Goal: Task Accomplishment & Management: Use online tool/utility

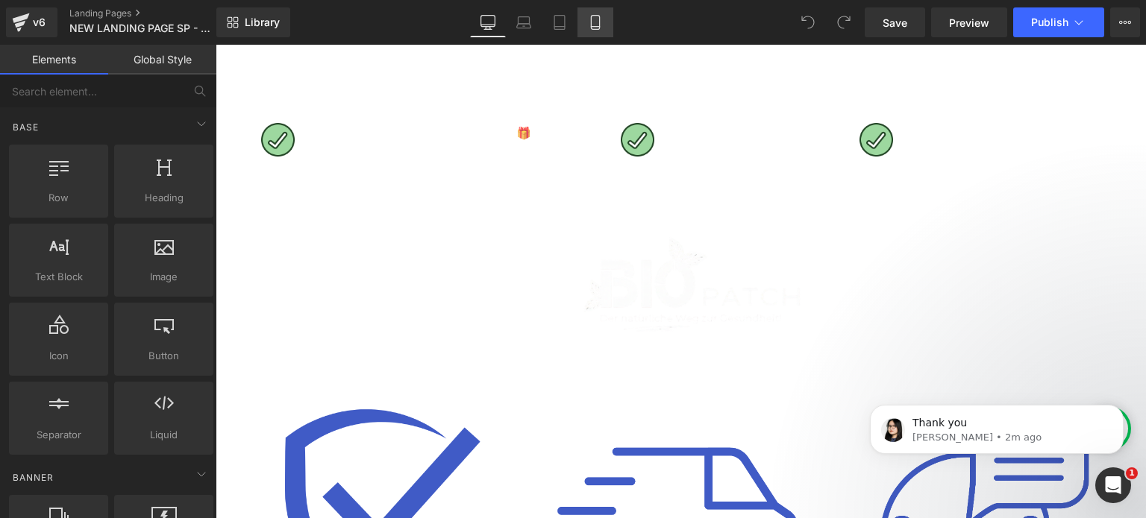
click at [598, 34] on link "Mobile" at bounding box center [595, 22] width 36 height 30
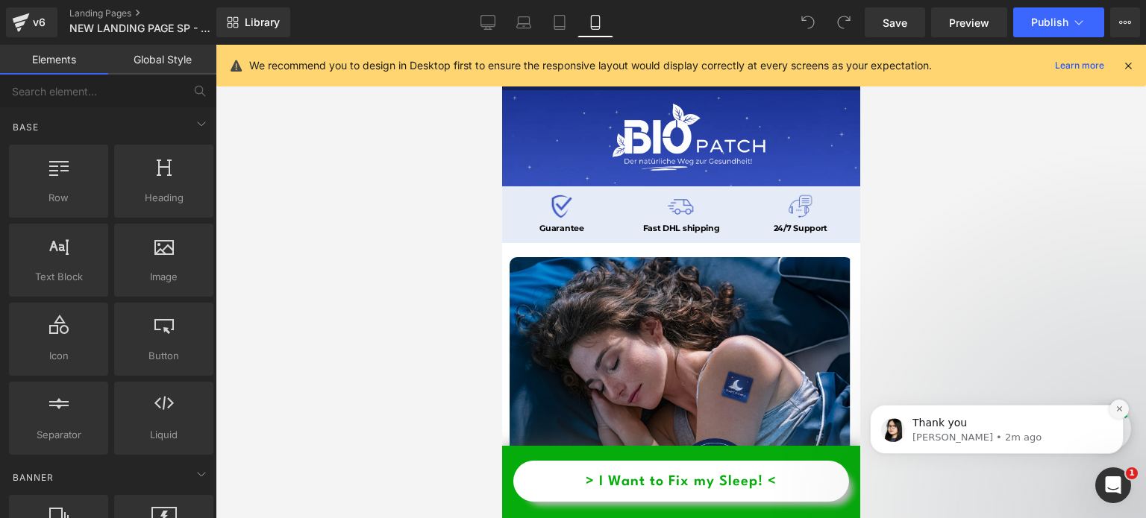
click at [1116, 410] on icon "Dismiss notification" at bounding box center [1119, 409] width 8 height 8
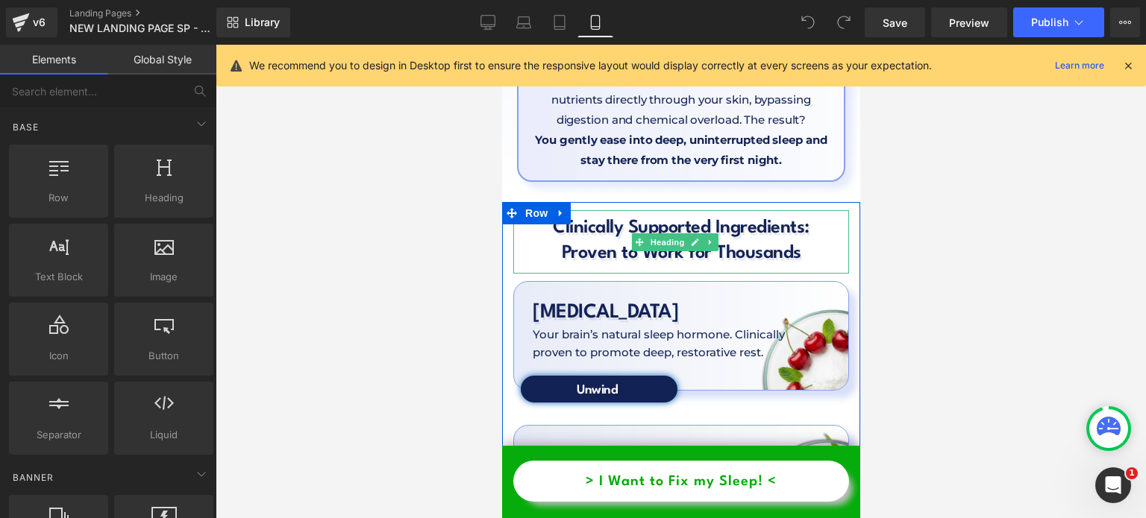
scroll to position [4486, 0]
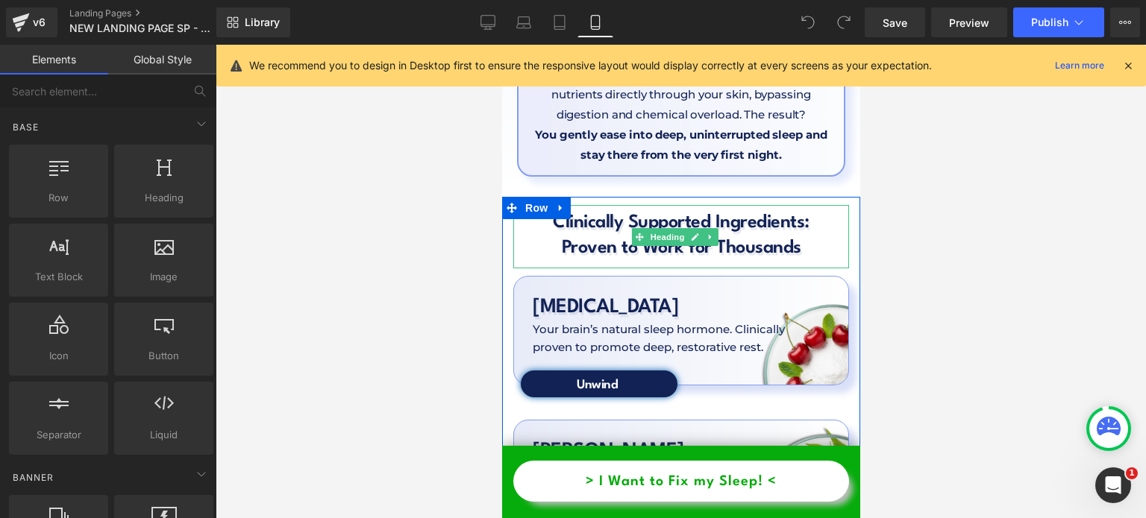
click at [587, 236] on h1 "Proven to Work for Thousands" at bounding box center [680, 248] width 336 height 25
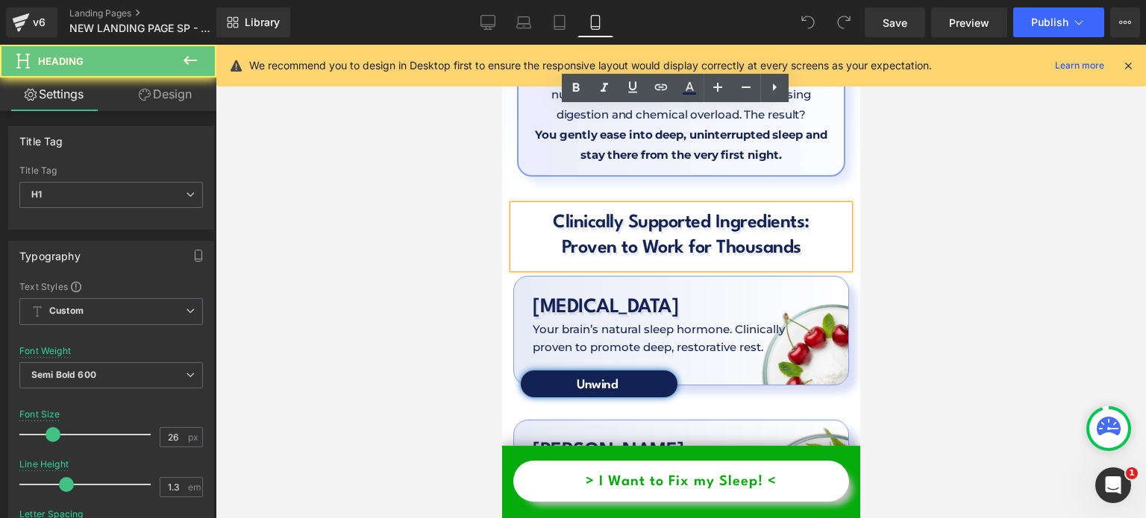
click at [587, 236] on h1 "Proven to Work for Thousands" at bounding box center [680, 248] width 336 height 25
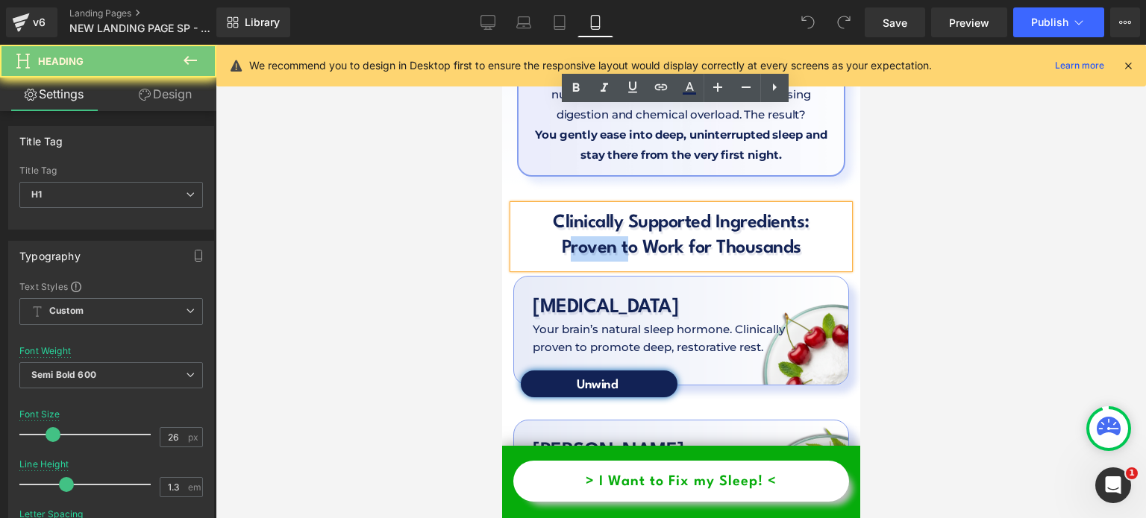
click at [587, 236] on h1 "Proven to Work for Thousands" at bounding box center [680, 248] width 336 height 25
copy div "Clinically Supported Ingredients: Proven to Work for Thousands"
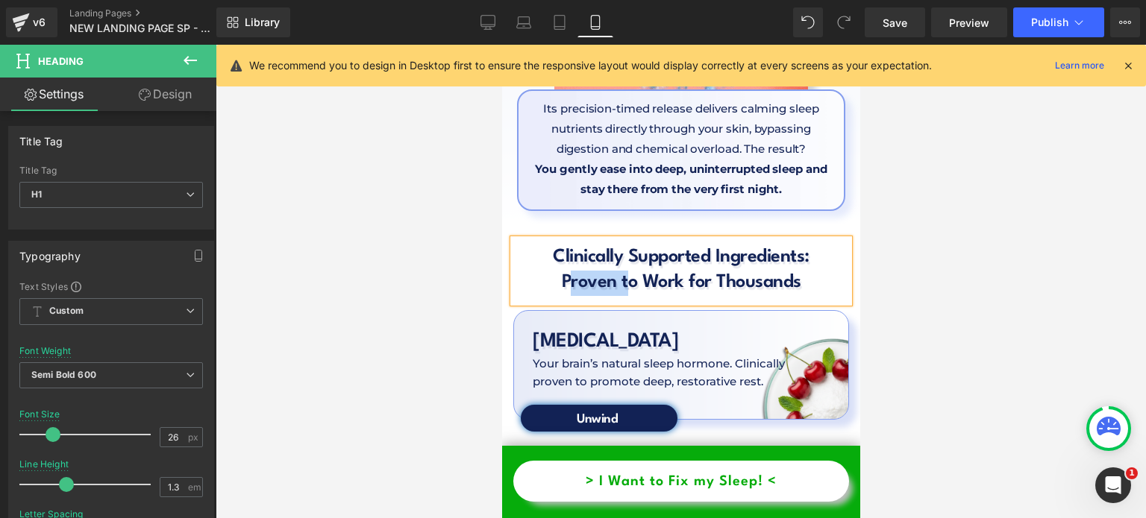
scroll to position [4452, 0]
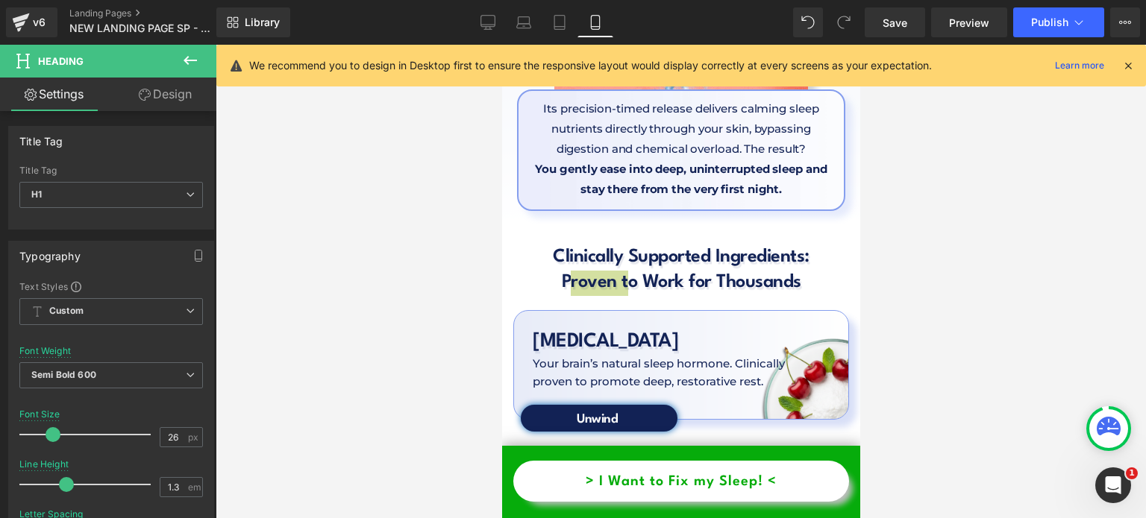
click at [1129, 64] on icon at bounding box center [1127, 65] width 13 height 13
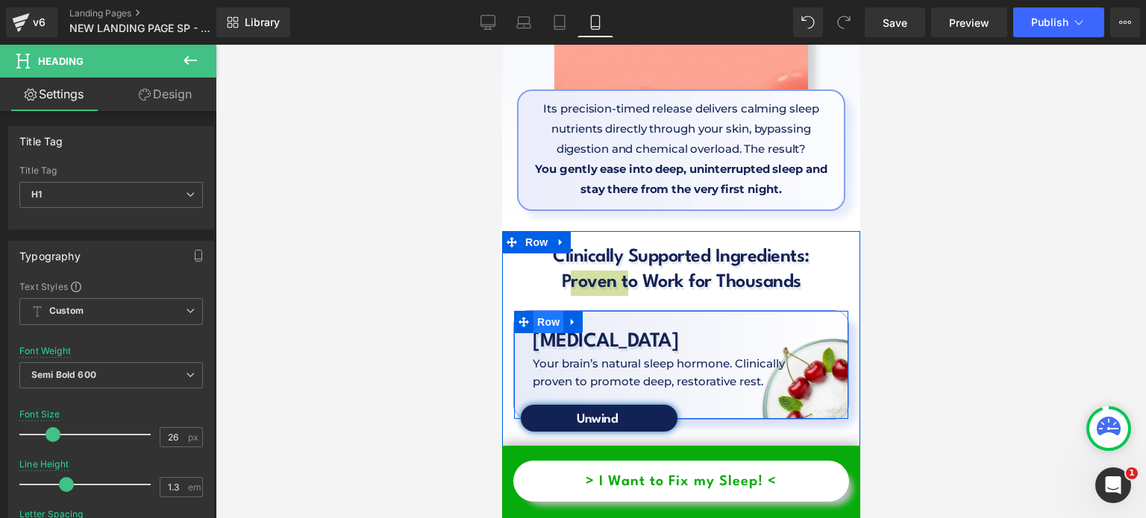
click at [548, 311] on span "Row" at bounding box center [548, 322] width 30 height 22
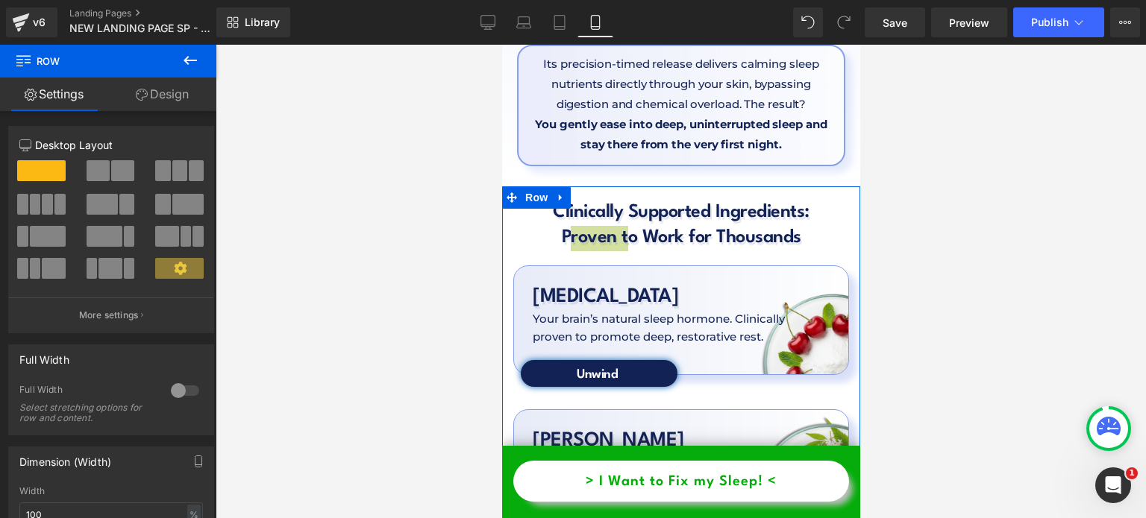
scroll to position [4495, 0]
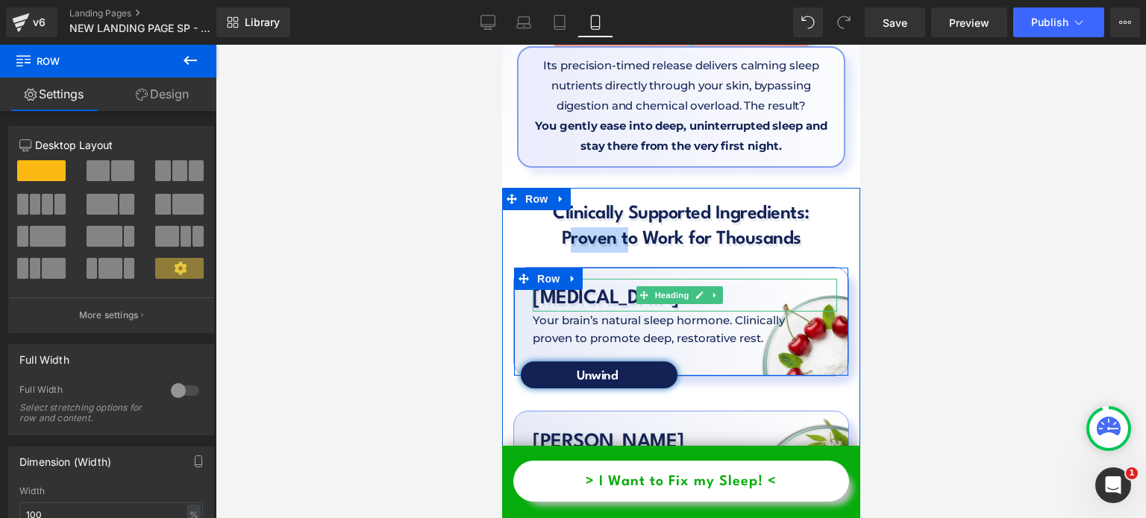
click at [570, 285] on h1 "[MEDICAL_DATA]" at bounding box center [684, 298] width 304 height 27
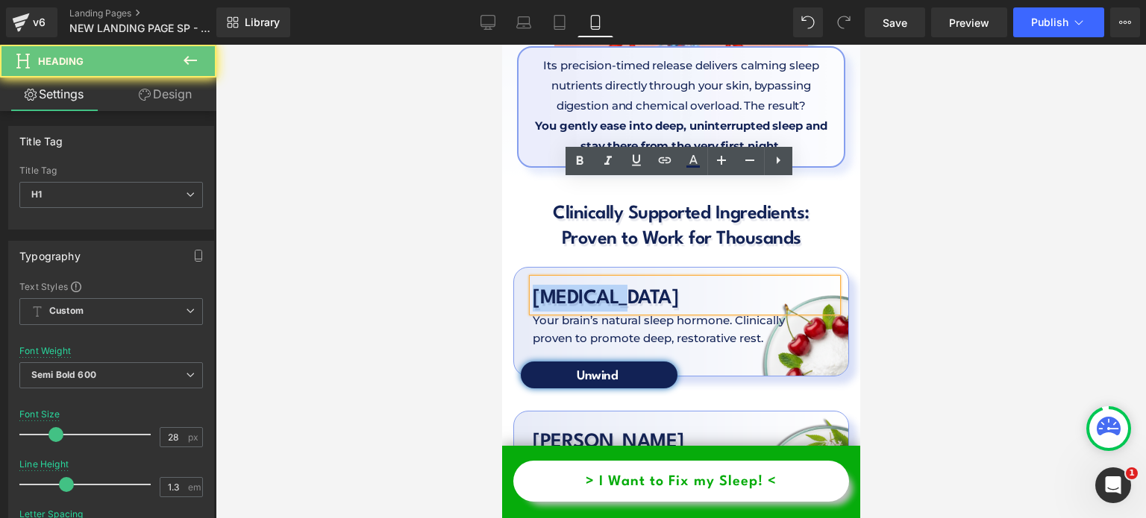
click at [570, 285] on h1 "[MEDICAL_DATA]" at bounding box center [684, 298] width 304 height 27
copy h1 "[MEDICAL_DATA]"
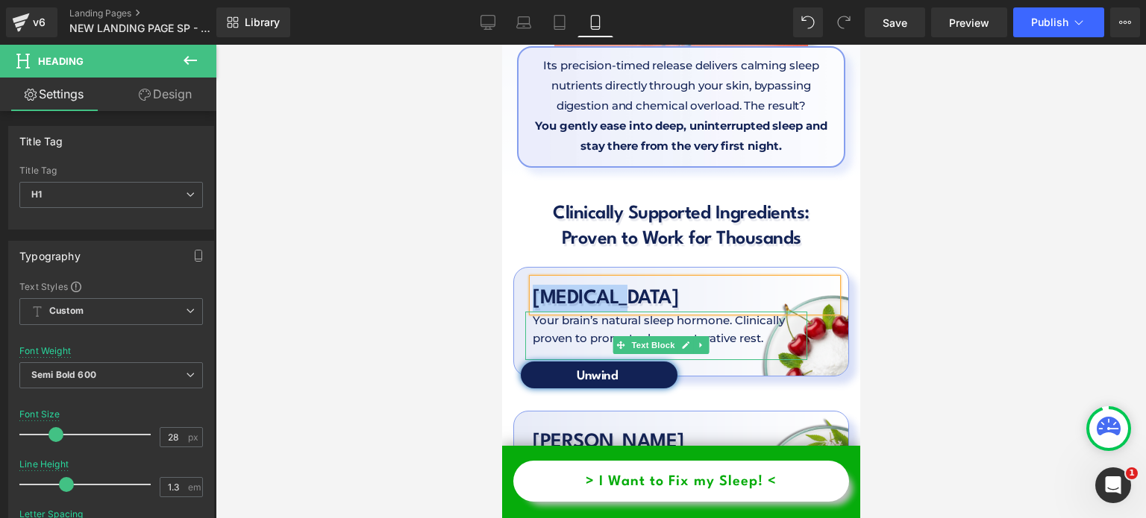
click at [603, 312] on p "Your brain’s natural sleep hormone. Clinically proven to promote deep, restorat…" at bounding box center [662, 330] width 260 height 36
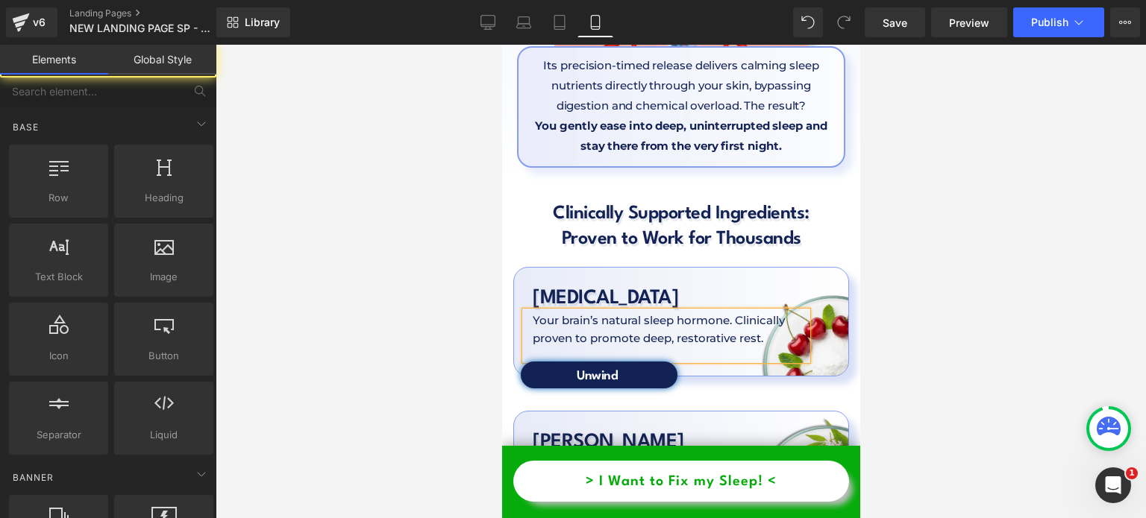
click at [424, 217] on div at bounding box center [681, 282] width 930 height 474
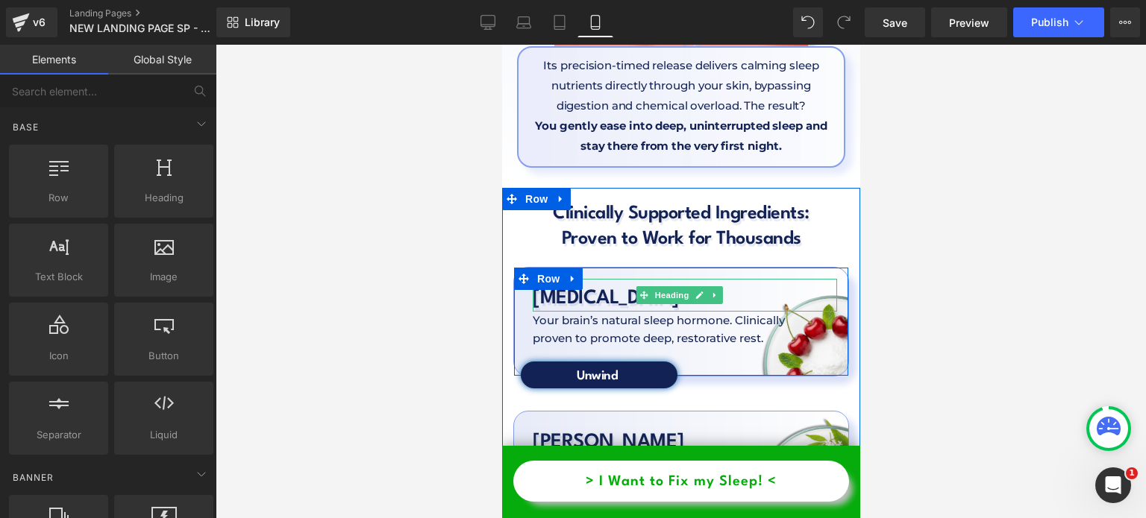
click at [604, 285] on h1 "[MEDICAL_DATA]" at bounding box center [684, 298] width 304 height 27
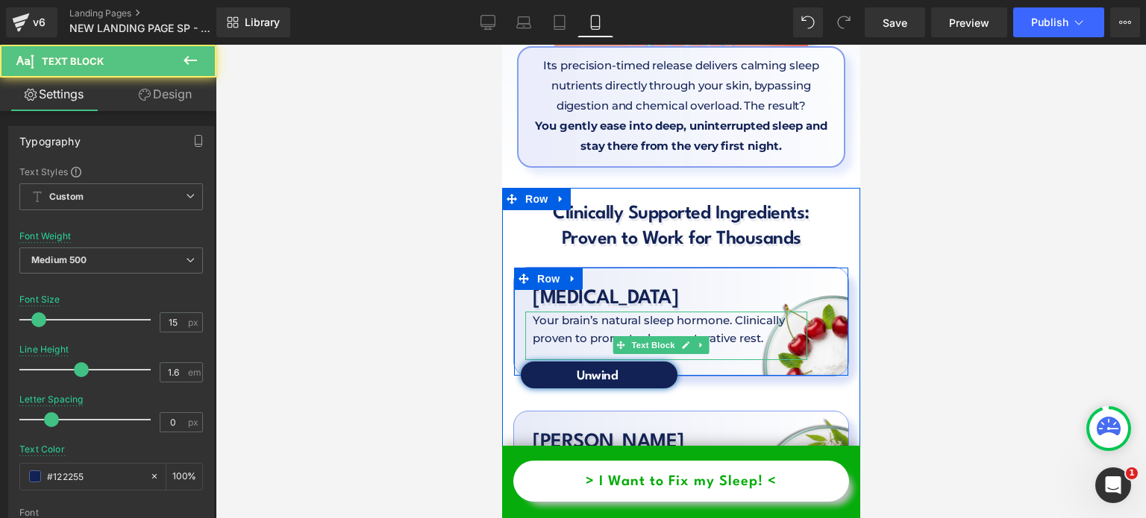
click at [564, 312] on p "Your brain’s natural sleep hormone. Clinically proven to promote deep, restorat…" at bounding box center [662, 330] width 260 height 36
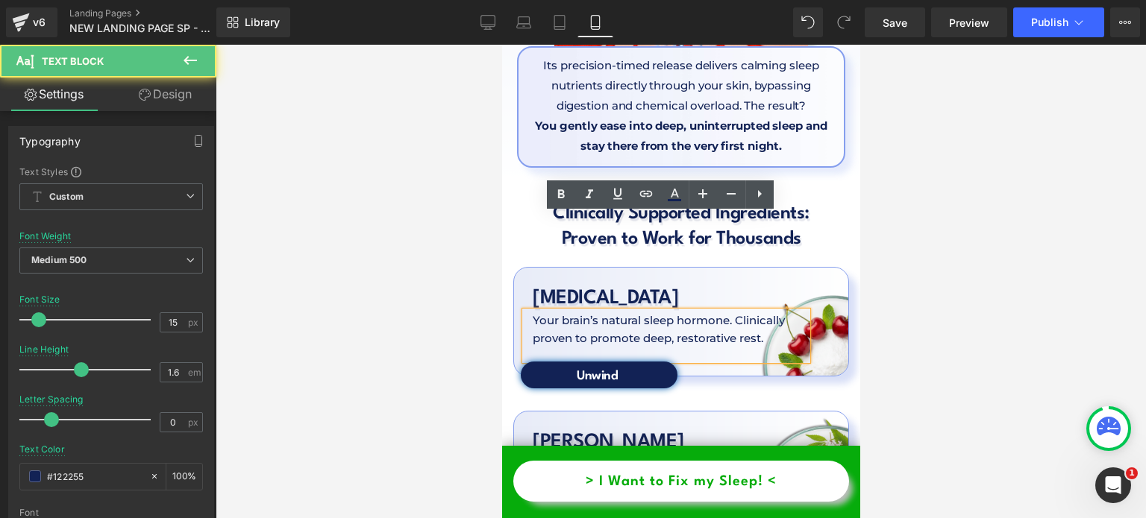
click at [559, 312] on p "Your brain’s natural sleep hormone. Clinically proven to promote deep, restorat…" at bounding box center [662, 330] width 260 height 36
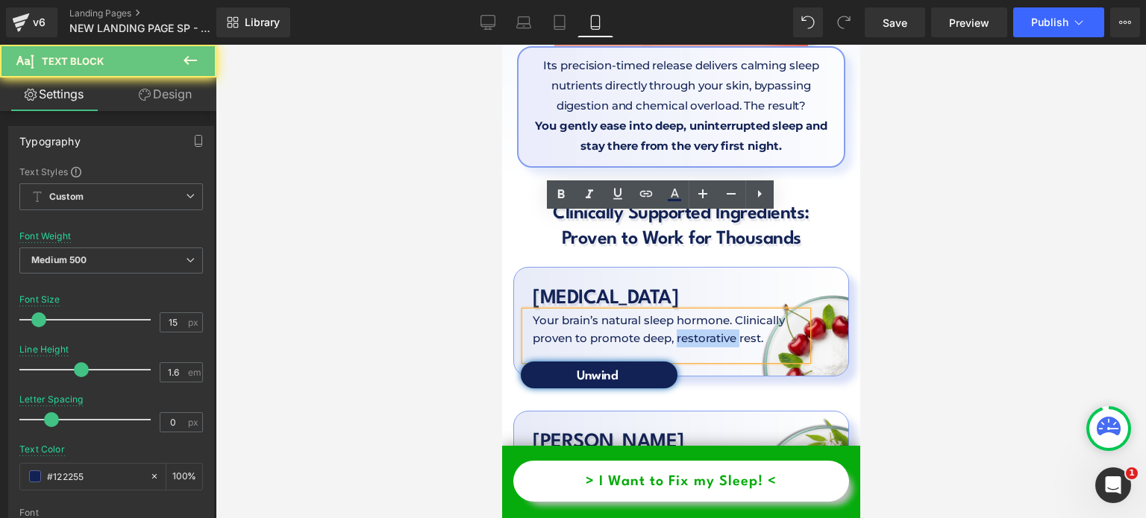
click at [559, 312] on p "Your brain’s natural sleep hormone. Clinically proven to promote deep, restorat…" at bounding box center [662, 330] width 260 height 36
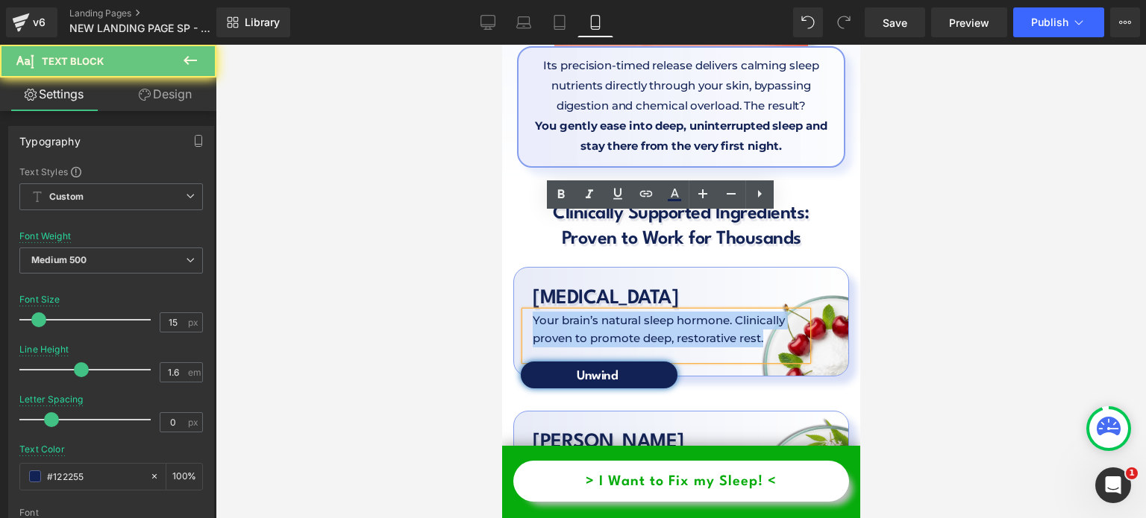
click at [559, 312] on p "Your brain’s natural sleep hormone. Clinically proven to promote deep, restorat…" at bounding box center [662, 330] width 260 height 36
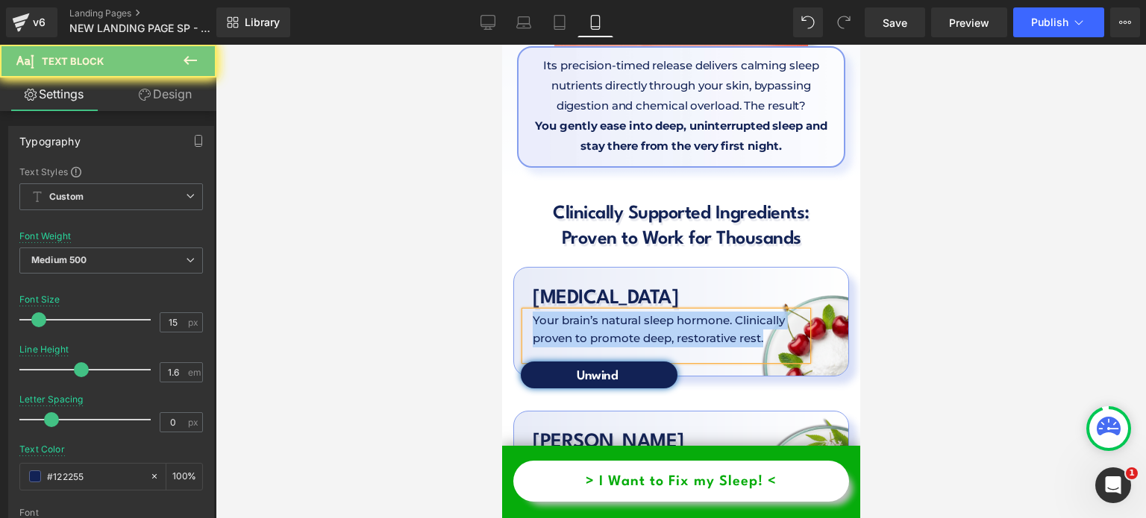
copy p "Your brain’s natural sleep hormone. Clinically proven to promote deep, restorat…"
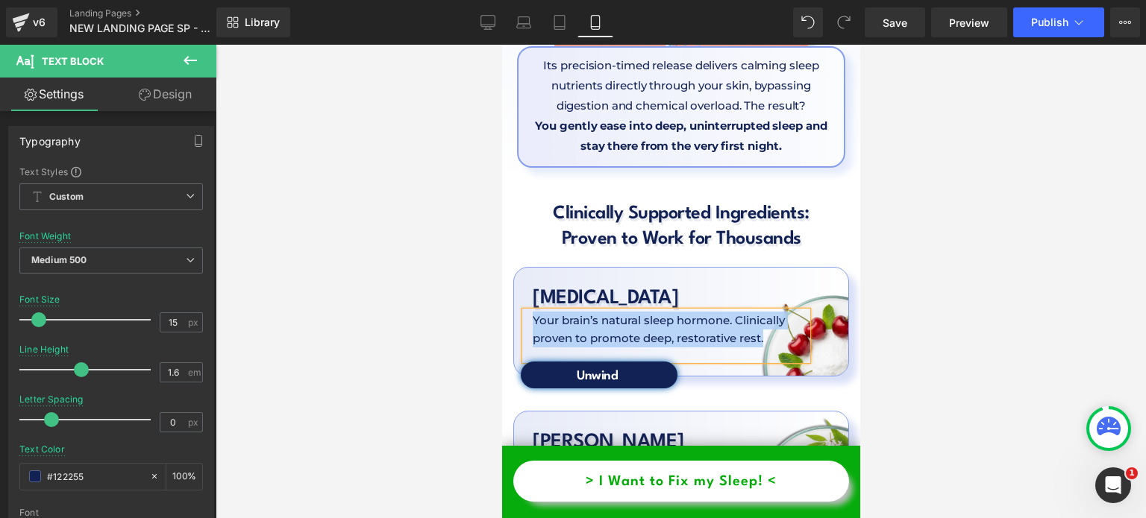
click at [564, 267] on div "Melatonin Heading Your brain’s natural sleep hormone. Clinically proven to prom…" at bounding box center [680, 322] width 336 height 110
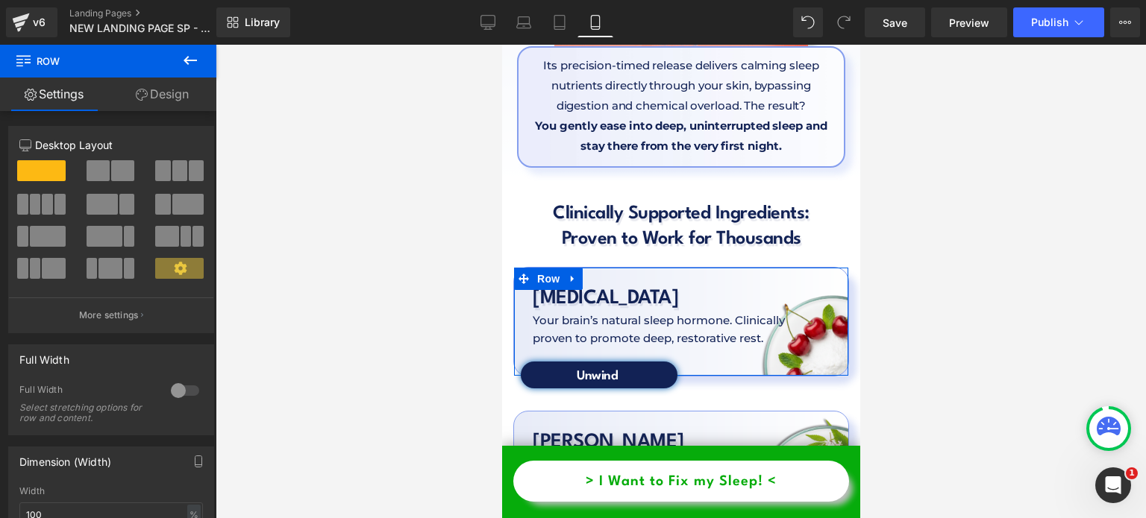
click at [167, 88] on link "Design" at bounding box center [162, 95] width 108 height 34
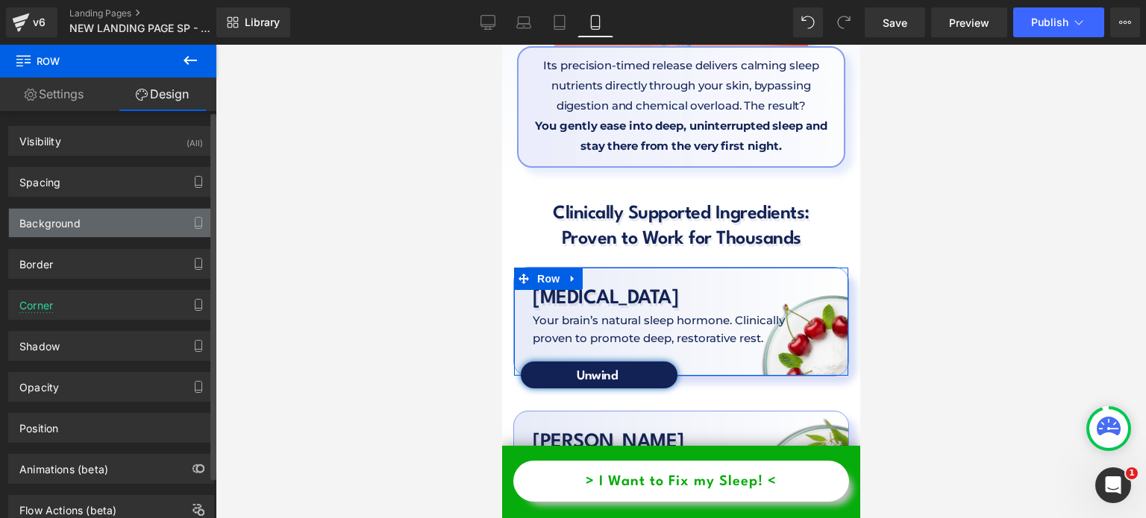
click at [127, 211] on div "Background" at bounding box center [111, 223] width 204 height 28
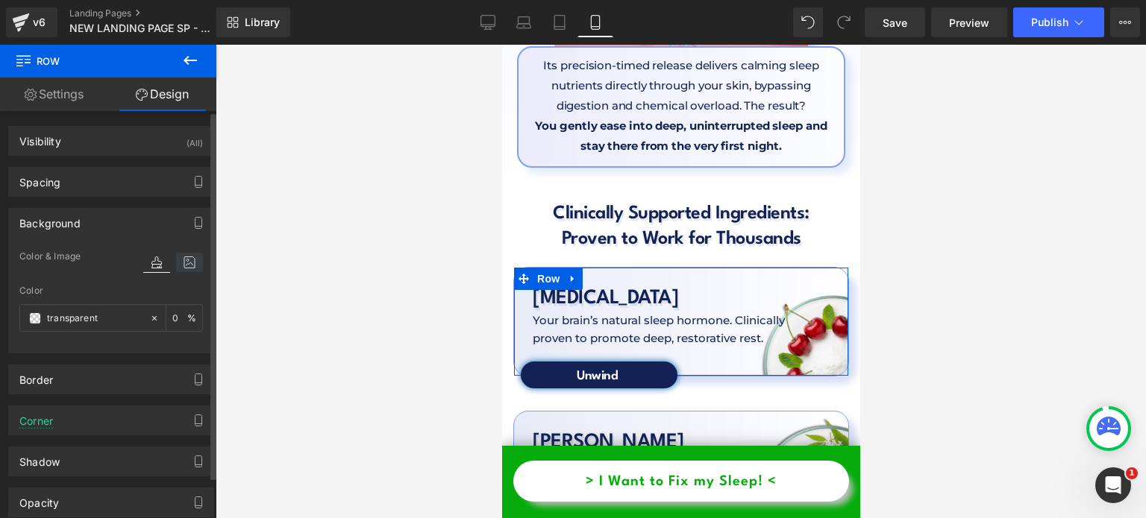
click at [176, 265] on icon at bounding box center [189, 262] width 27 height 19
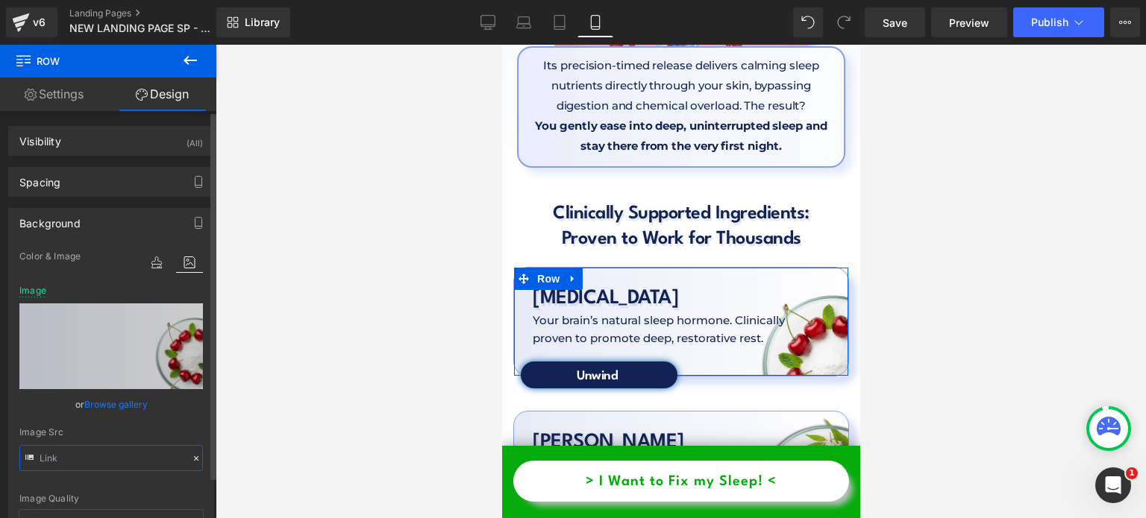
type input "https://cdn.shopify.com/s/files/1/0897/0449/7416/files/Nevtelen_1980_x_1480_kep…"
click at [104, 450] on input "https://cdn.shopify.com/s/files/1/0897/0449/7416/files/Nevtelen_1980_x_1480_kep…" at bounding box center [111, 458] width 184 height 26
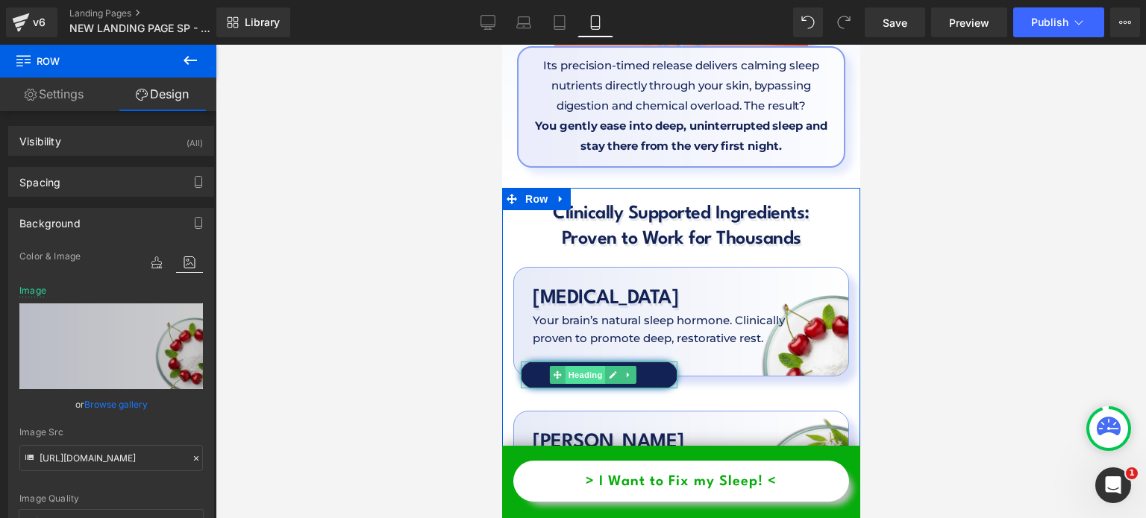
click at [583, 366] on span "Heading" at bounding box center [585, 375] width 40 height 18
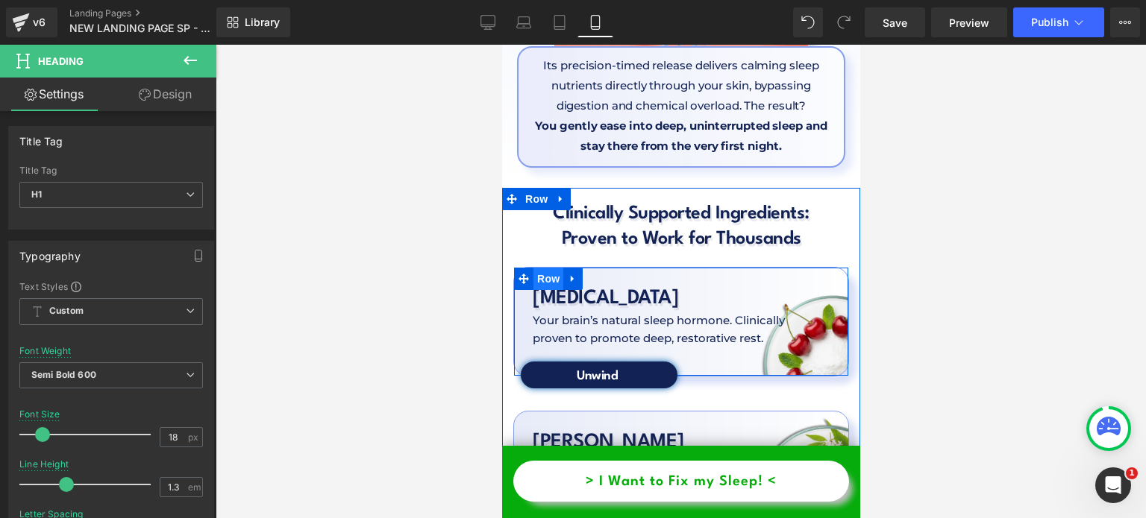
click at [556, 268] on span "Row" at bounding box center [548, 279] width 30 height 22
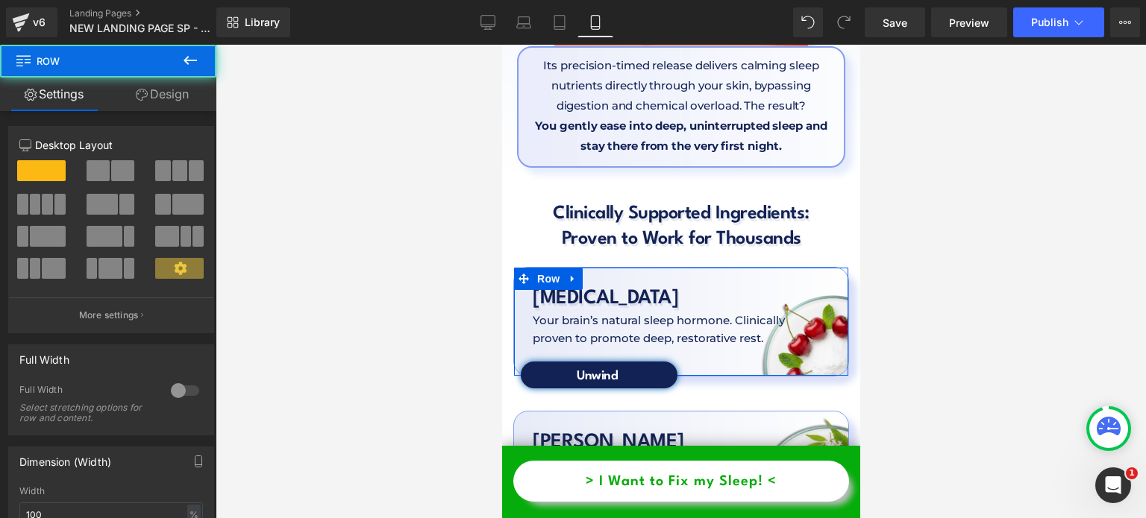
click at [188, 81] on link "Design" at bounding box center [162, 95] width 108 height 34
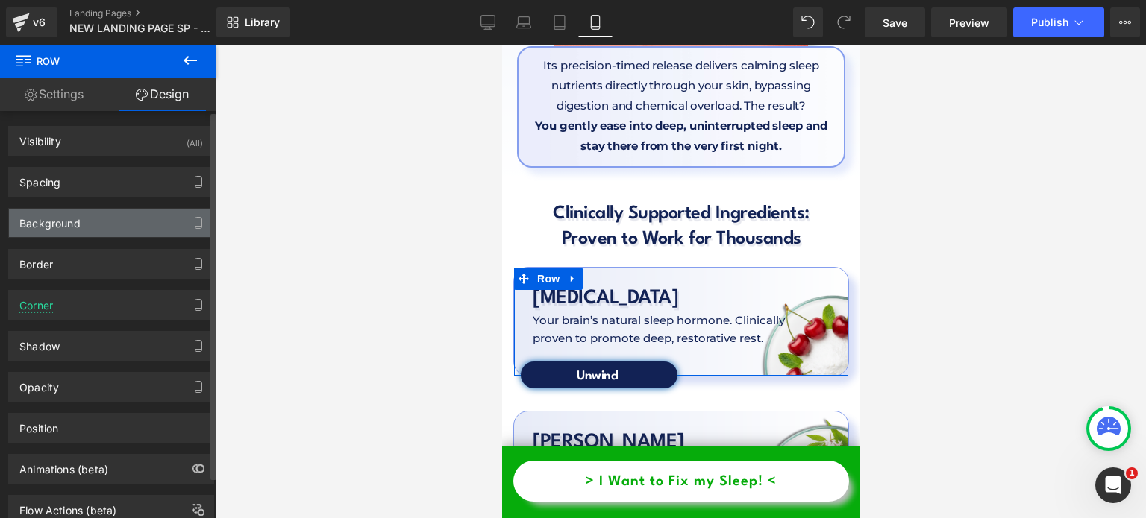
click at [68, 225] on div "Background" at bounding box center [49, 219] width 61 height 21
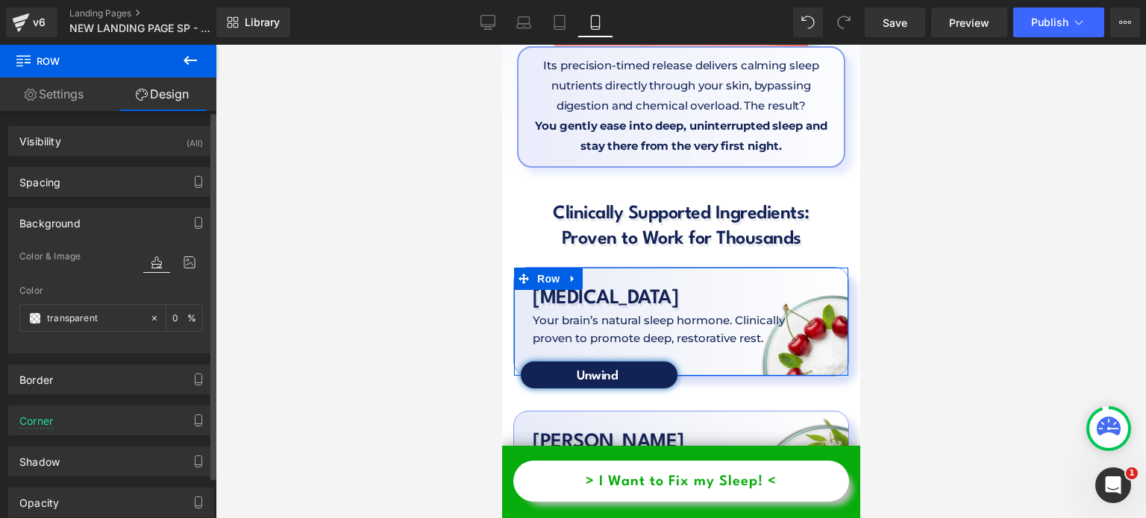
click at [68, 225] on div "Background" at bounding box center [49, 219] width 61 height 21
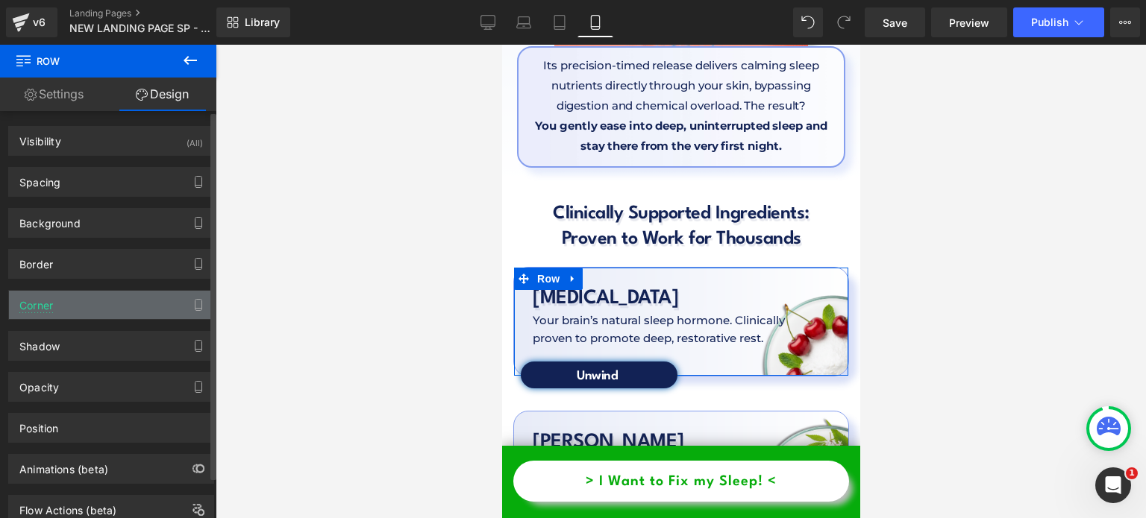
click at [66, 301] on div "Corner" at bounding box center [111, 305] width 204 height 28
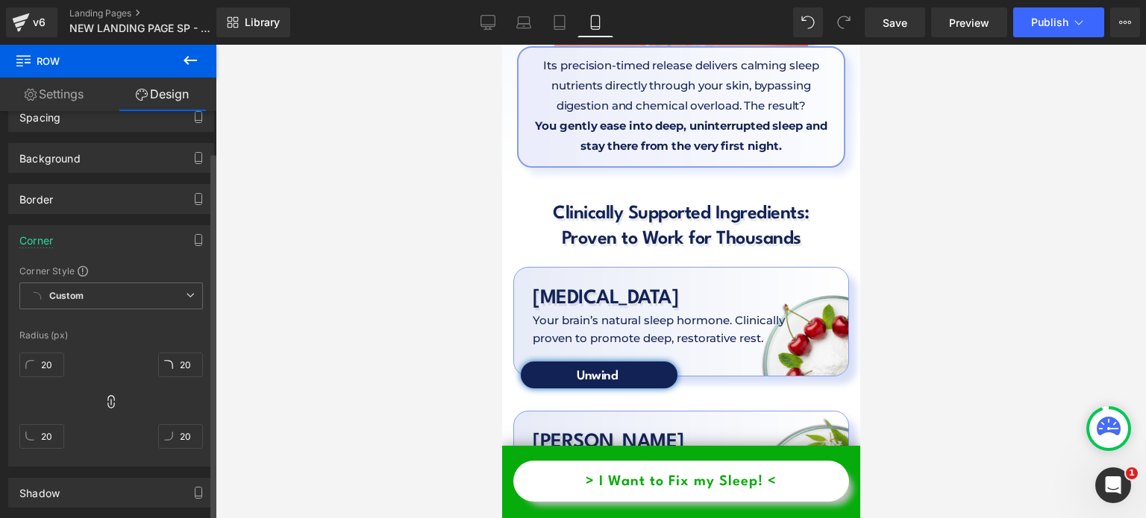
scroll to position [68, 0]
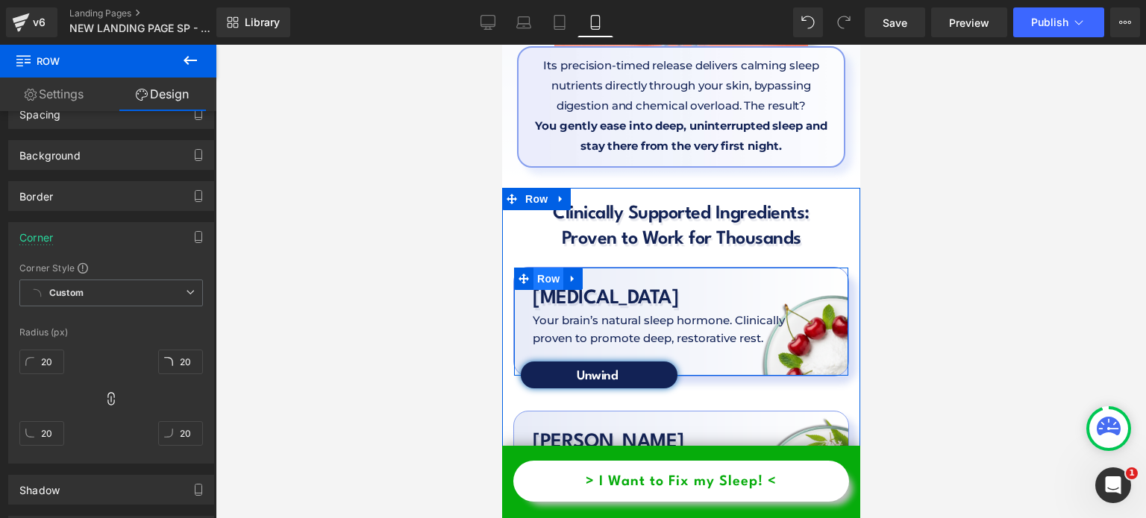
click at [553, 268] on span "Row" at bounding box center [548, 279] width 30 height 22
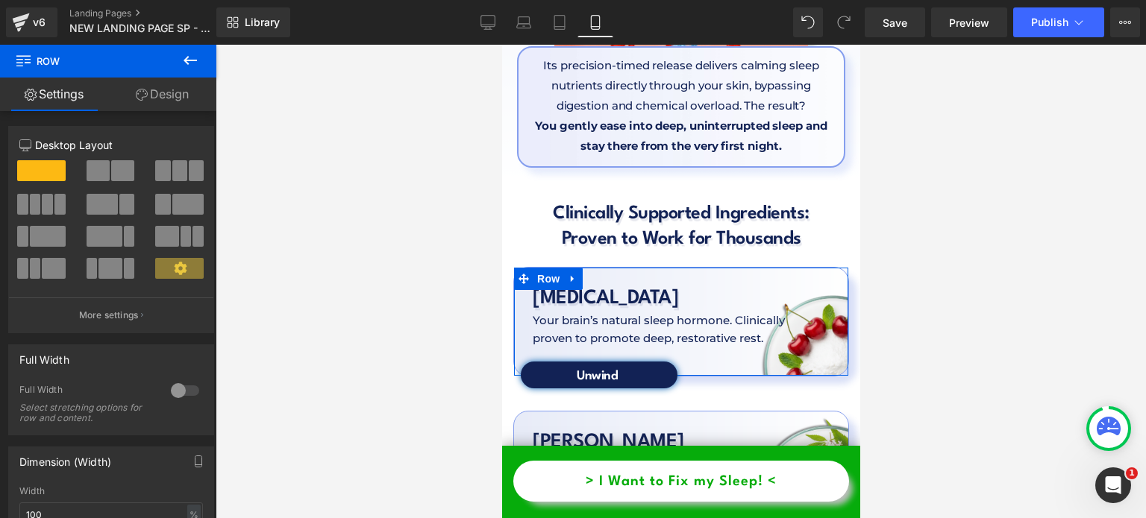
click at [163, 102] on link "Design" at bounding box center [162, 95] width 108 height 34
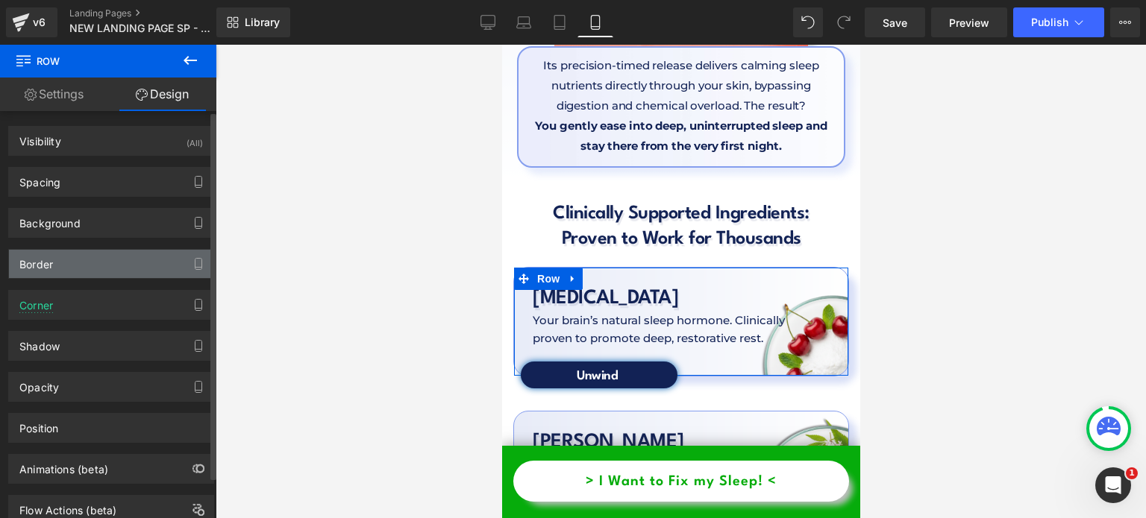
click at [131, 270] on div "Border" at bounding box center [111, 264] width 204 height 28
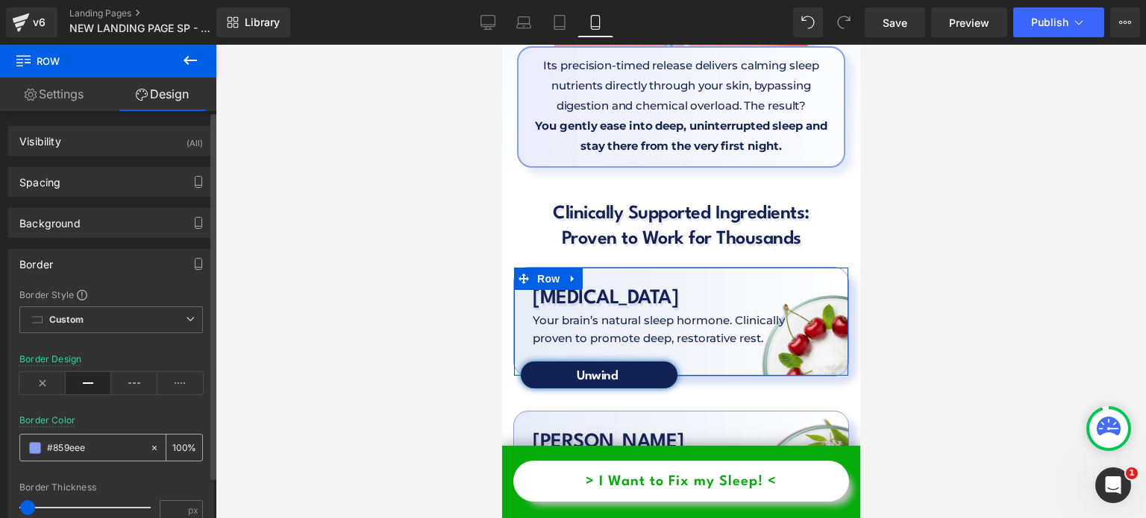
type input "#859eee"
click at [101, 448] on input "#859eee" at bounding box center [94, 448] width 95 height 16
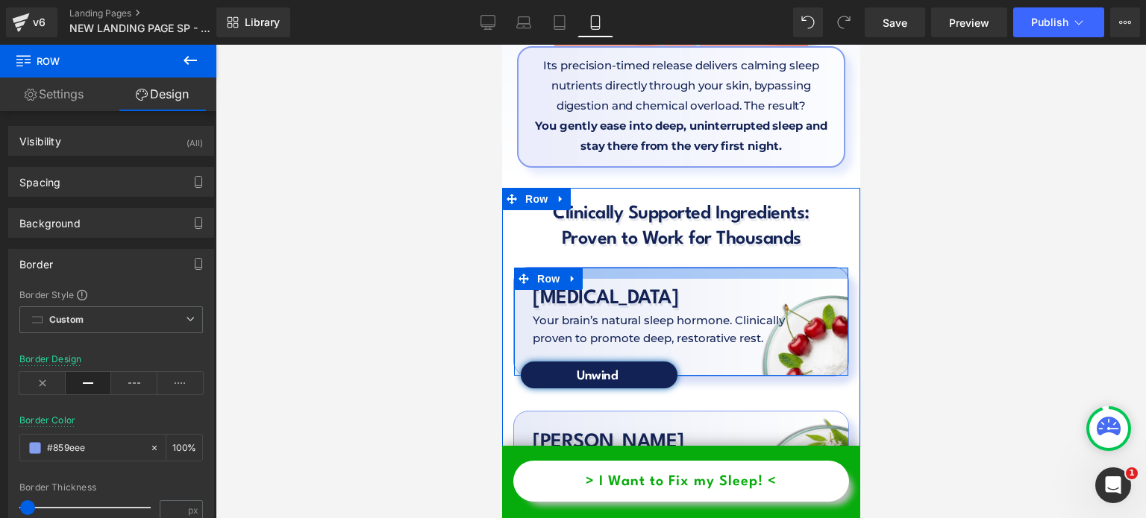
click at [617, 268] on div at bounding box center [680, 273] width 334 height 11
click at [565, 268] on link at bounding box center [571, 279] width 19 height 22
click at [548, 268] on span "Row" at bounding box center [548, 279] width 30 height 22
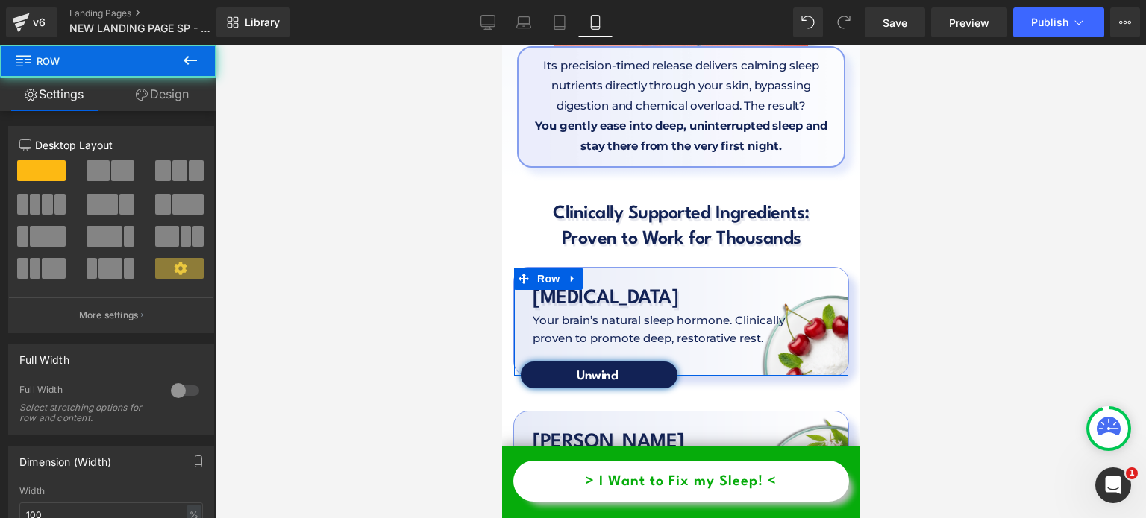
click at [194, 109] on link "Design" at bounding box center [162, 95] width 108 height 34
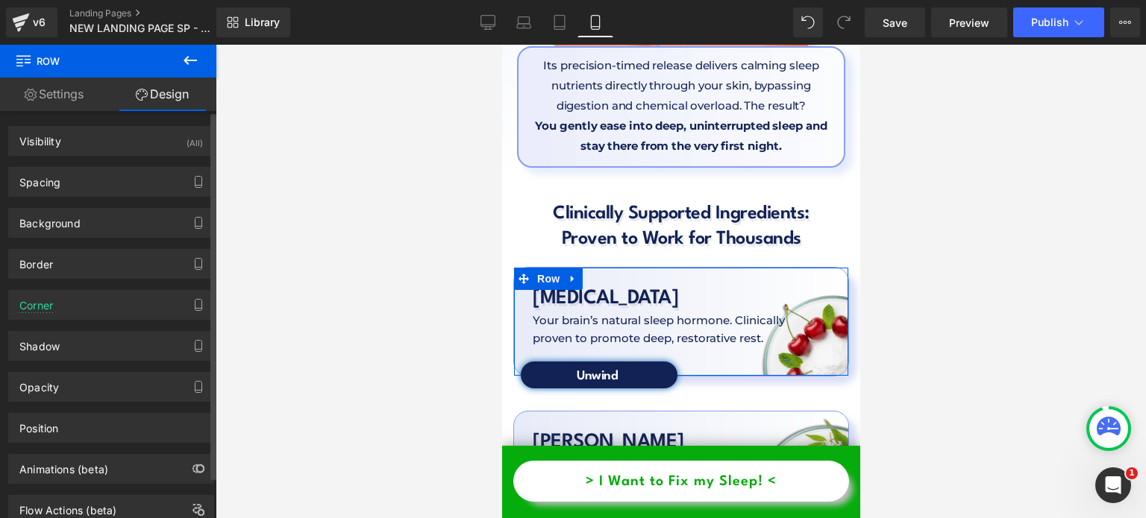
click at [113, 204] on div "Background Color & Image color Color % Image Replace Image Upload image or Brow…" at bounding box center [111, 217] width 223 height 41
click at [101, 222] on div "Background" at bounding box center [111, 223] width 204 height 28
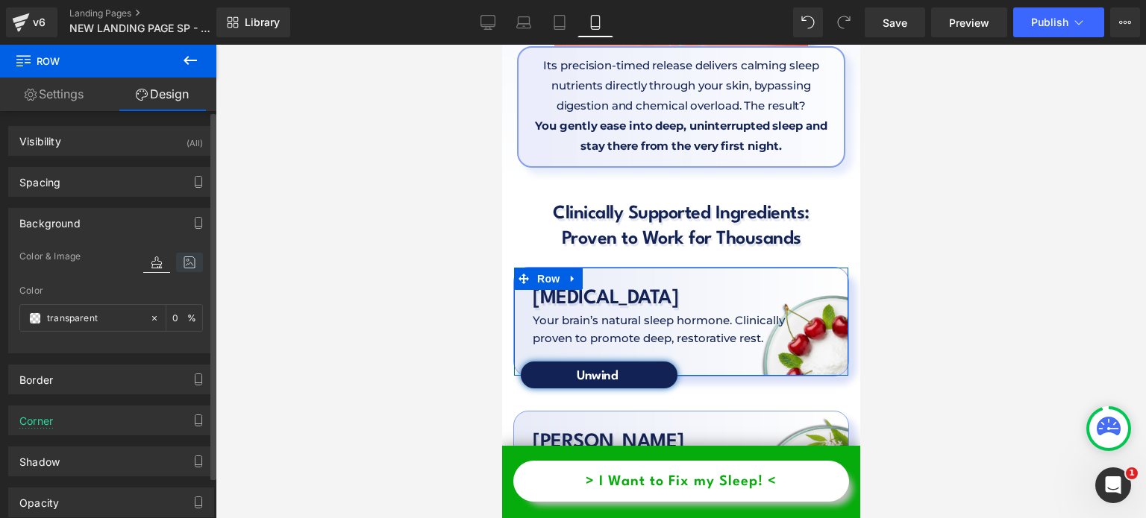
click at [179, 263] on icon at bounding box center [189, 262] width 27 height 19
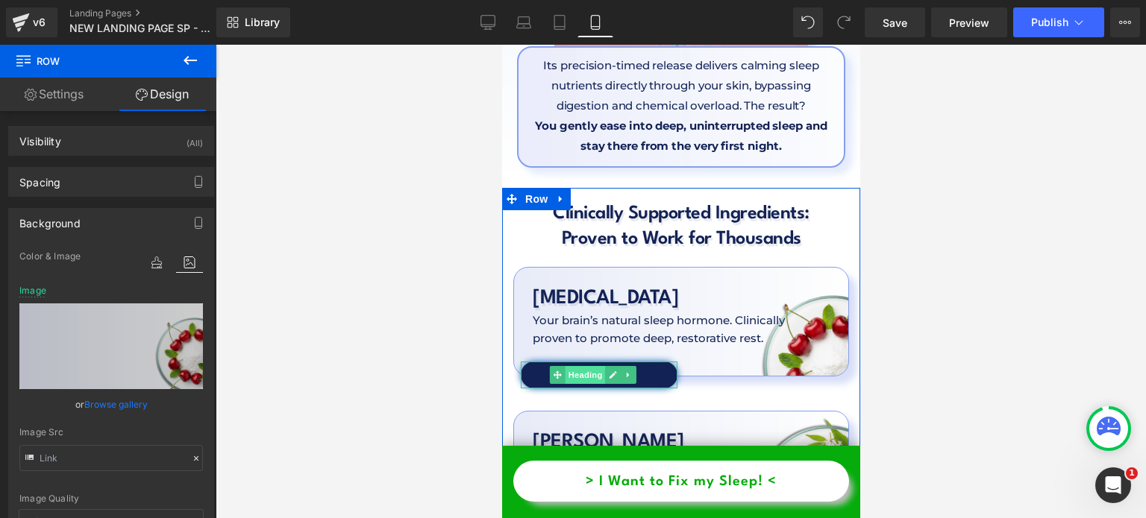
click at [582, 366] on span "Heading" at bounding box center [585, 375] width 40 height 18
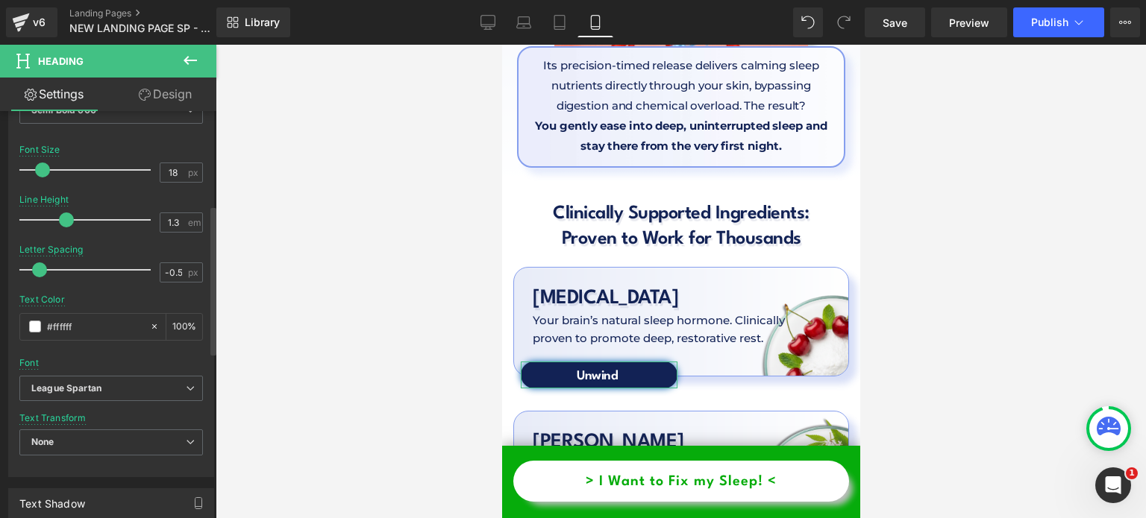
scroll to position [275, 0]
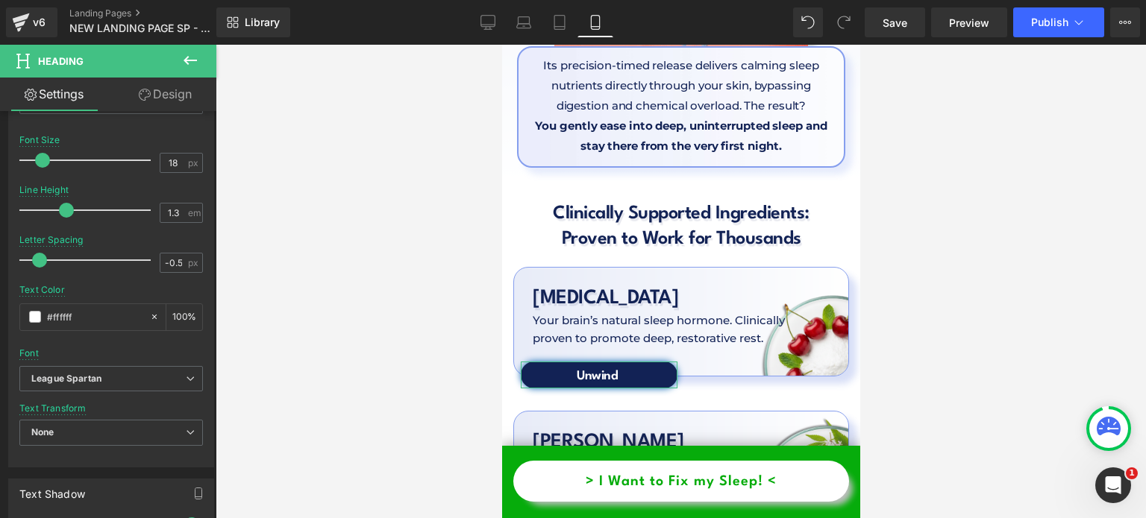
click at [184, 96] on link "Design" at bounding box center [165, 95] width 108 height 34
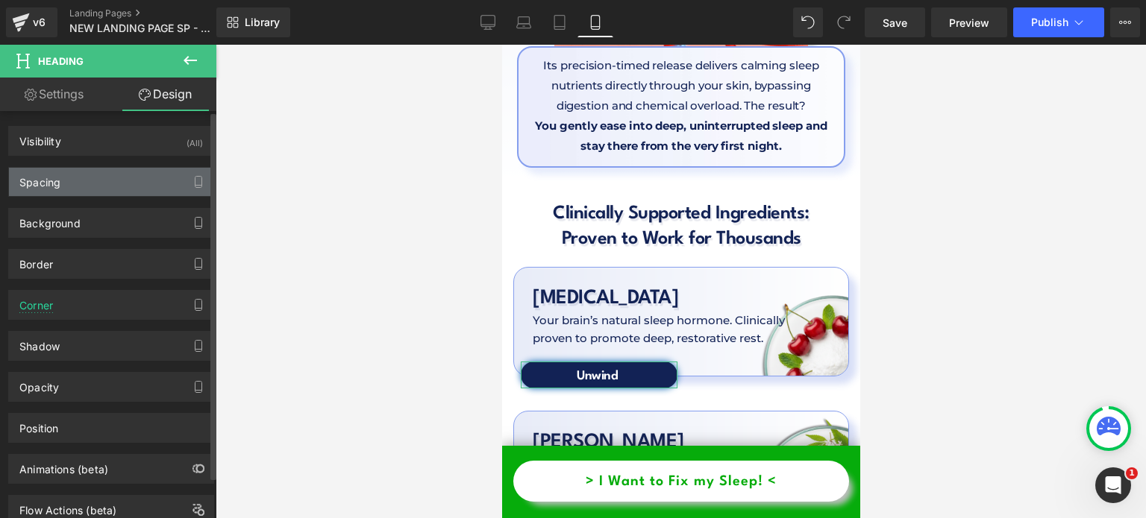
click at [96, 175] on div "Spacing" at bounding box center [111, 182] width 204 height 28
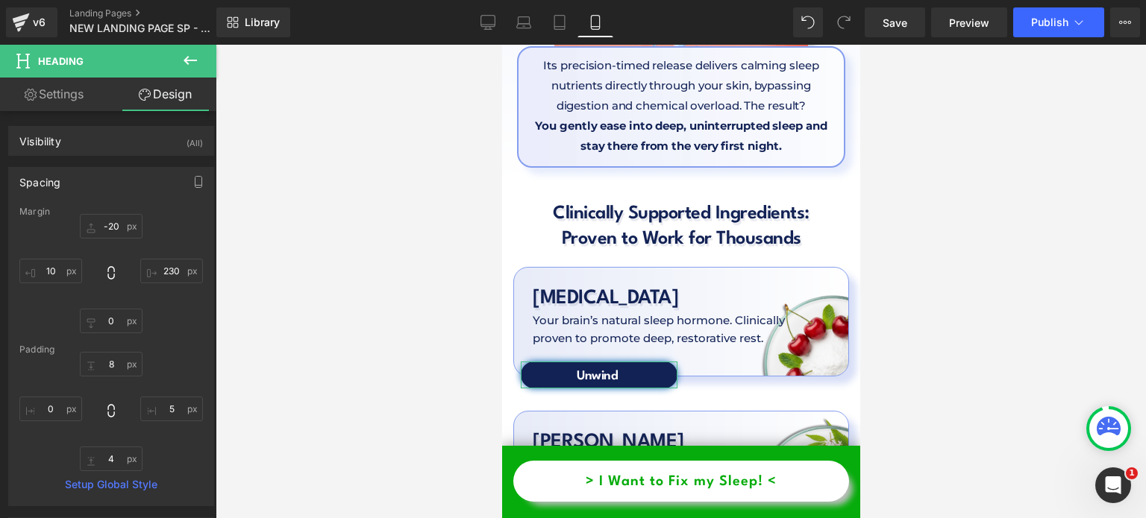
click at [65, 99] on link "Settings" at bounding box center [54, 95] width 108 height 34
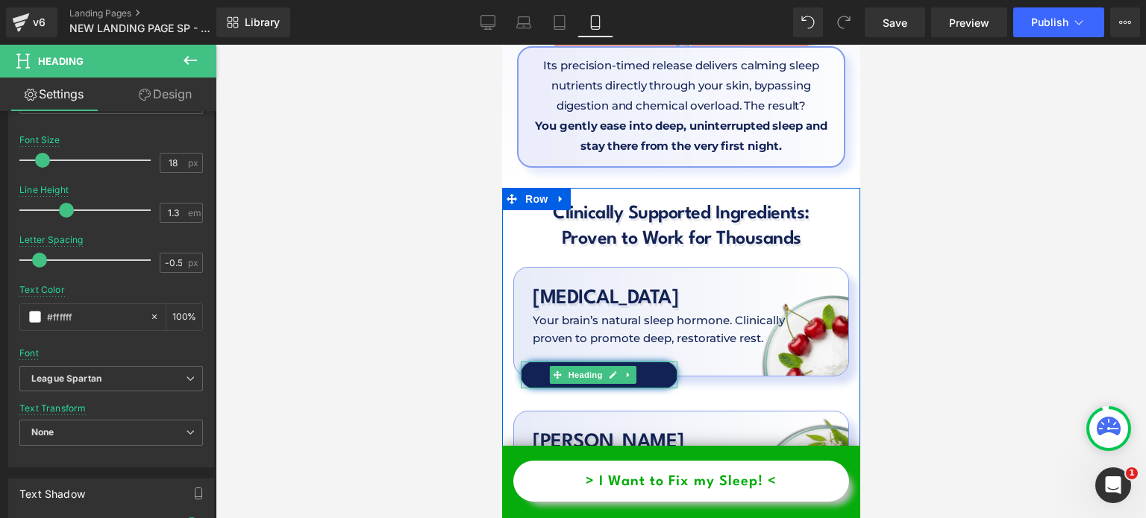
click at [554, 371] on icon at bounding box center [557, 375] width 8 height 9
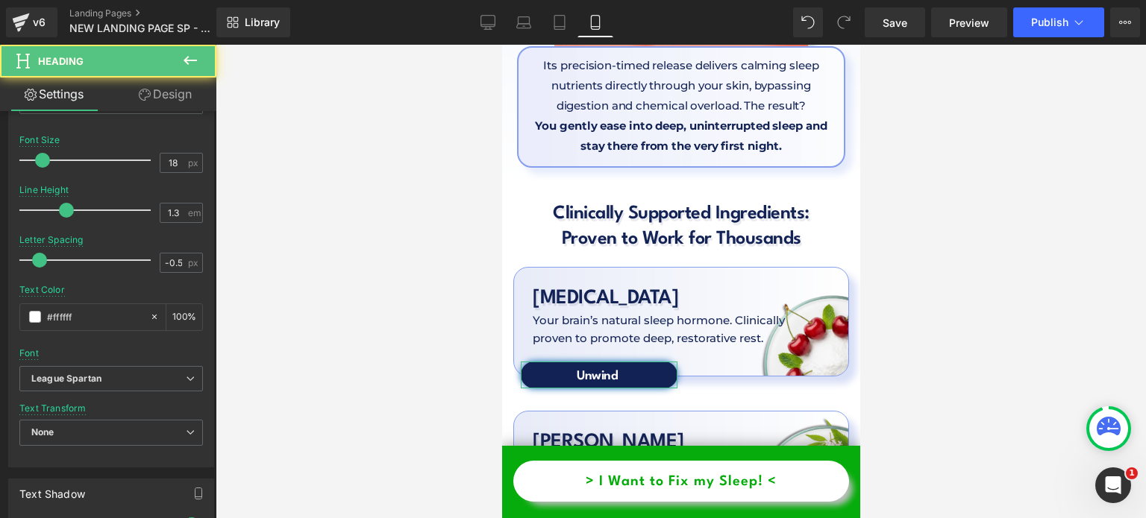
click at [152, 91] on link "Design" at bounding box center [165, 95] width 108 height 34
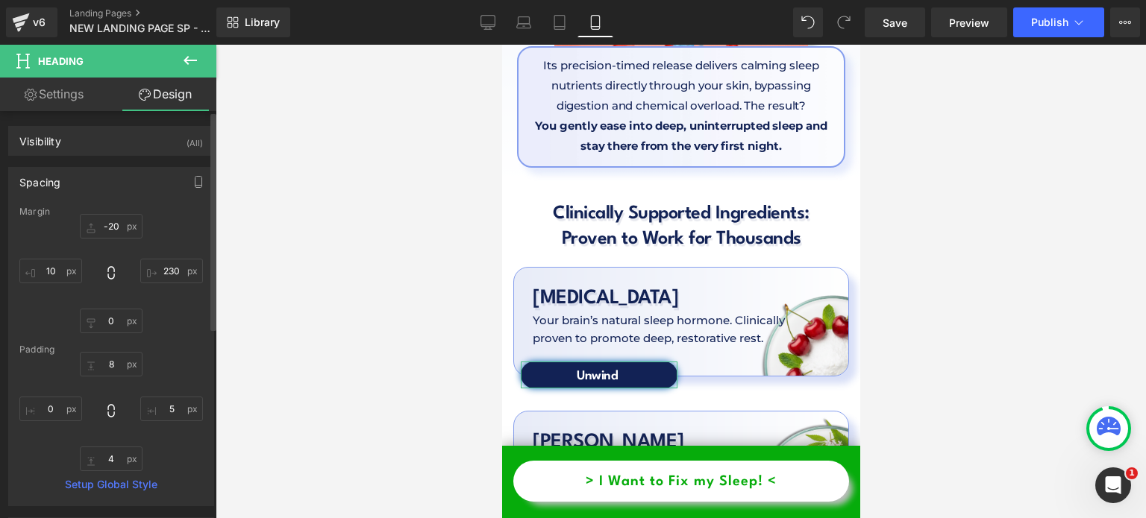
click at [90, 190] on div "Spacing" at bounding box center [111, 182] width 204 height 28
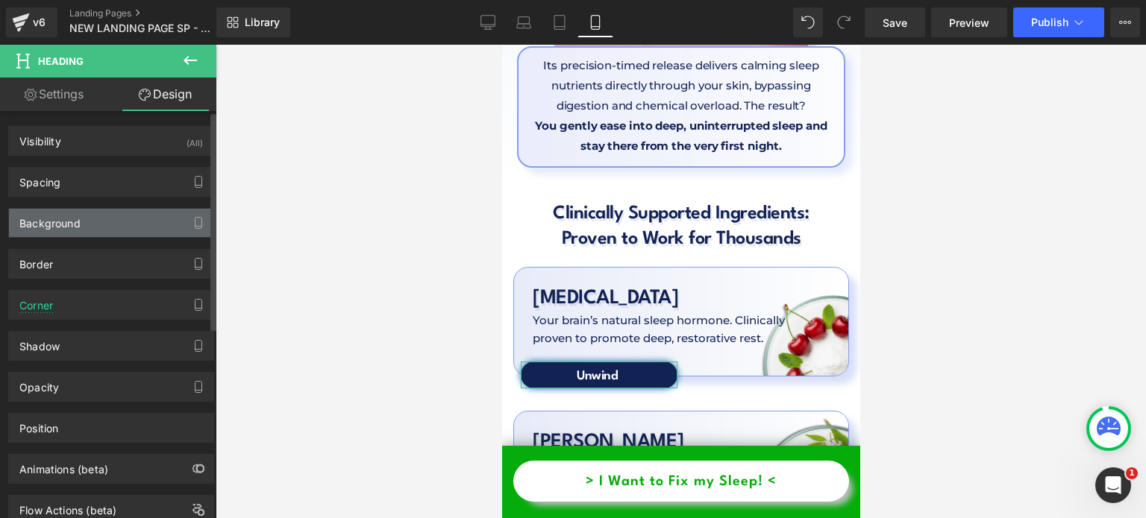
click at [111, 233] on div "Background" at bounding box center [111, 223] width 204 height 28
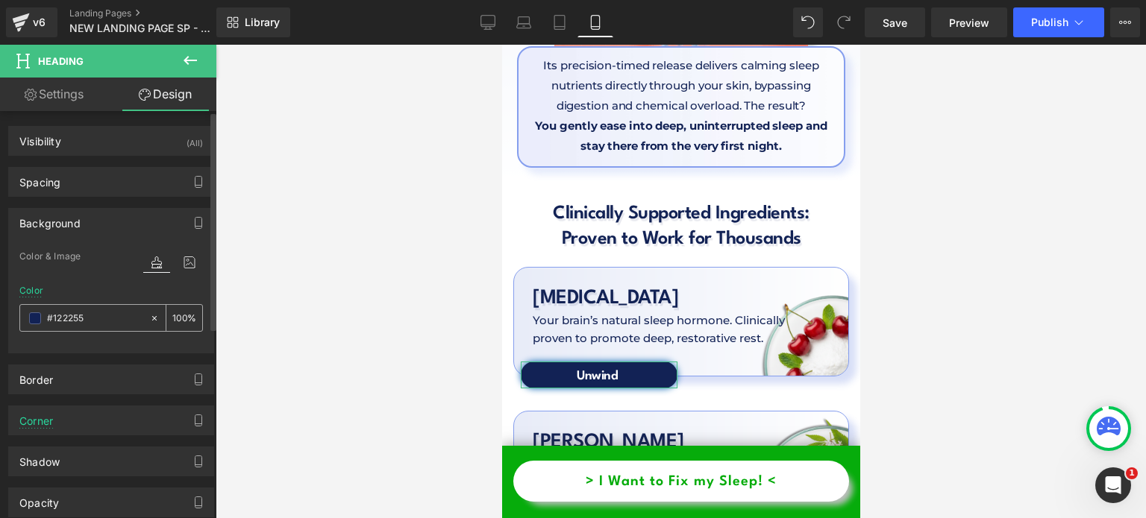
type input "#122255"
click at [109, 313] on input "#122255" at bounding box center [94, 318] width 95 height 16
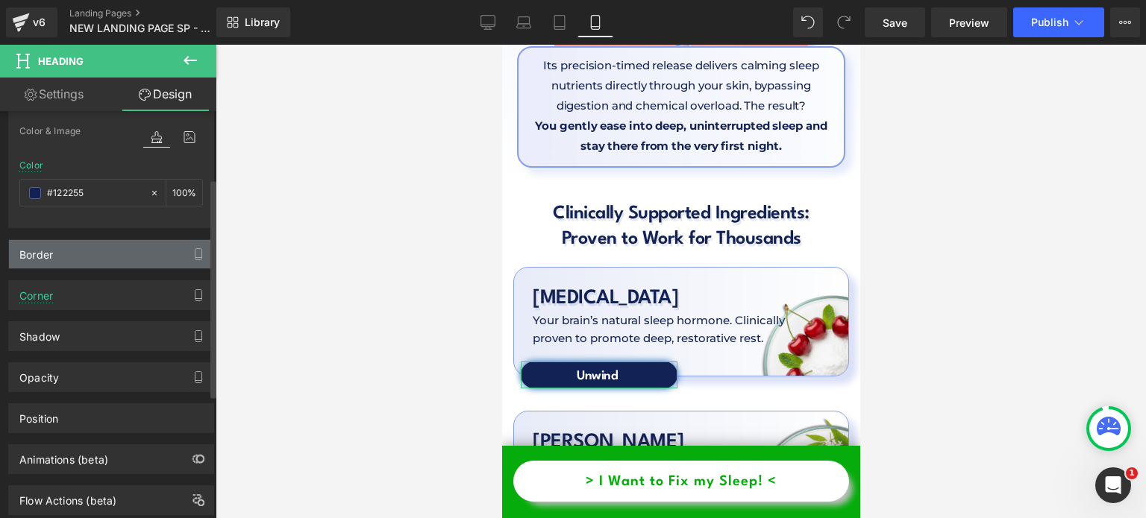
scroll to position [127, 0]
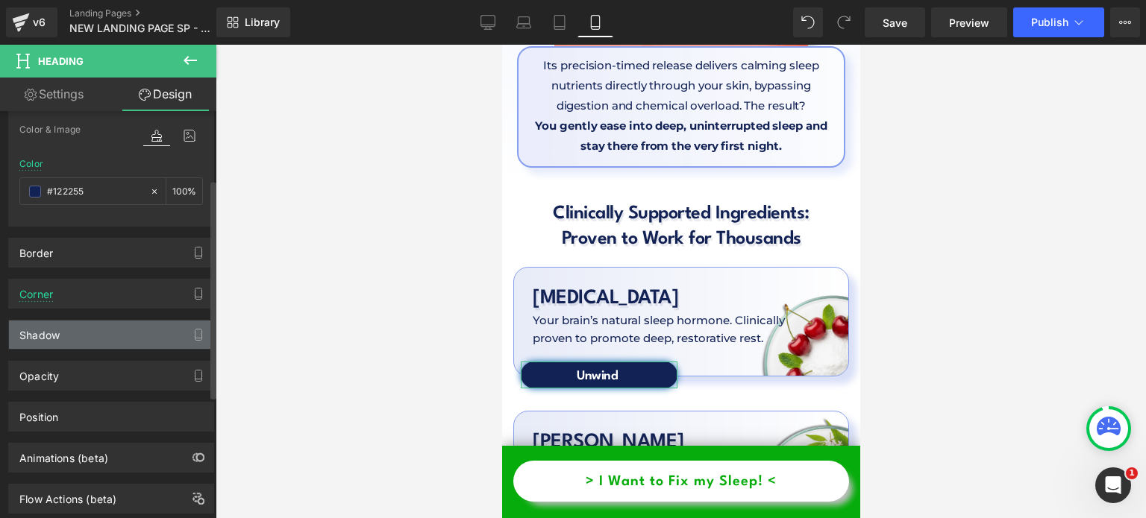
click at [119, 330] on div "Shadow" at bounding box center [111, 335] width 204 height 28
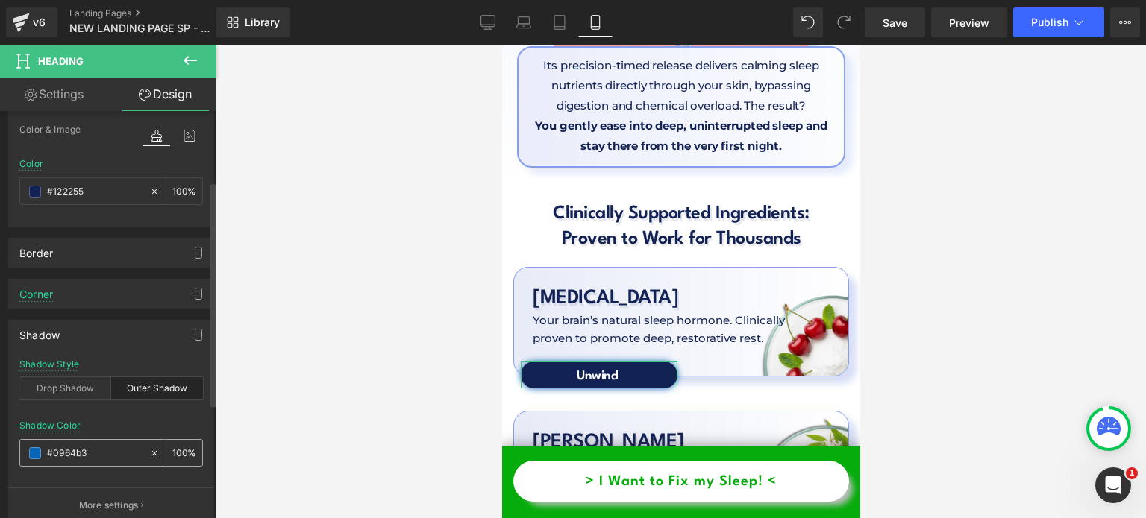
type input "#0964b3"
click at [95, 445] on input "#0964b3" at bounding box center [94, 453] width 95 height 16
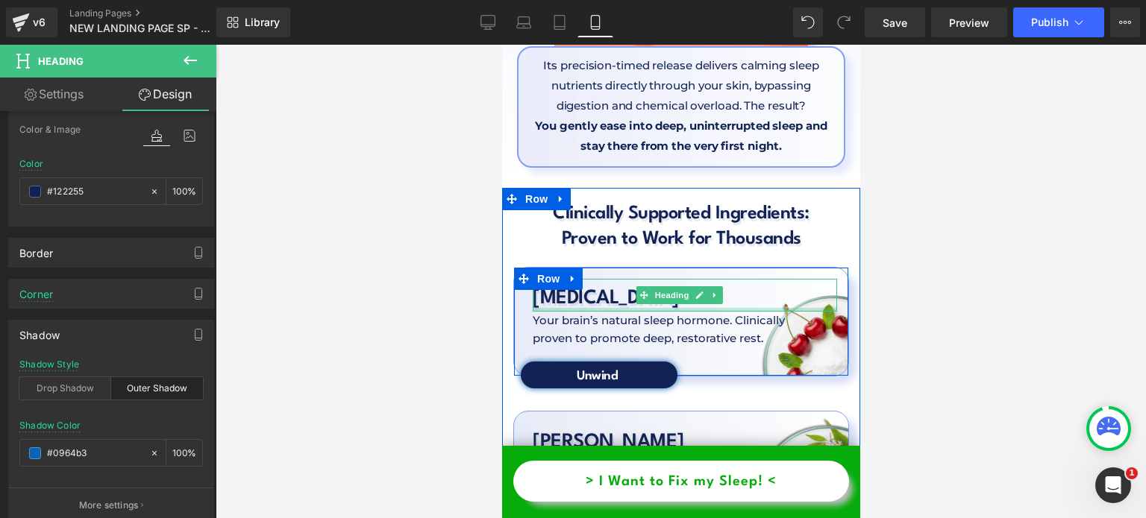
click at [560, 308] on div at bounding box center [684, 310] width 304 height 4
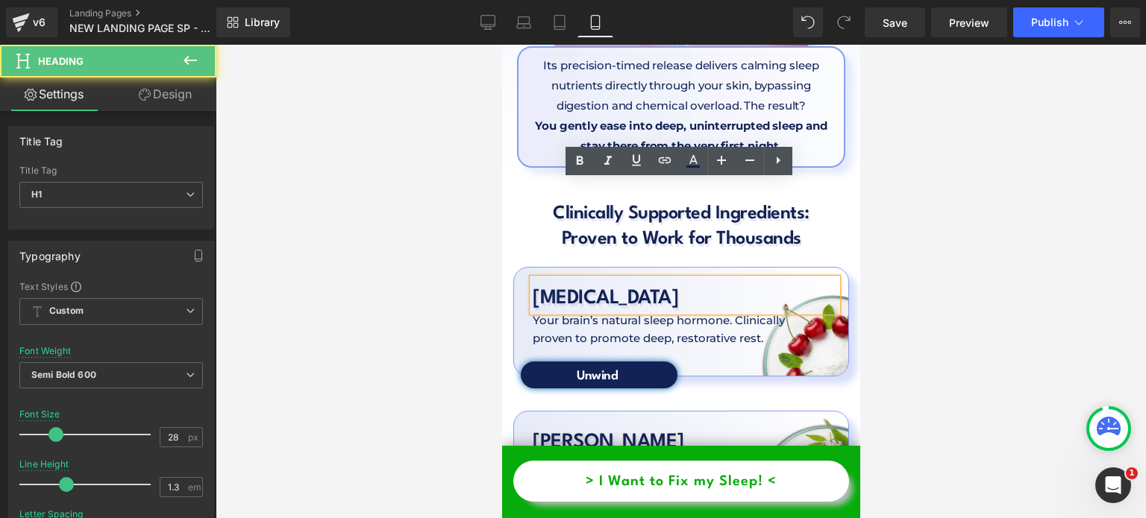
click at [564, 312] on p "Your brain’s natural sleep hormone. Clinically proven to promote deep, restorat…" at bounding box center [662, 330] width 260 height 36
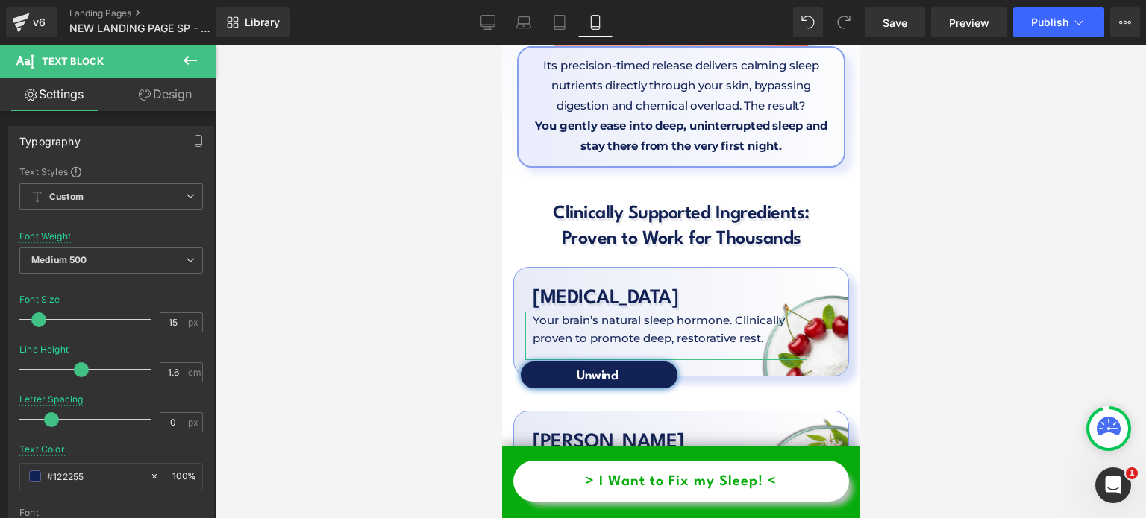
click at [186, 87] on link "Design" at bounding box center [165, 95] width 108 height 34
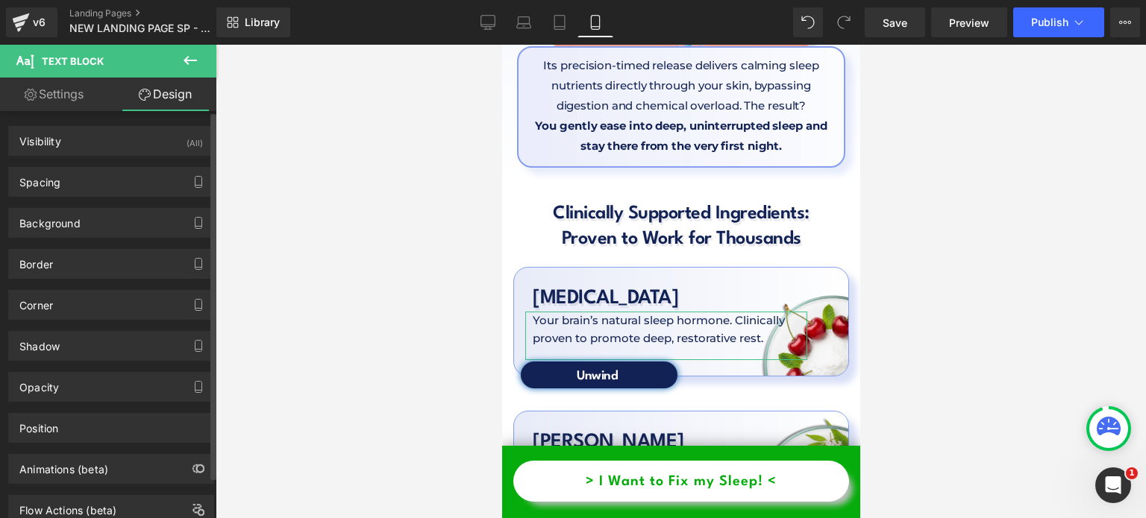
click at [113, 204] on div "Background Color & Image color Color % Image Replace Image Upload image or Brow…" at bounding box center [111, 217] width 223 height 41
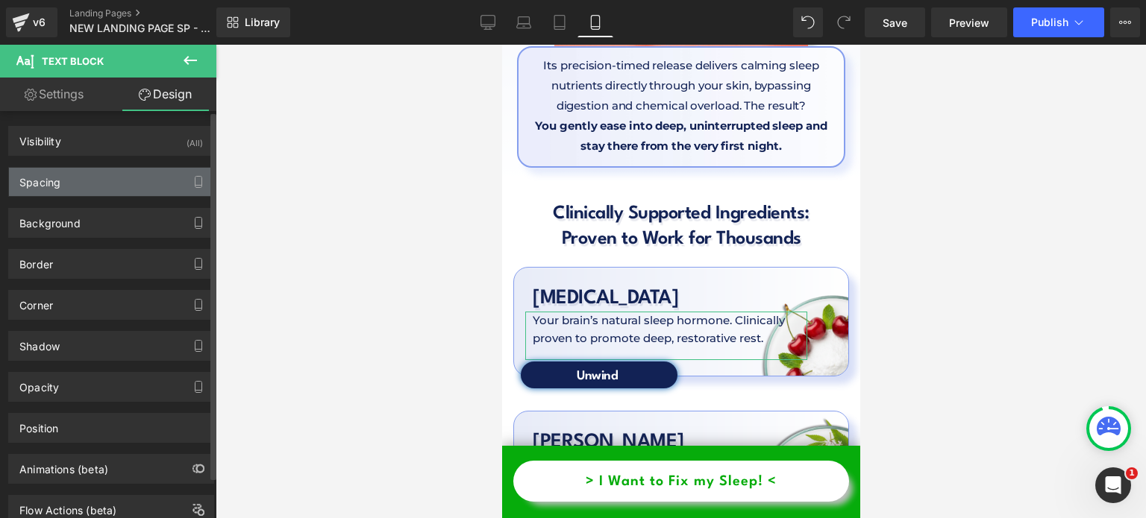
click at [139, 184] on div "Spacing" at bounding box center [111, 182] width 204 height 28
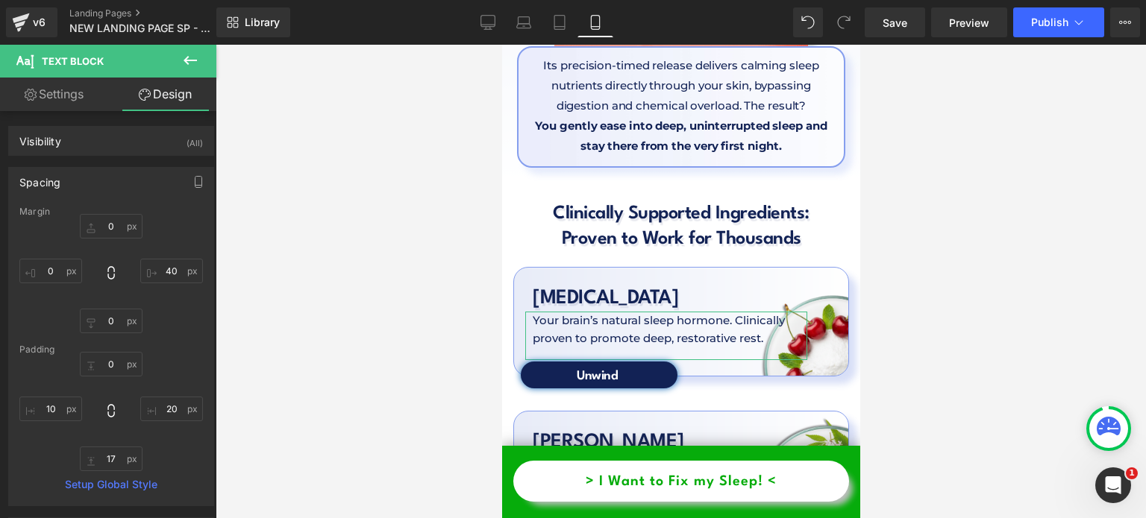
click at [75, 101] on link "Settings" at bounding box center [54, 95] width 108 height 34
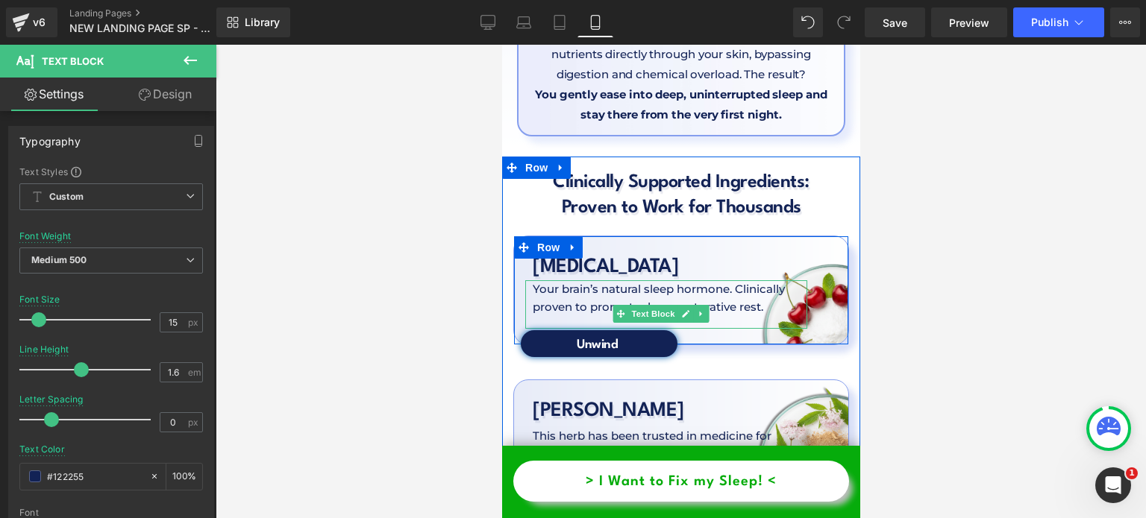
scroll to position [4523, 0]
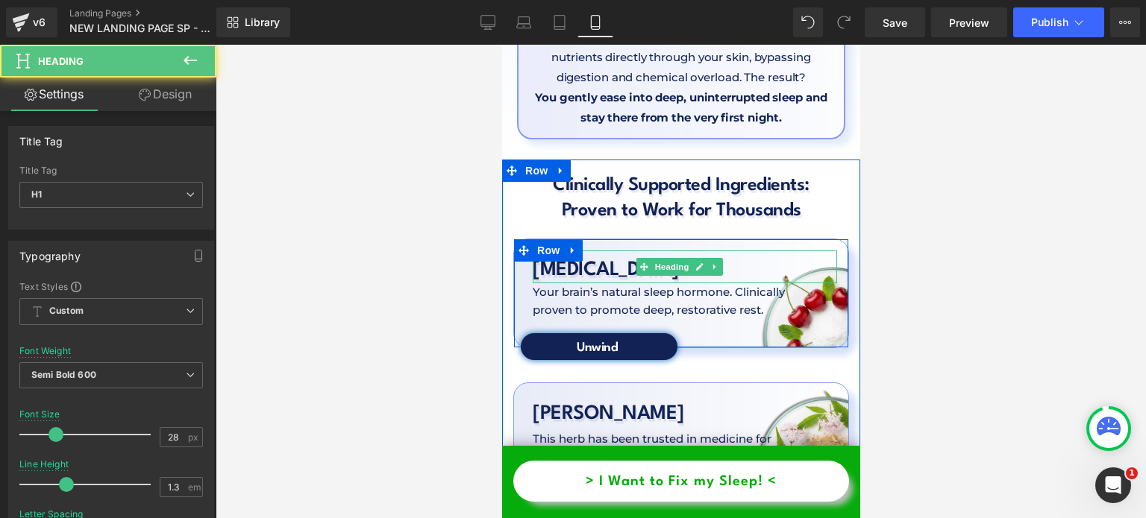
click at [583, 257] on h1 "[MEDICAL_DATA]" at bounding box center [684, 270] width 304 height 27
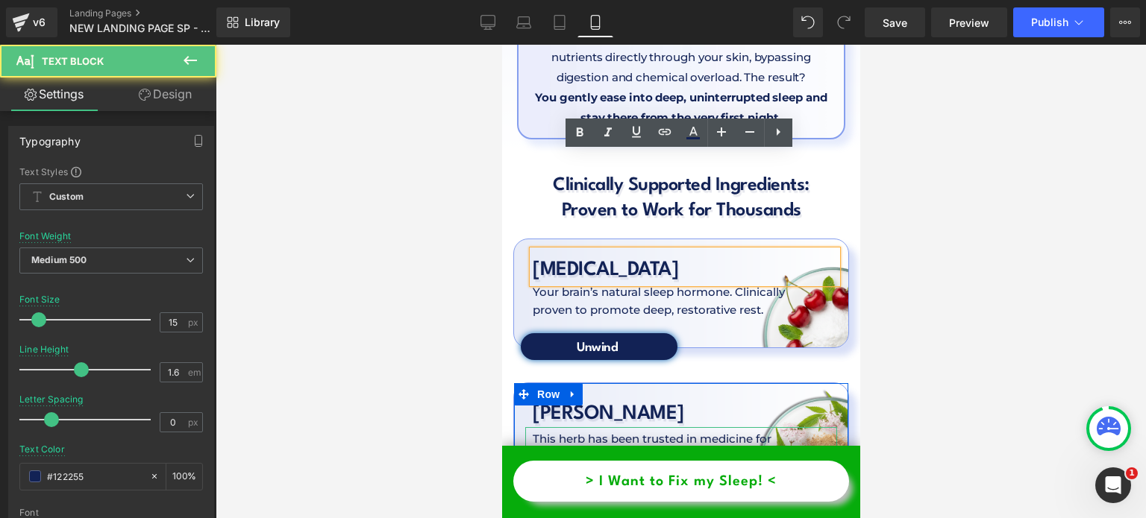
click at [678, 430] on p "This herb has been trusted in medicine for centuries. It naturally reduces stre…" at bounding box center [658, 466] width 252 height 72
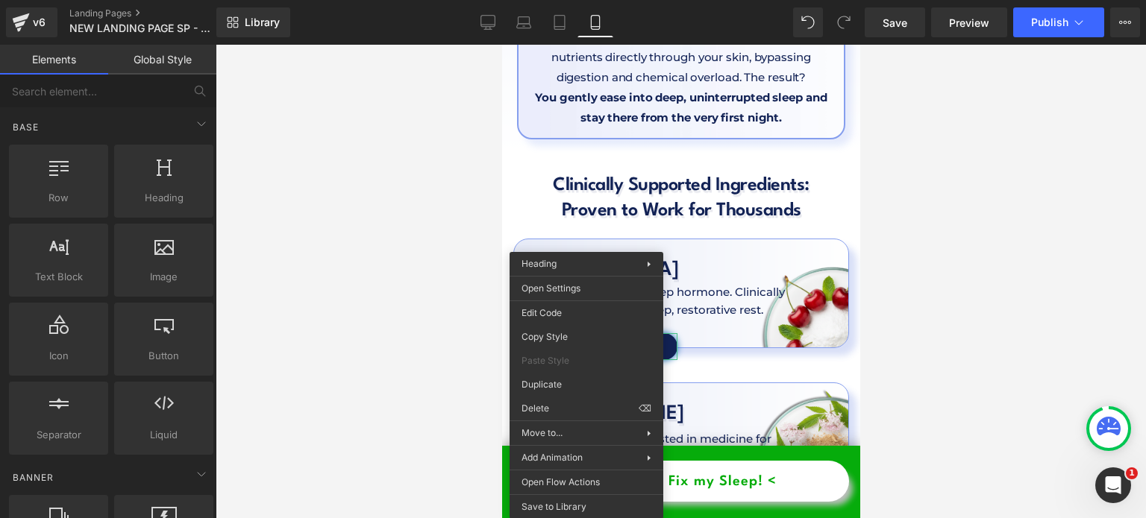
click at [424, 304] on div at bounding box center [681, 282] width 930 height 474
click at [427, 265] on div at bounding box center [681, 282] width 930 height 474
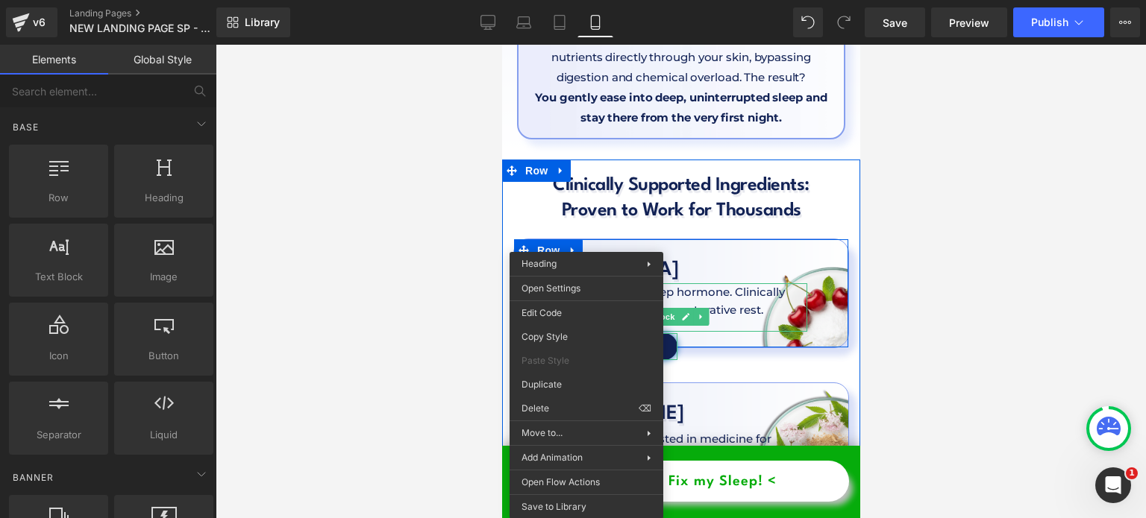
click at [549, 283] on p "Your brain’s natural sleep hormone. Clinically proven to promote deep, restorat…" at bounding box center [662, 301] width 260 height 36
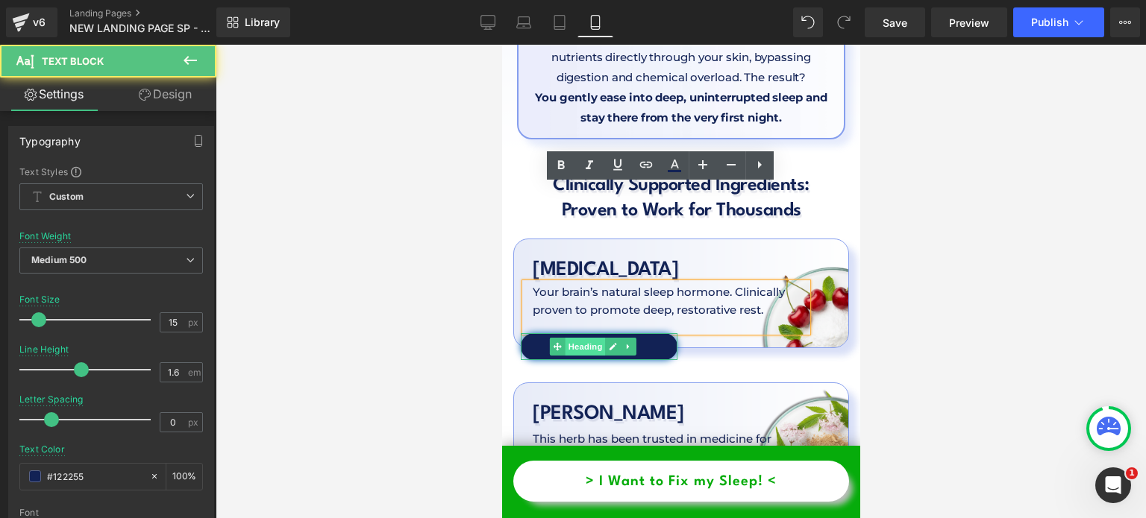
click at [598, 338] on span "Heading" at bounding box center [585, 347] width 40 height 18
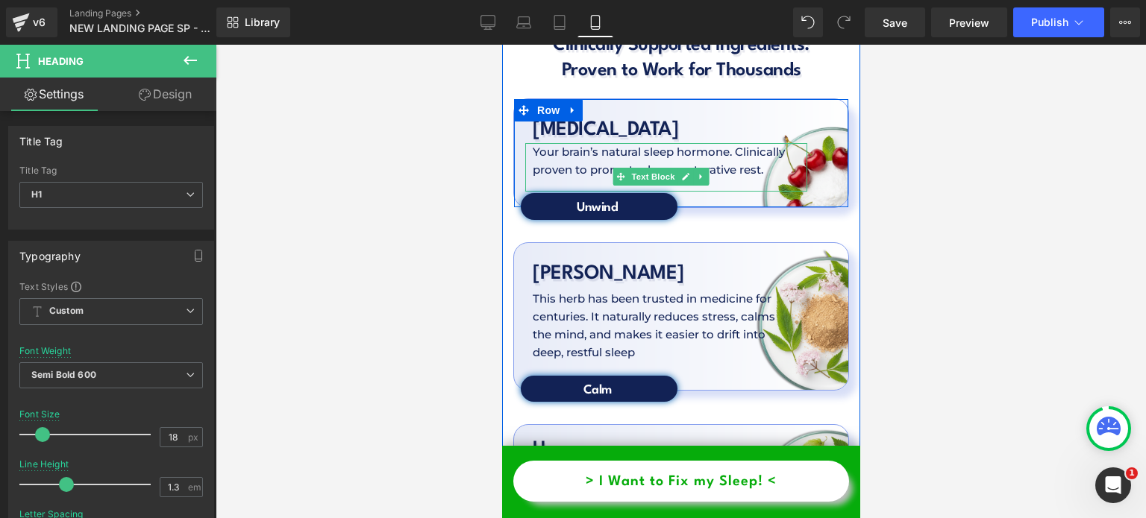
scroll to position [4665, 0]
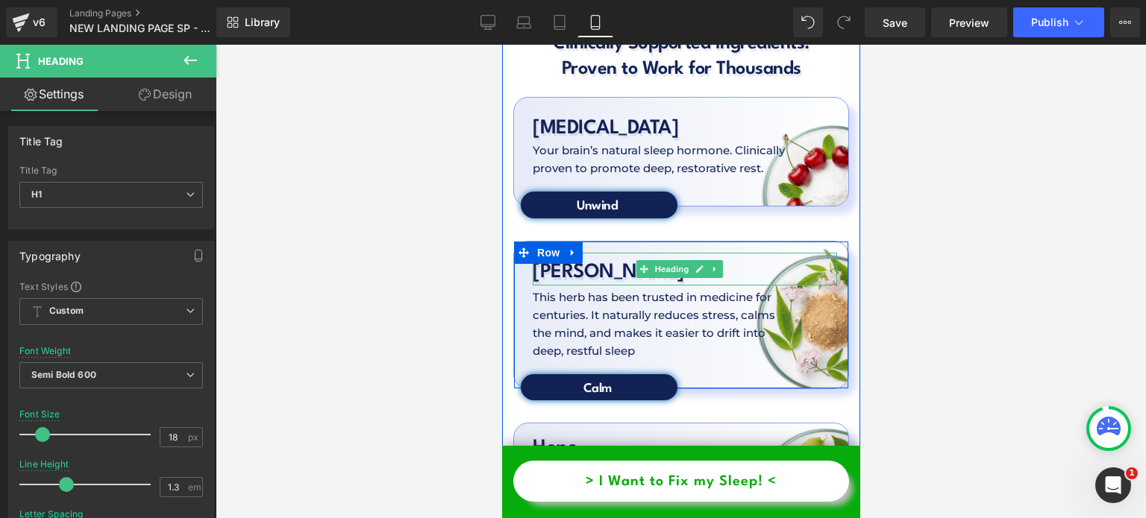
click at [592, 259] on h1 "[PERSON_NAME]" at bounding box center [684, 272] width 304 height 27
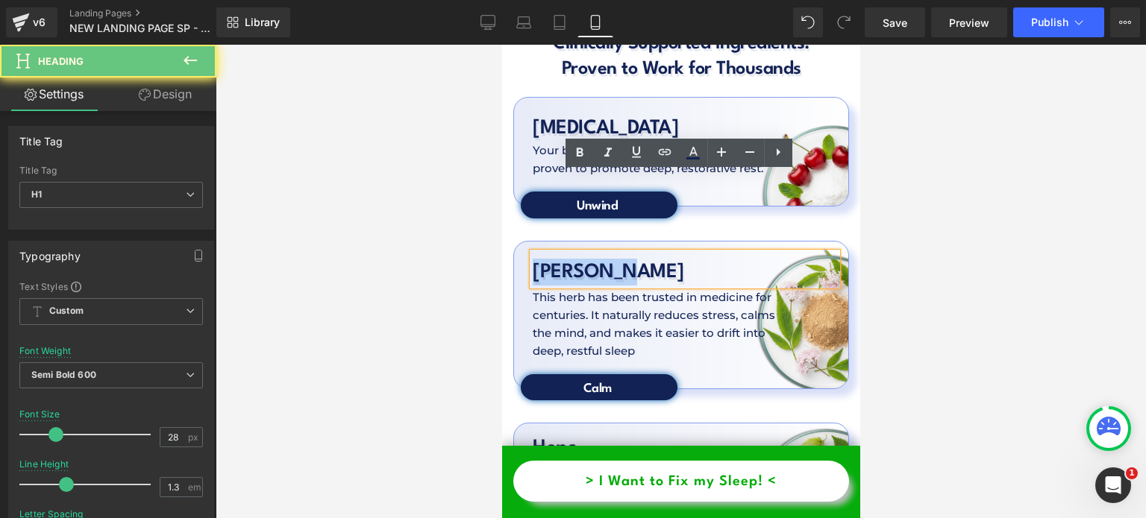
click at [592, 259] on h1 "[PERSON_NAME]" at bounding box center [684, 272] width 304 height 27
copy h1 "[PERSON_NAME]"
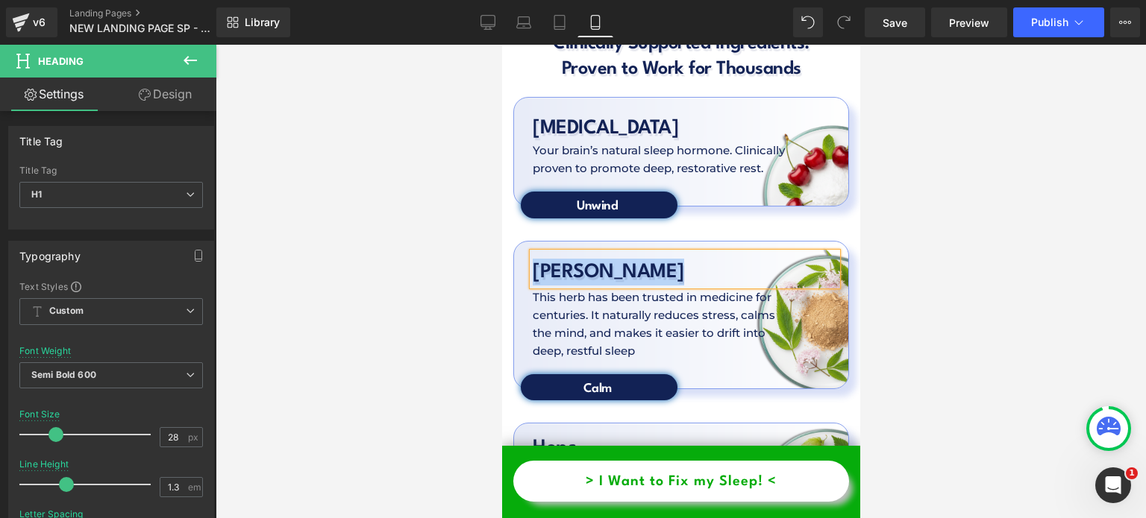
click at [611, 289] on p "This herb has been trusted in medicine for centuries. It naturally reduces stre…" at bounding box center [658, 325] width 252 height 72
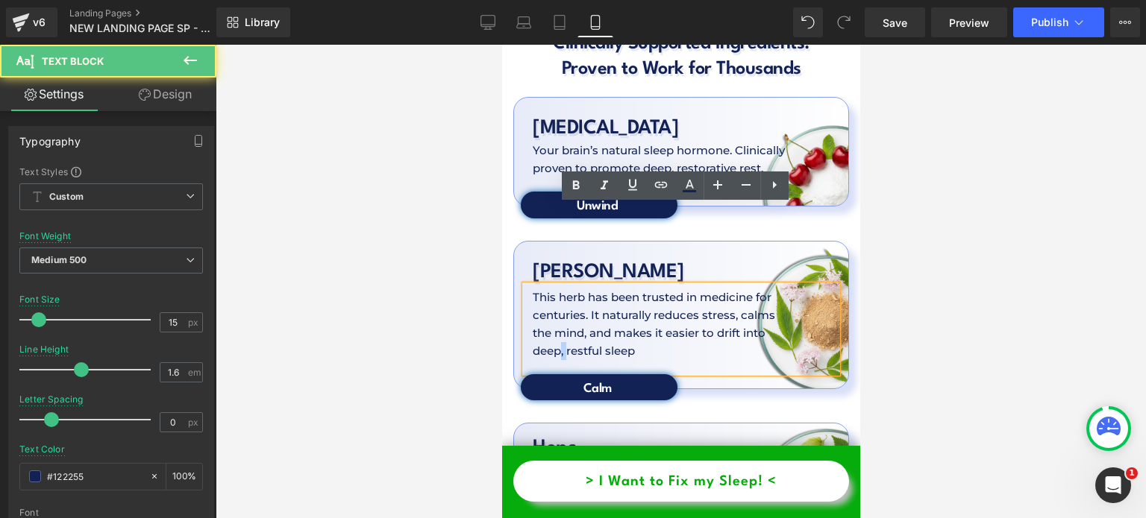
click at [611, 289] on p "This herb has been trusted in medicine for centuries. It naturally reduces stre…" at bounding box center [658, 325] width 252 height 72
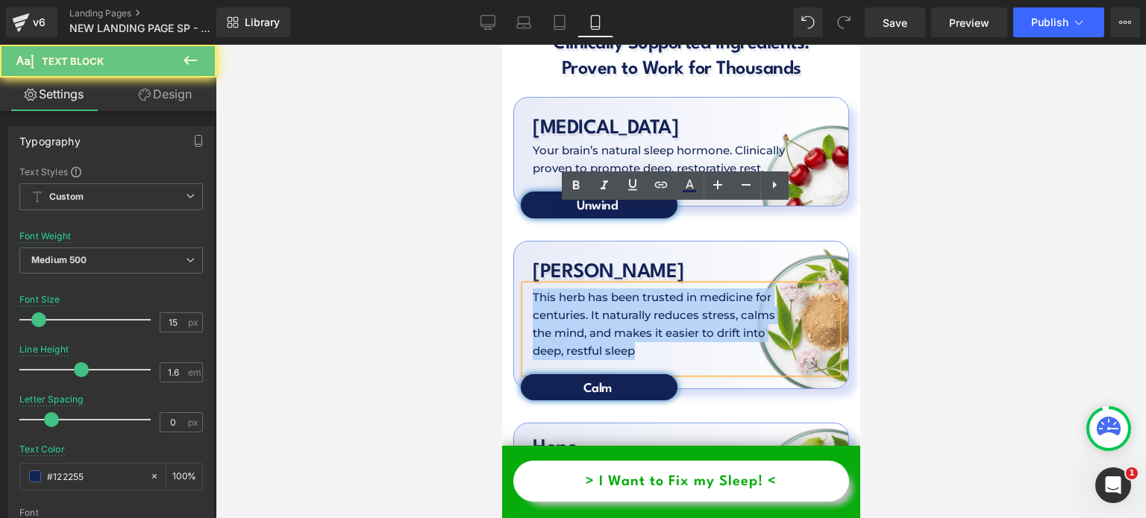
click at [611, 289] on p "This herb has been trusted in medicine for centuries. It naturally reduces stre…" at bounding box center [658, 325] width 252 height 72
copy p "This herb has been trusted in medicine for centuries. It naturally reduces stre…"
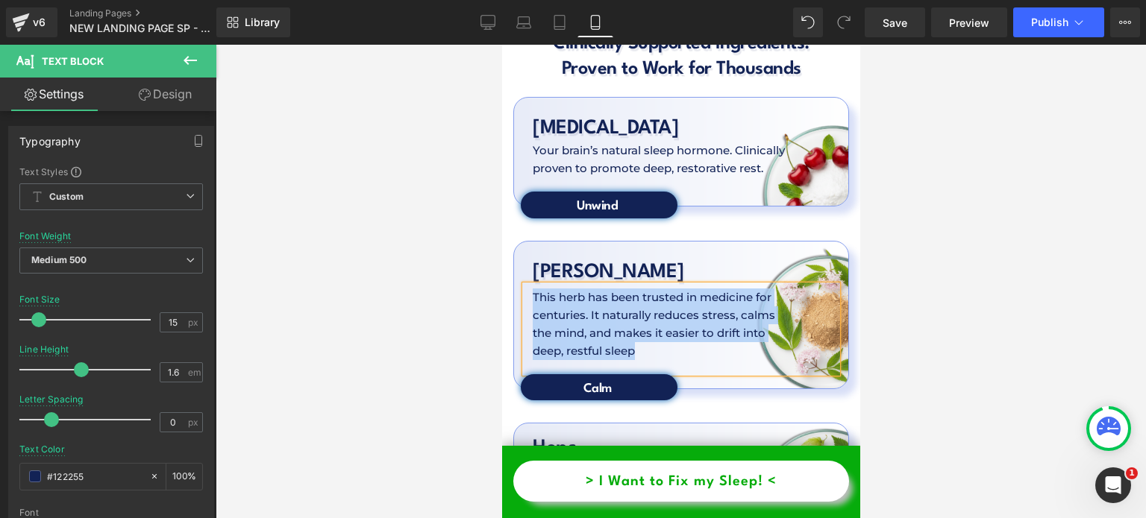
copy p "This herb has been trusted in medicine for centuries. It naturally reduces stre…"
click at [541, 259] on h1 "[PERSON_NAME]" at bounding box center [684, 272] width 304 height 27
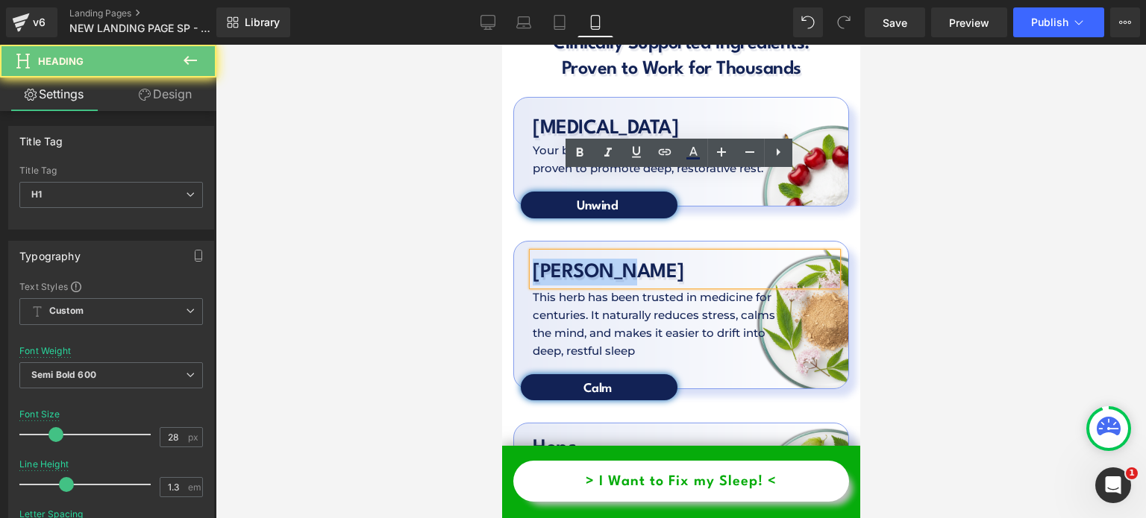
click at [541, 259] on h1 "[PERSON_NAME]" at bounding box center [684, 272] width 304 height 27
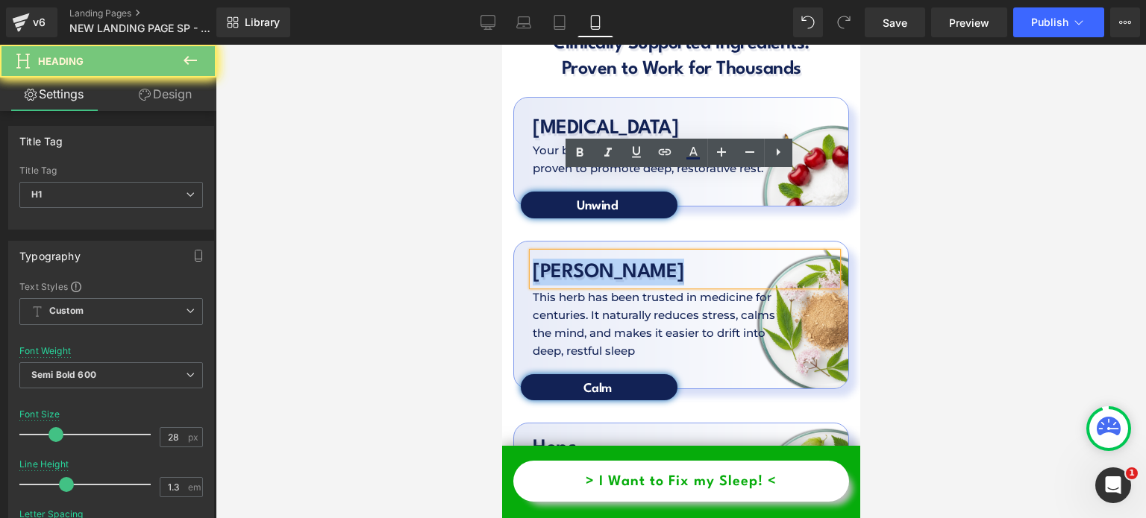
copy h1 "[PERSON_NAME]"
click at [541, 259] on h1 "[PERSON_NAME]" at bounding box center [684, 272] width 304 height 27
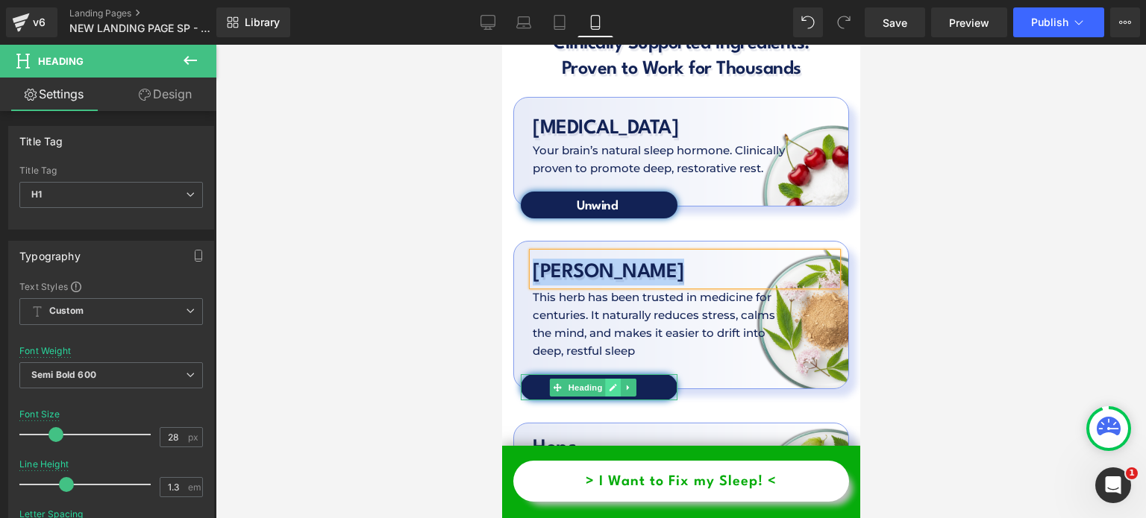
click at [609, 383] on icon at bounding box center [613, 387] width 8 height 9
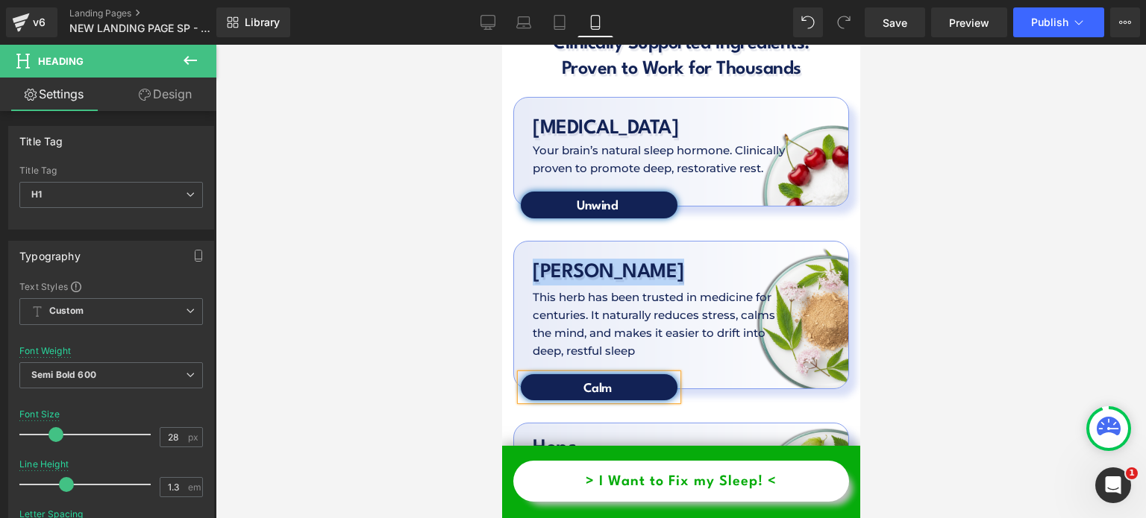
click at [609, 380] on h1 "Calm" at bounding box center [596, 388] width 153 height 17
copy h1 "[PERSON_NAME]"
click at [609, 380] on h1 "Calm" at bounding box center [596, 388] width 153 height 17
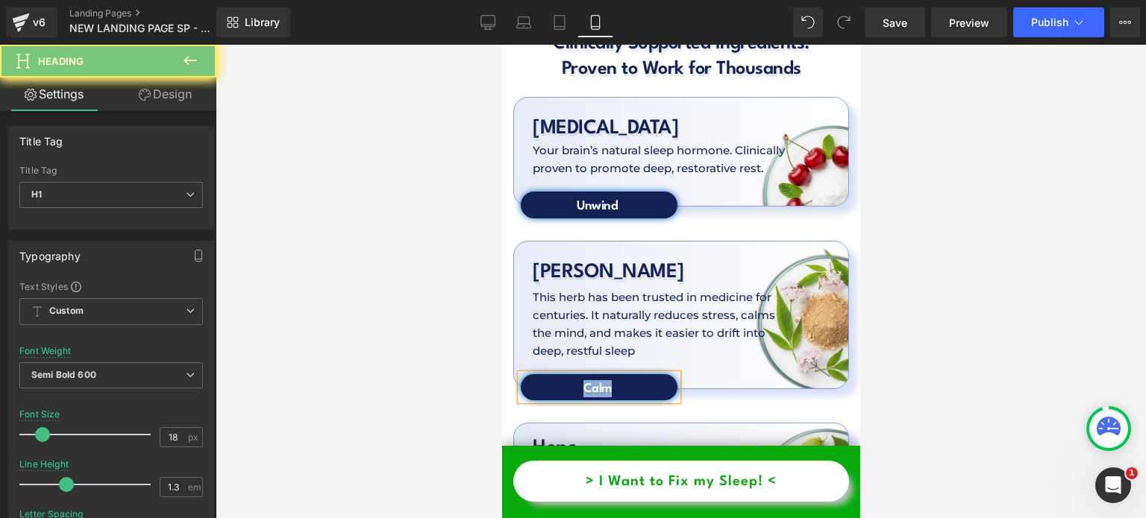
copy h1 "Calm"
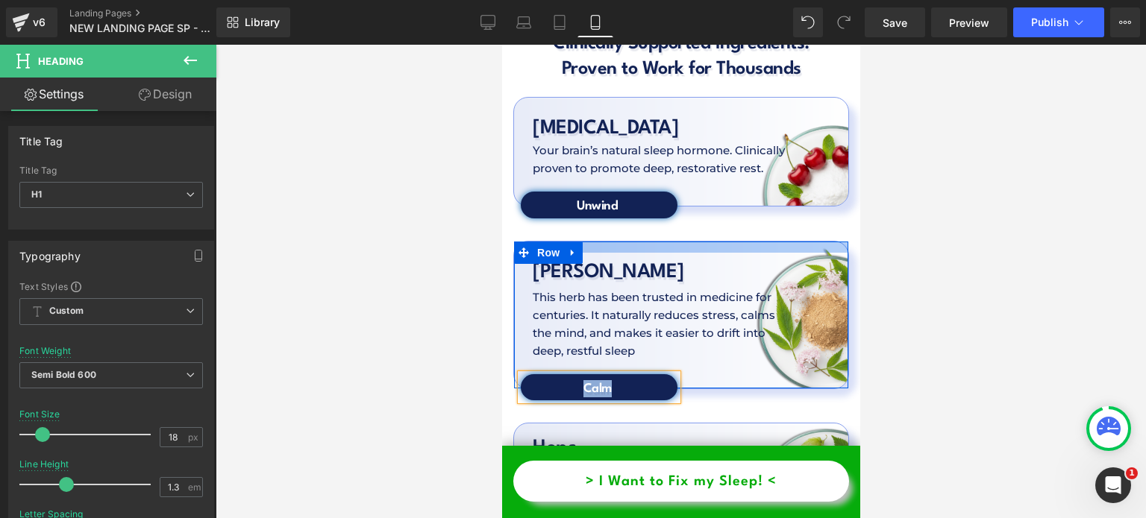
click at [680, 242] on div at bounding box center [680, 247] width 334 height 11
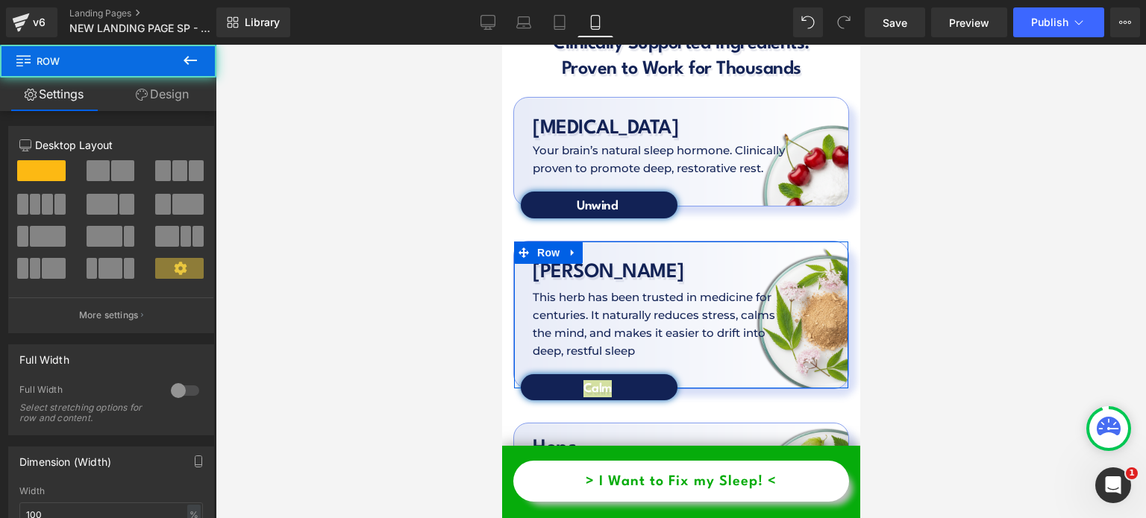
click at [191, 113] on div "12 12 12 Column Size Customizer 12 Desktop Layout Laptop Layout Tablet Layout M…" at bounding box center [111, 508] width 223 height 795
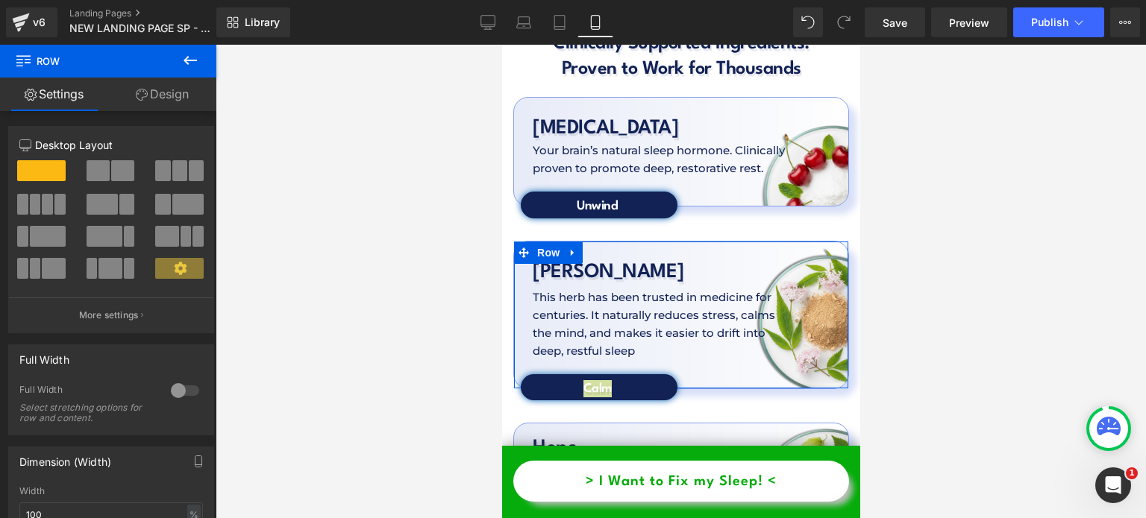
click at [170, 95] on link "Design" at bounding box center [162, 95] width 108 height 34
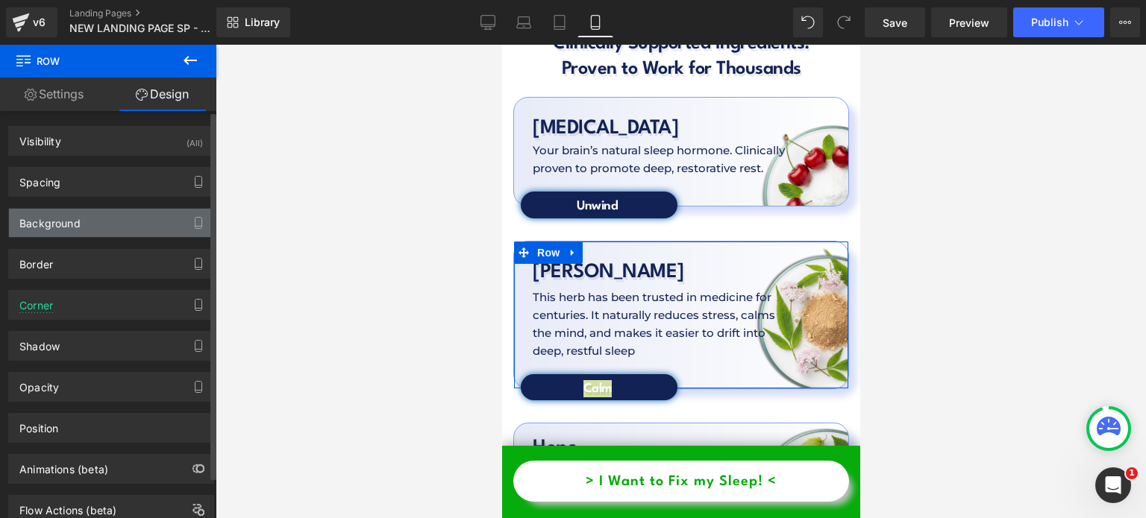
click at [108, 224] on div "Background" at bounding box center [111, 223] width 204 height 28
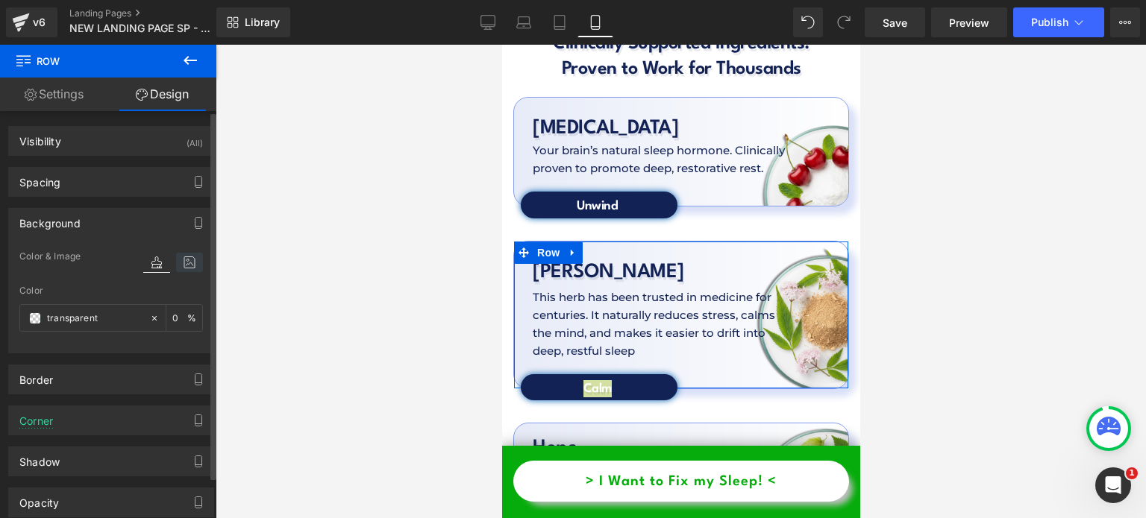
click at [184, 264] on icon at bounding box center [189, 262] width 27 height 19
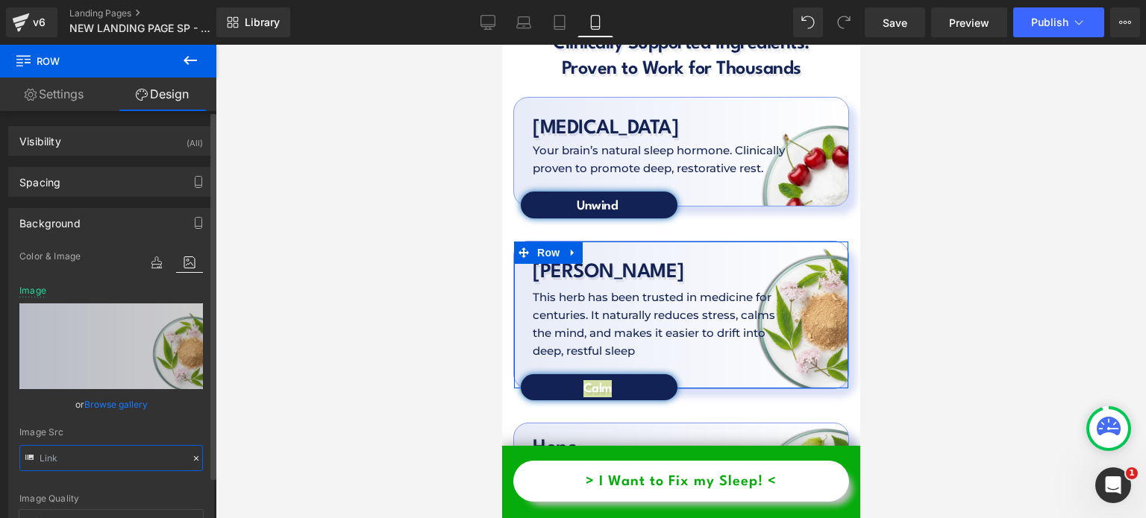
type input "https://cdn.shopify.com/s/files/1/0897/0449/7416/files/Nevtelen_1980_x_1480_kep…"
click at [99, 450] on input "https://cdn.shopify.com/s/files/1/0897/0449/7416/files/Nevtelen_1980_x_1480_kep…" at bounding box center [111, 458] width 184 height 26
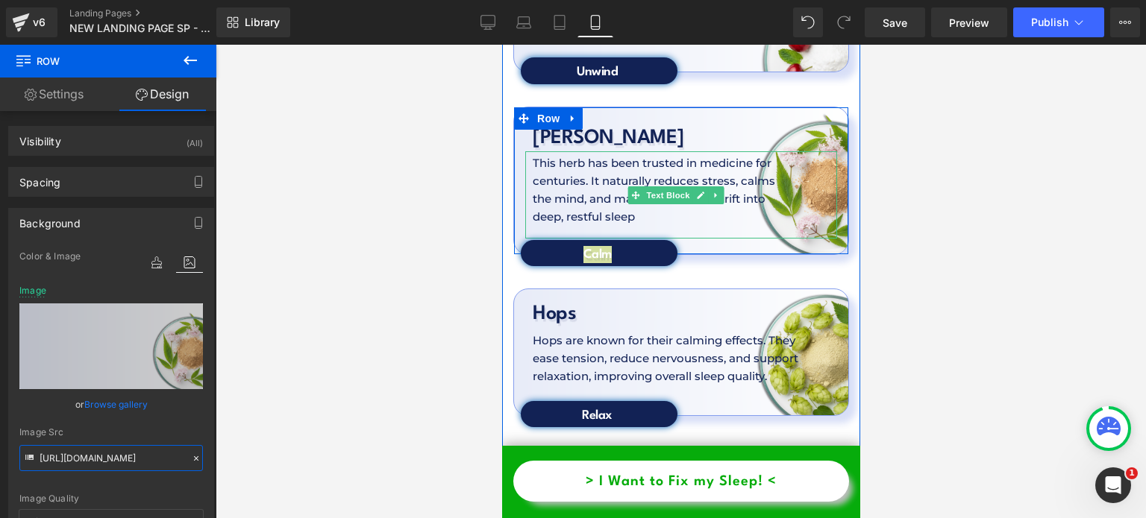
scroll to position [4800, 0]
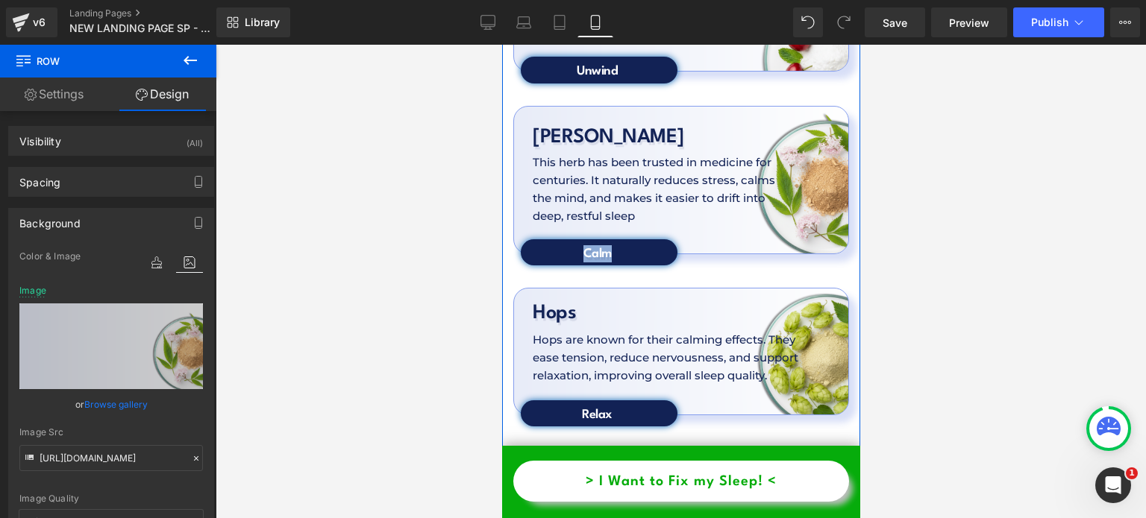
click at [557, 300] on h1 "Hops" at bounding box center [684, 313] width 304 height 27
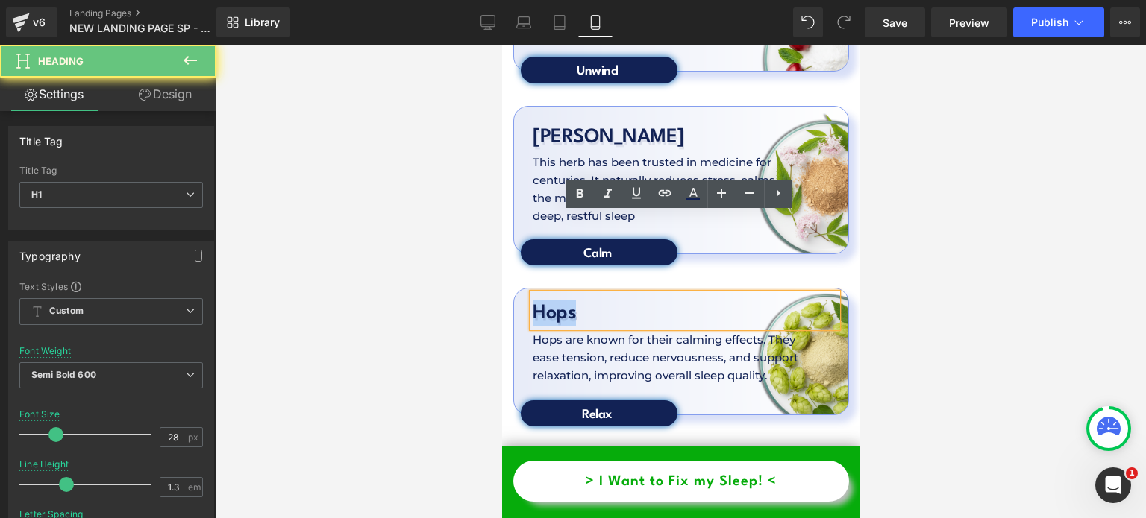
click at [557, 300] on h1 "Hops" at bounding box center [684, 313] width 304 height 27
copy h1 "Hops"
click at [557, 300] on h1 "Hops" at bounding box center [684, 313] width 304 height 27
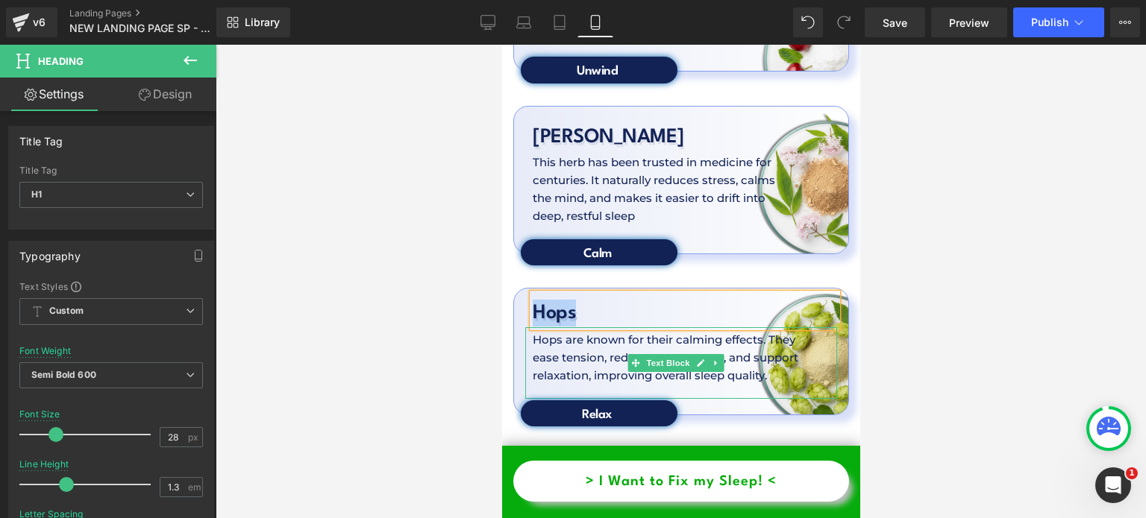
click at [561, 331] on p "Hops are known for their calming effects. They ease tension, reduce nervousness…" at bounding box center [672, 358] width 280 height 54
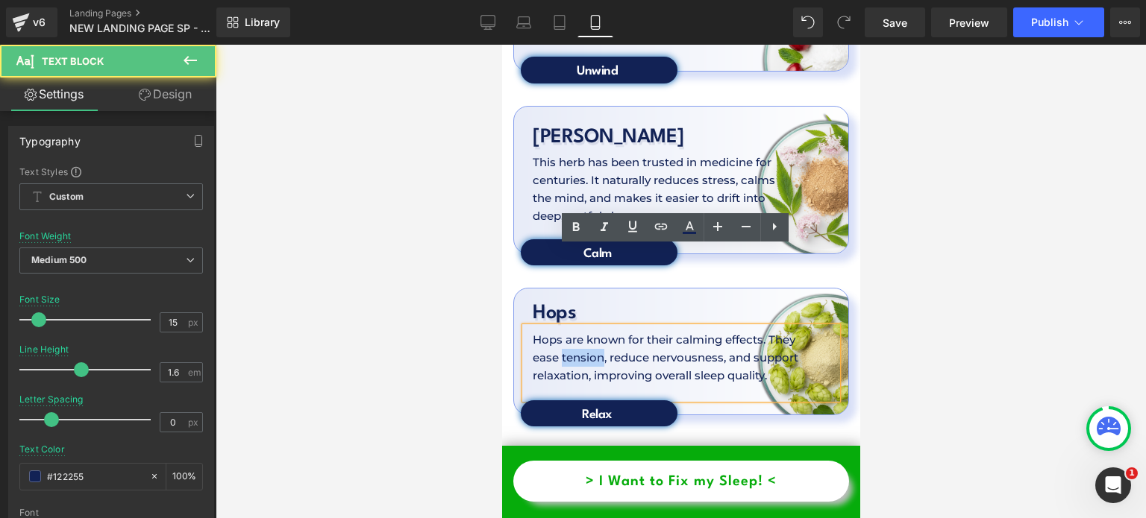
click at [561, 331] on p "Hops are known for their calming effects. They ease tension, reduce nervousness…" at bounding box center [672, 358] width 280 height 54
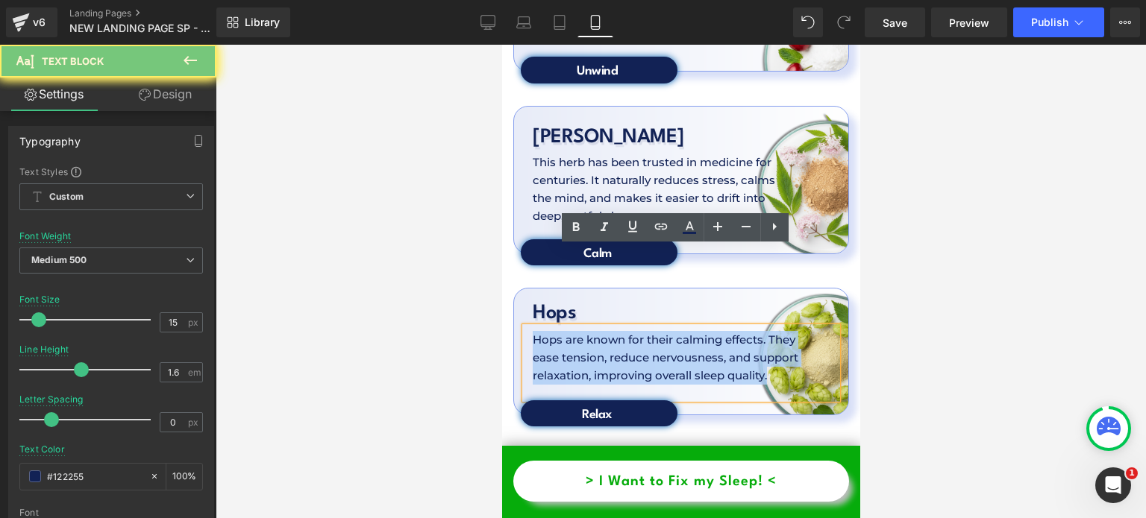
click at [561, 331] on p "Hops are known for their calming effects. They ease tension, reduce nervousness…" at bounding box center [672, 358] width 280 height 54
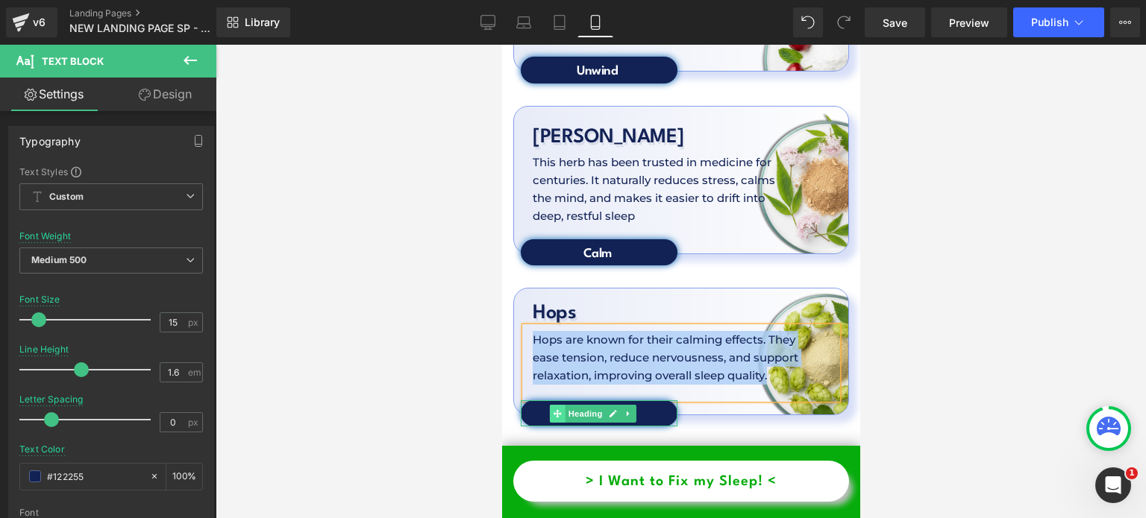
click at [562, 405] on span at bounding box center [557, 414] width 16 height 18
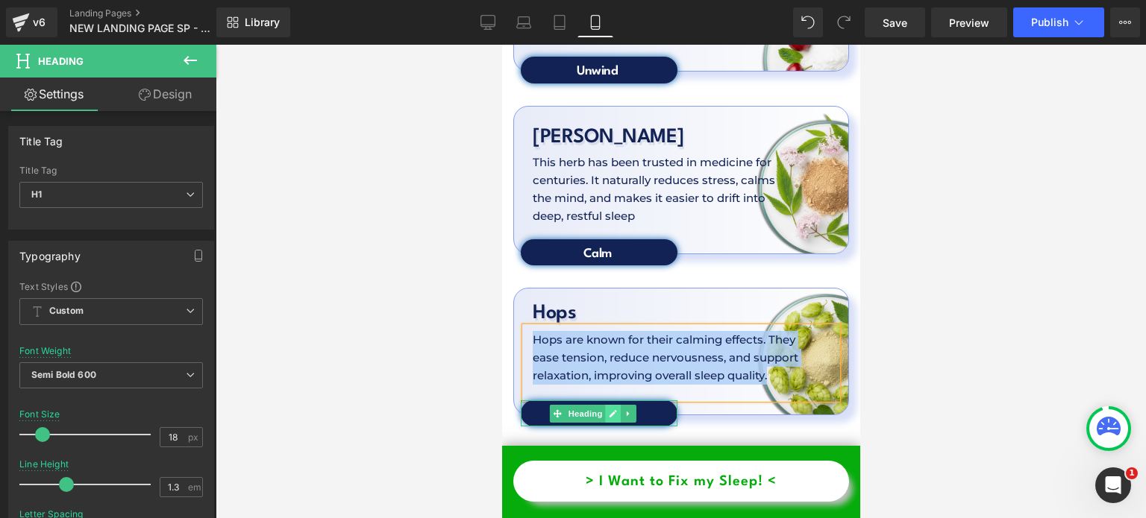
click at [612, 410] on icon at bounding box center [612, 413] width 7 height 7
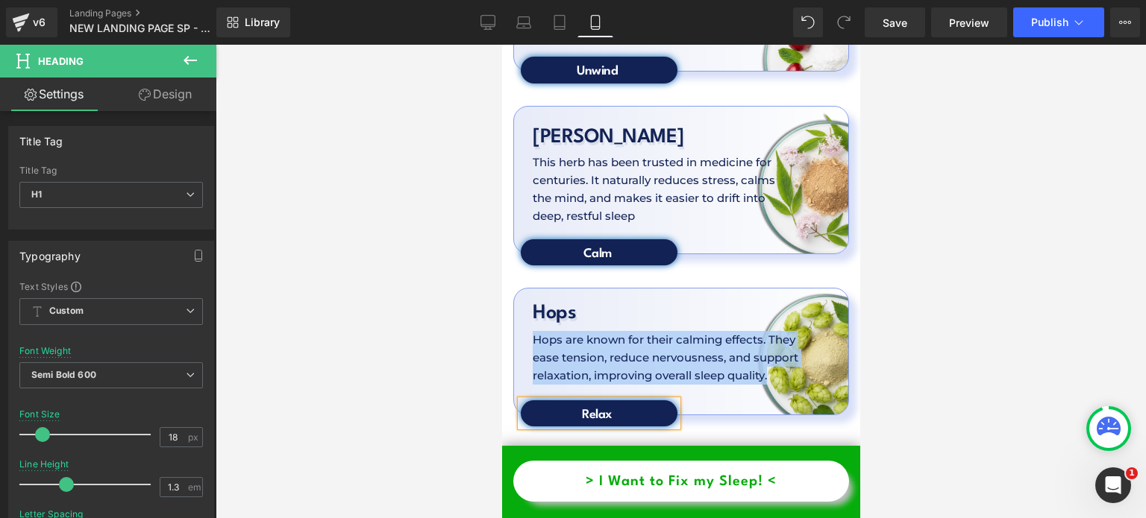
click at [612, 407] on h1 "Relax" at bounding box center [596, 415] width 153 height 17
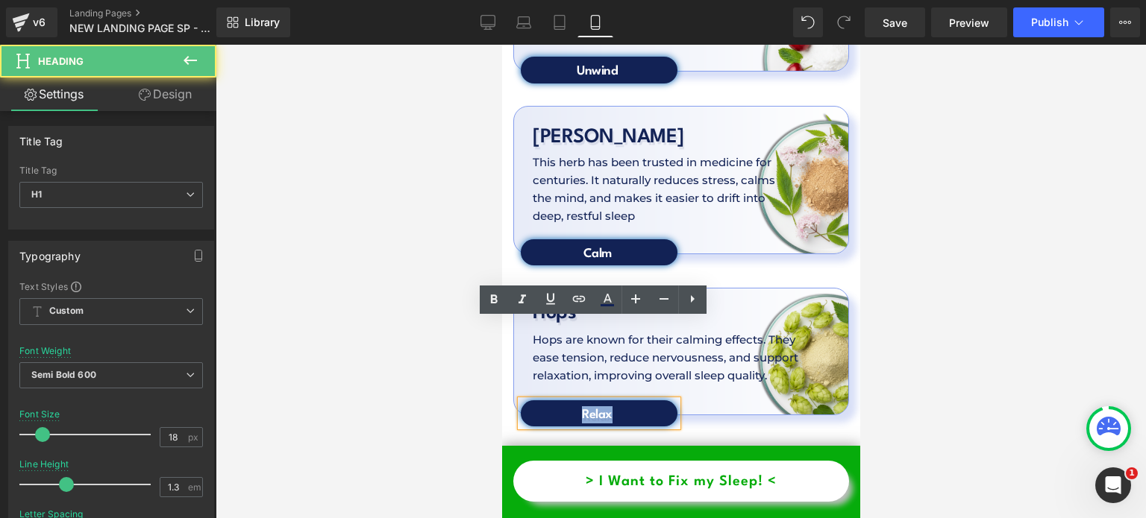
click at [612, 407] on h1 "Relax" at bounding box center [596, 415] width 153 height 17
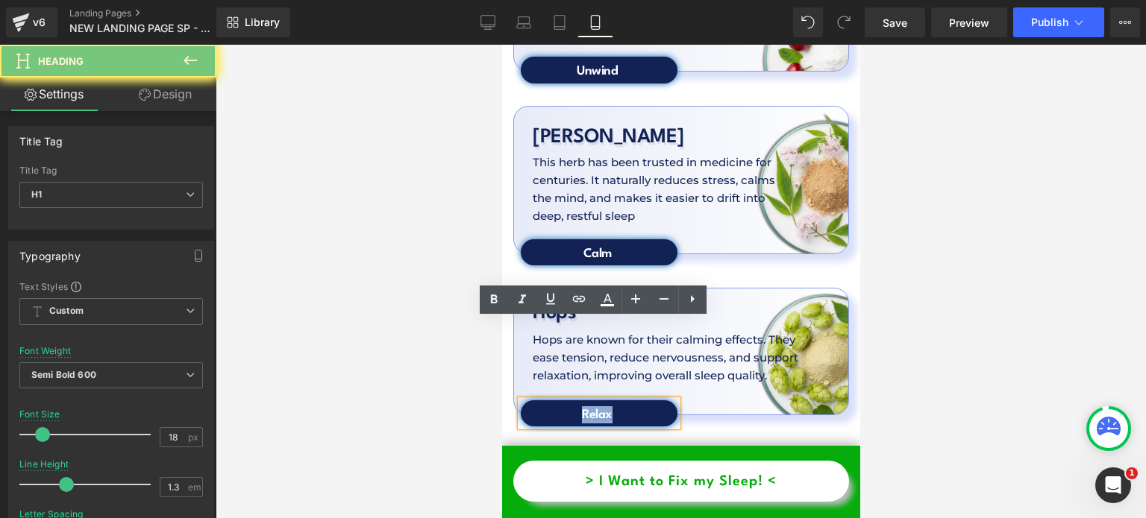
click at [612, 407] on h1 "Relax" at bounding box center [596, 415] width 153 height 17
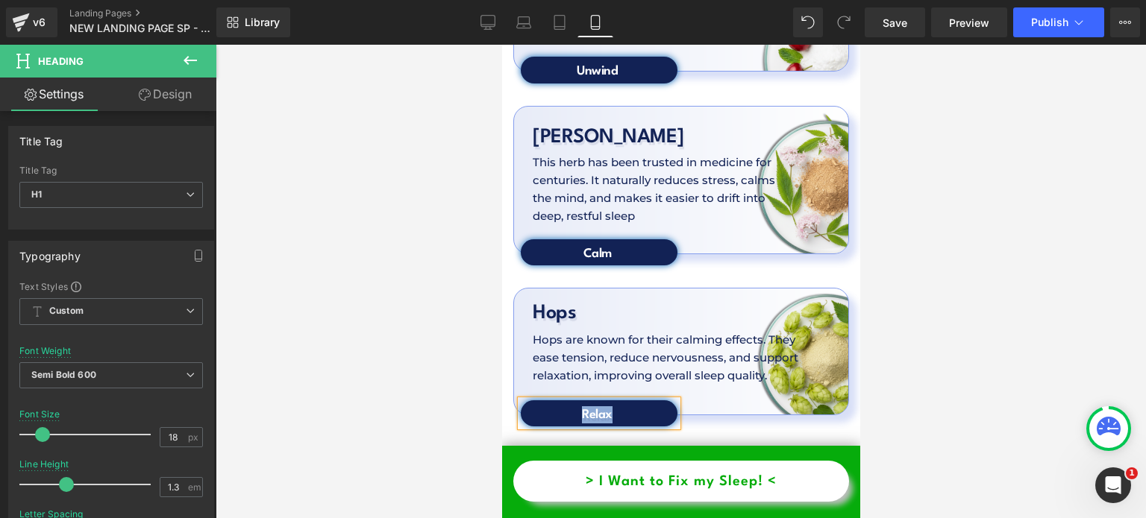
click at [571, 288] on div "Hops Heading Hops are known for their calming effects. They ease tension, reduc…" at bounding box center [680, 351] width 336 height 127
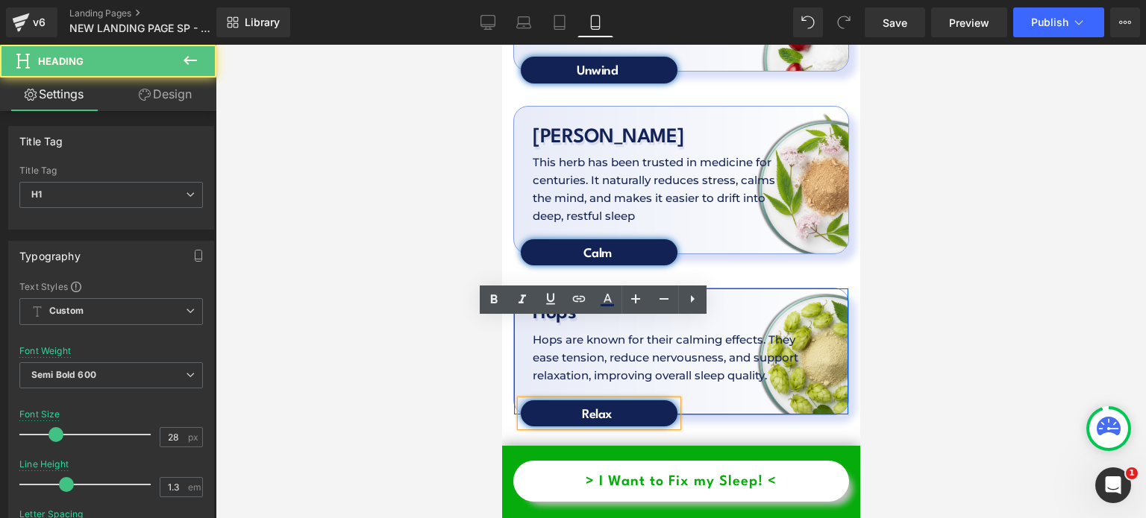
click at [533, 289] on span "Row" at bounding box center [548, 300] width 30 height 22
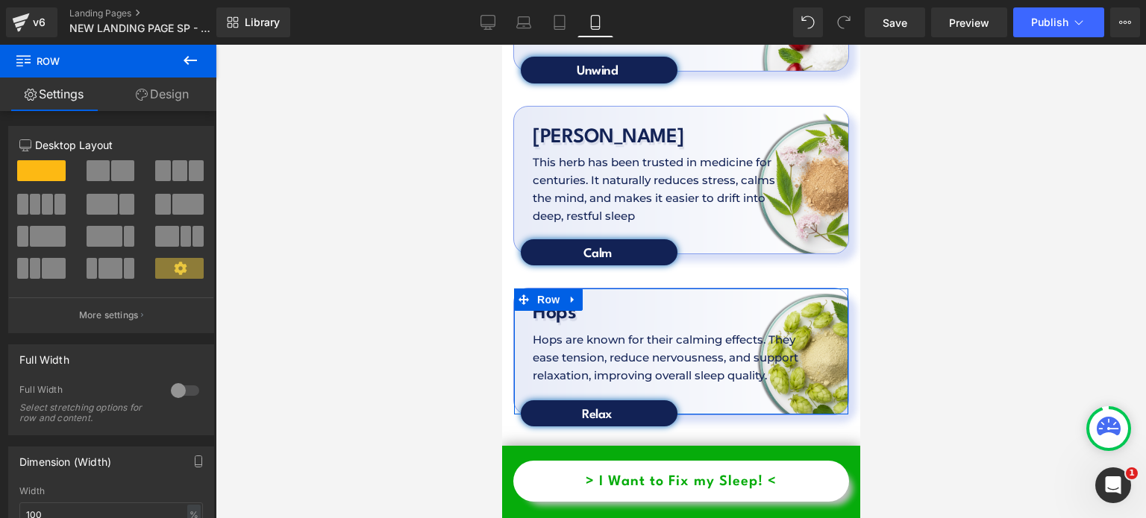
click at [148, 105] on link "Design" at bounding box center [162, 95] width 108 height 34
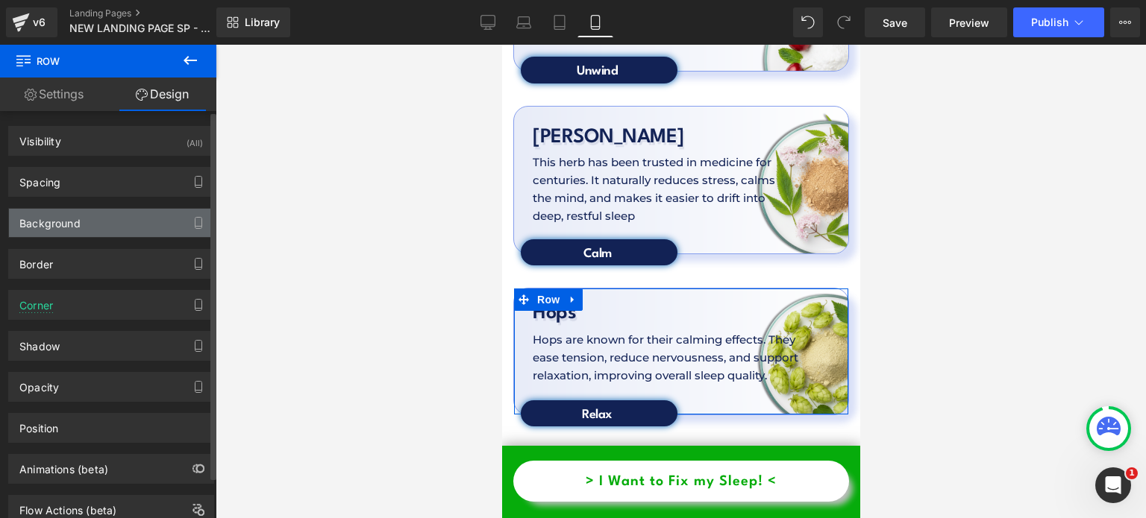
click at [126, 216] on div "Background" at bounding box center [111, 223] width 204 height 28
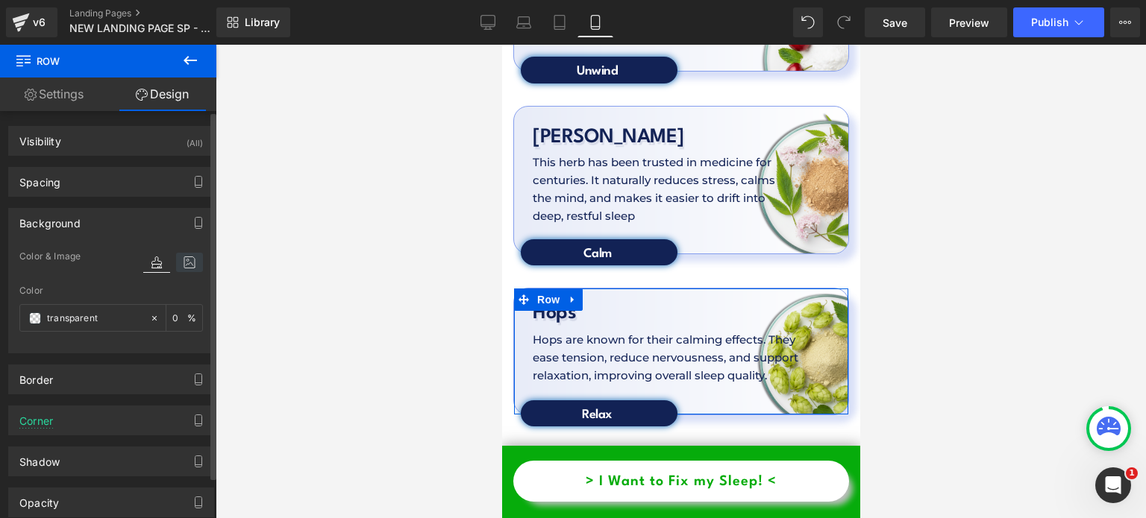
click at [180, 266] on icon at bounding box center [189, 262] width 27 height 19
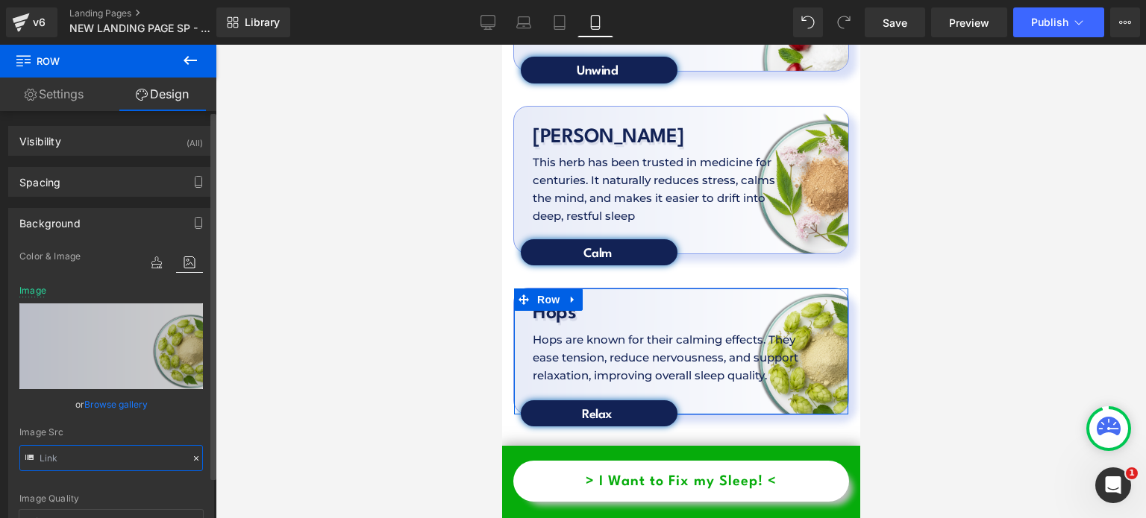
type input "https://cdn.shopify.com/s/files/1/0897/0449/7416/files/Nevtelen_1980_x_1480_kep…"
click at [88, 448] on input "https://cdn.shopify.com/s/files/1/0897/0449/7416/files/Nevtelen_1980_x_1480_kep…" at bounding box center [111, 458] width 184 height 26
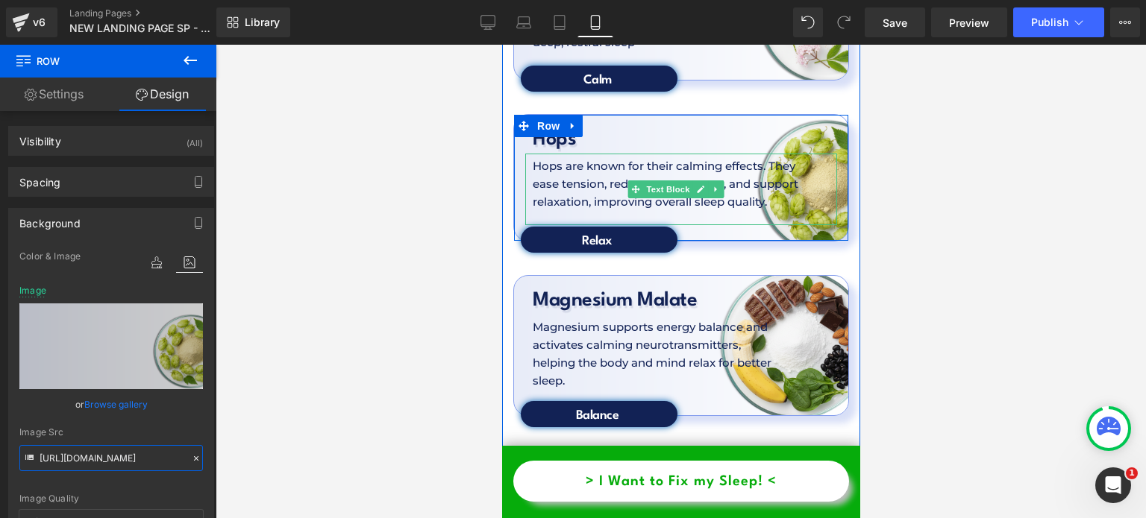
scroll to position [4977, 0]
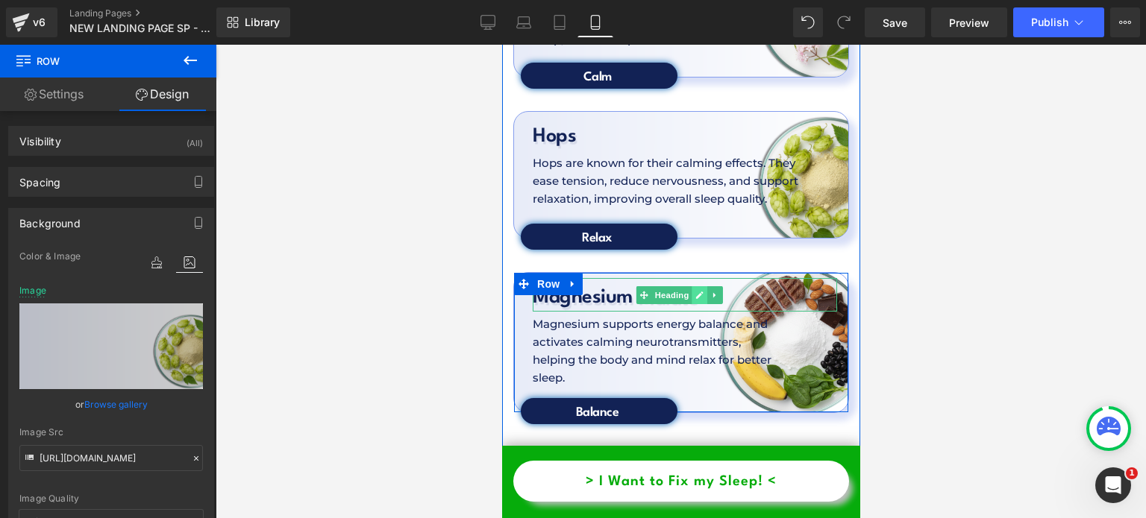
click at [697, 292] on icon at bounding box center [698, 295] width 7 height 7
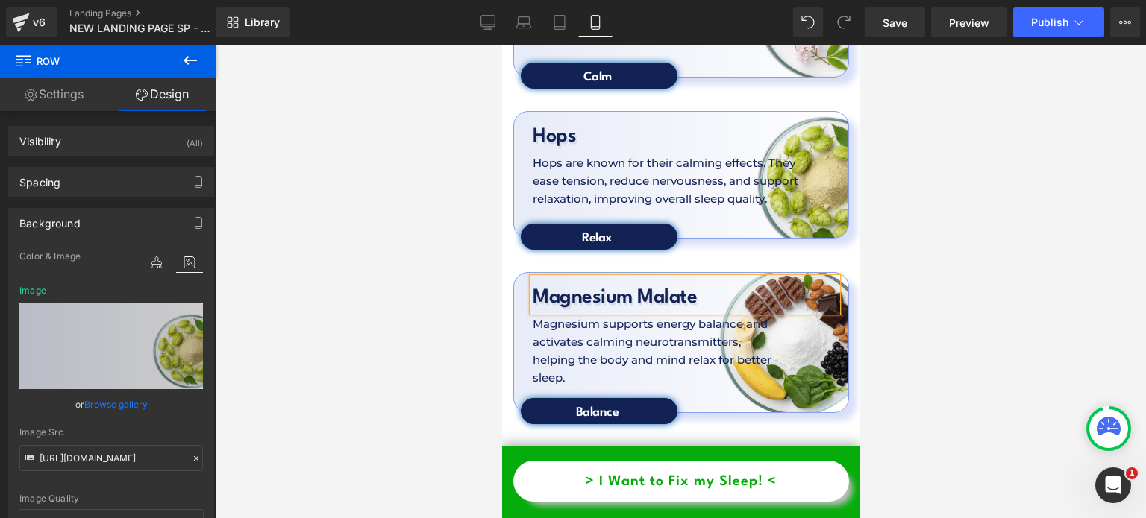
click at [697, 284] on h1 "Magnesium Malate" at bounding box center [684, 297] width 304 height 27
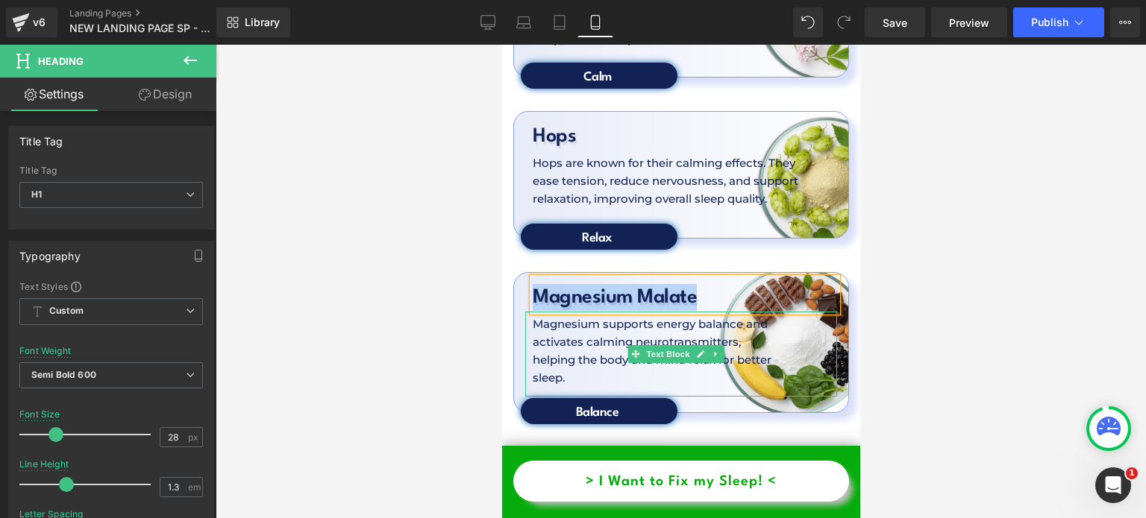
click at [609, 316] on p "Magnesium supports energy balance and activates calming neurotransmitters, help…" at bounding box center [653, 352] width 242 height 72
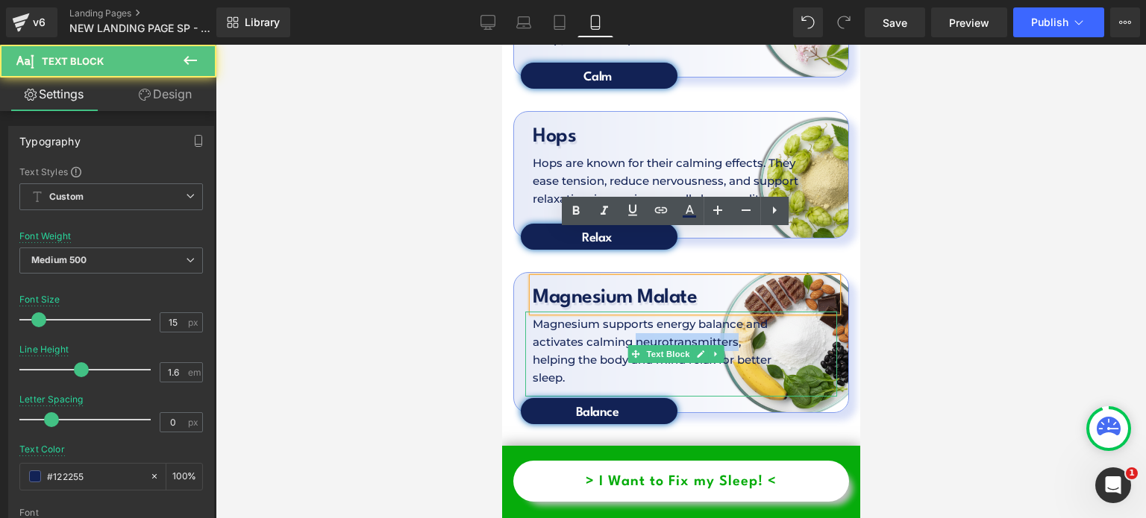
click at [609, 316] on p "Magnesium supports energy balance and activates calming neurotransmitters, help…" at bounding box center [653, 352] width 242 height 72
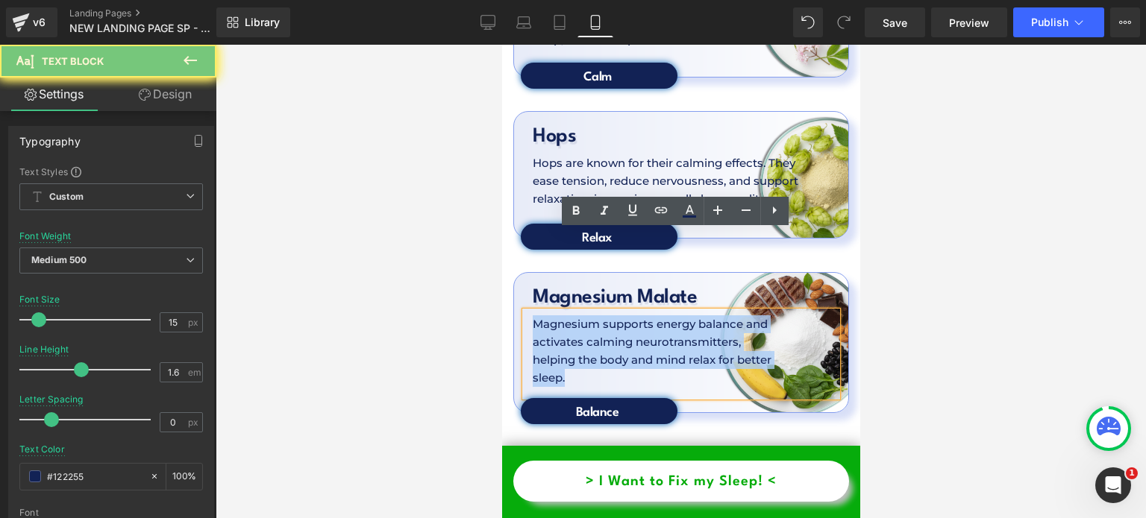
click at [609, 316] on p "Magnesium supports energy balance and activates calming neurotransmitters, help…" at bounding box center [653, 352] width 242 height 72
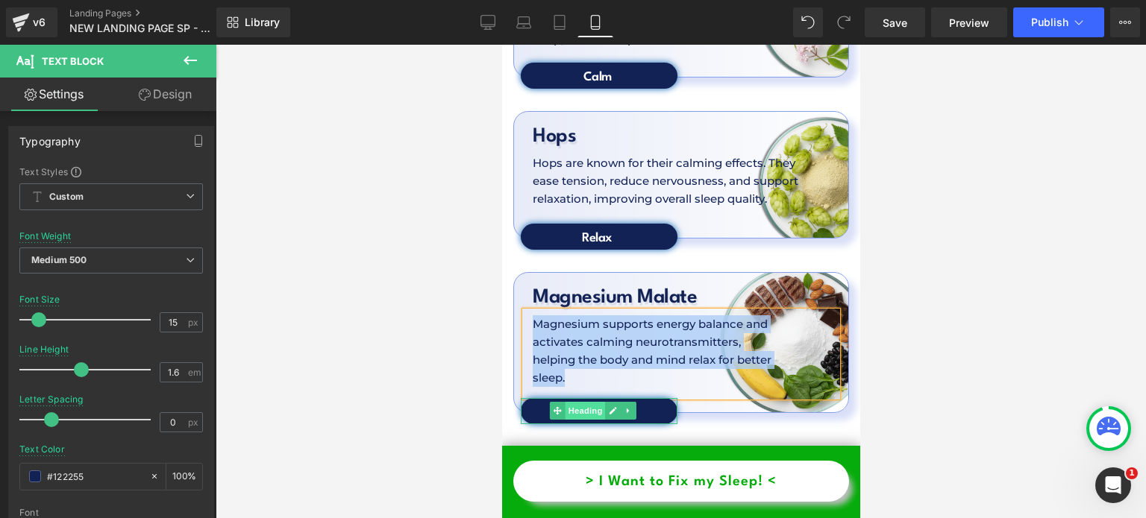
click at [603, 402] on span "Heading" at bounding box center [585, 411] width 40 height 18
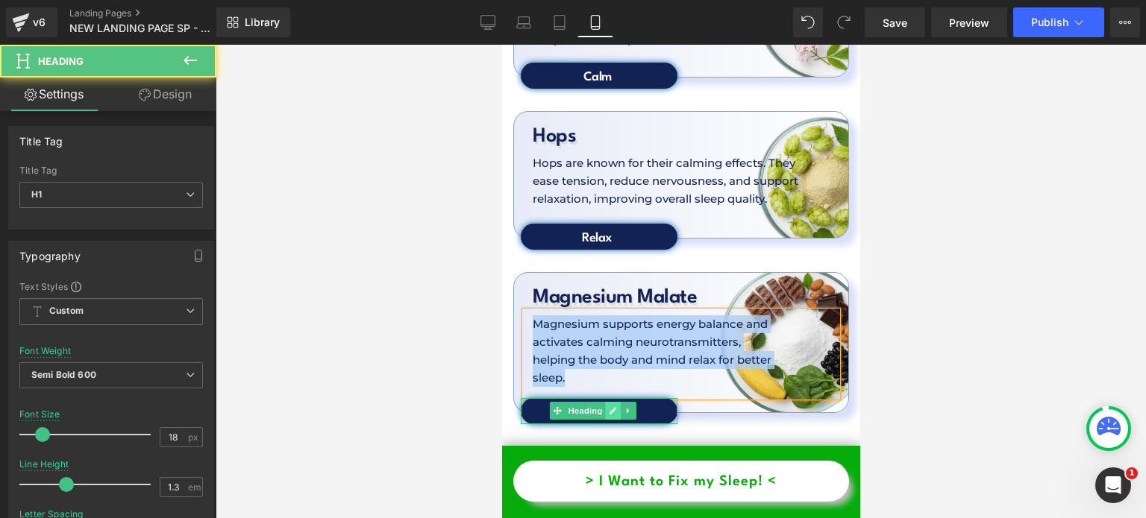
click at [609, 408] on icon at bounding box center [612, 411] width 7 height 7
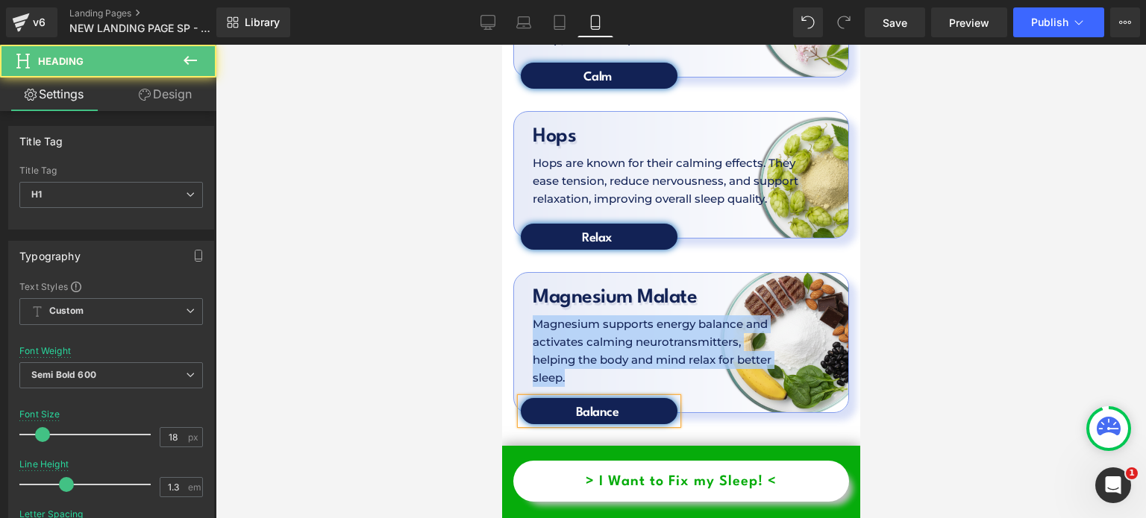
click at [609, 404] on h1 "Balance" at bounding box center [596, 412] width 153 height 17
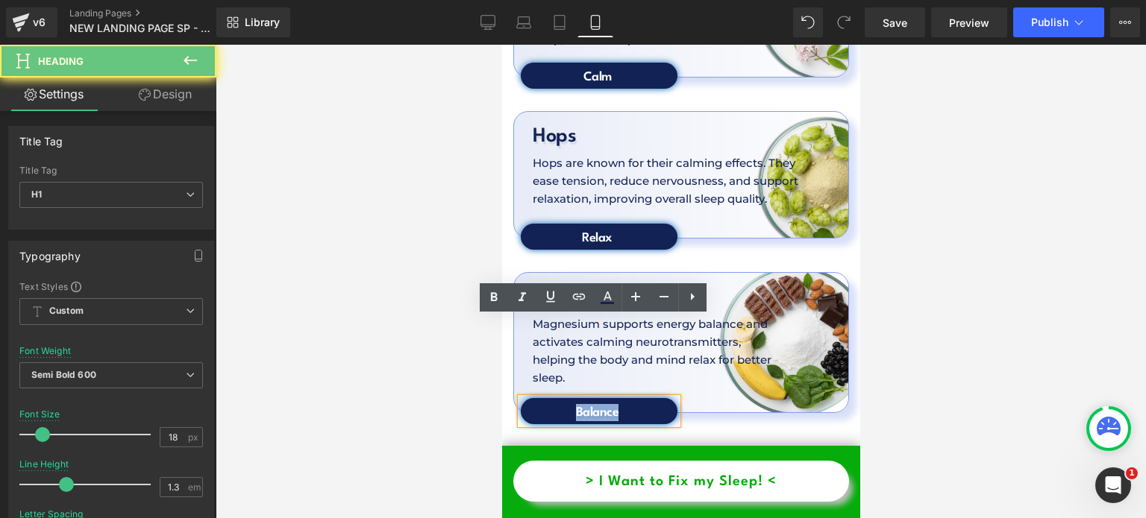
click at [609, 404] on h1 "Balance" at bounding box center [596, 412] width 153 height 17
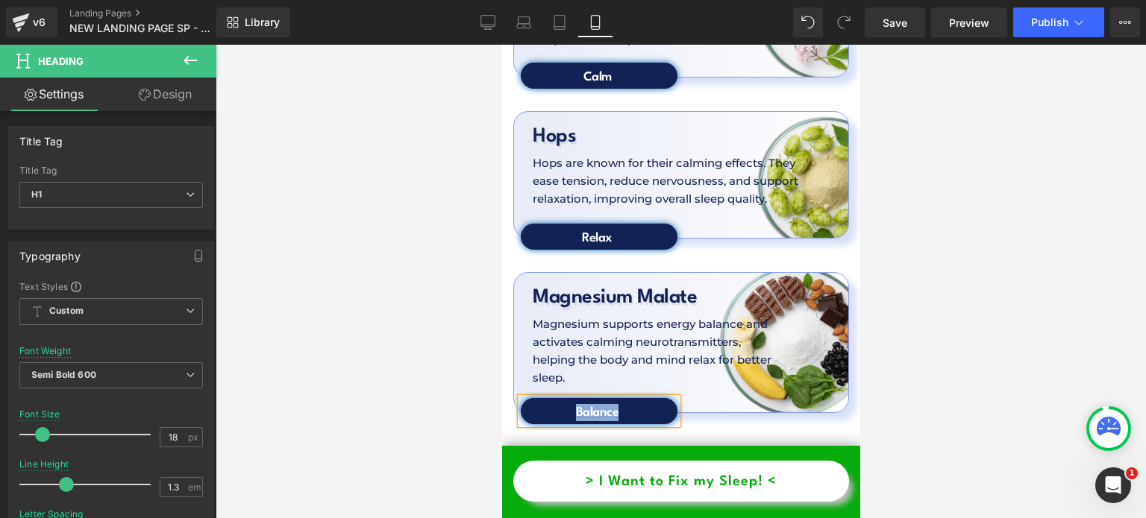
scroll to position [5096, 0]
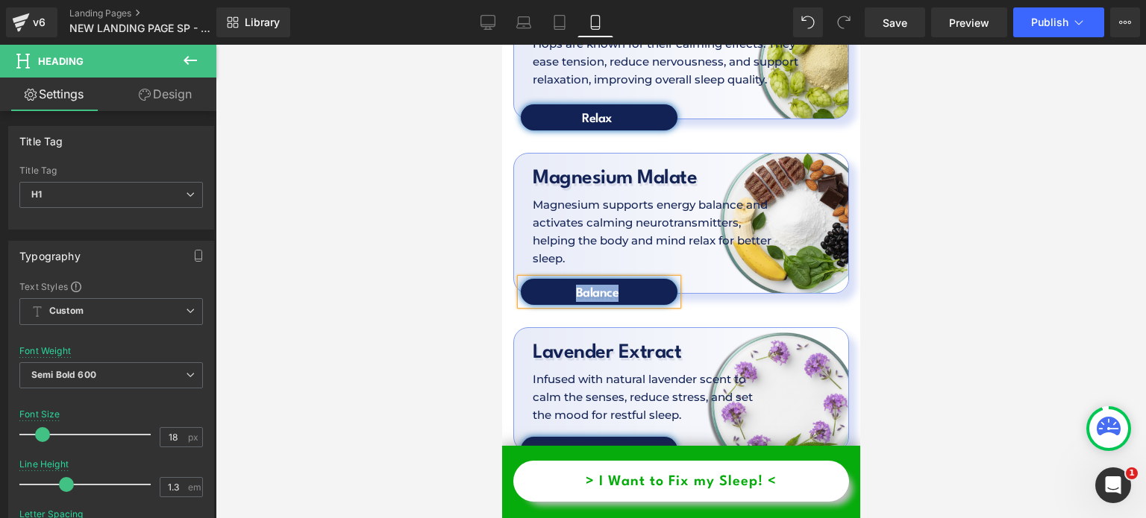
click at [665, 333] on div "Lavender Extract Heading" at bounding box center [684, 349] width 304 height 33
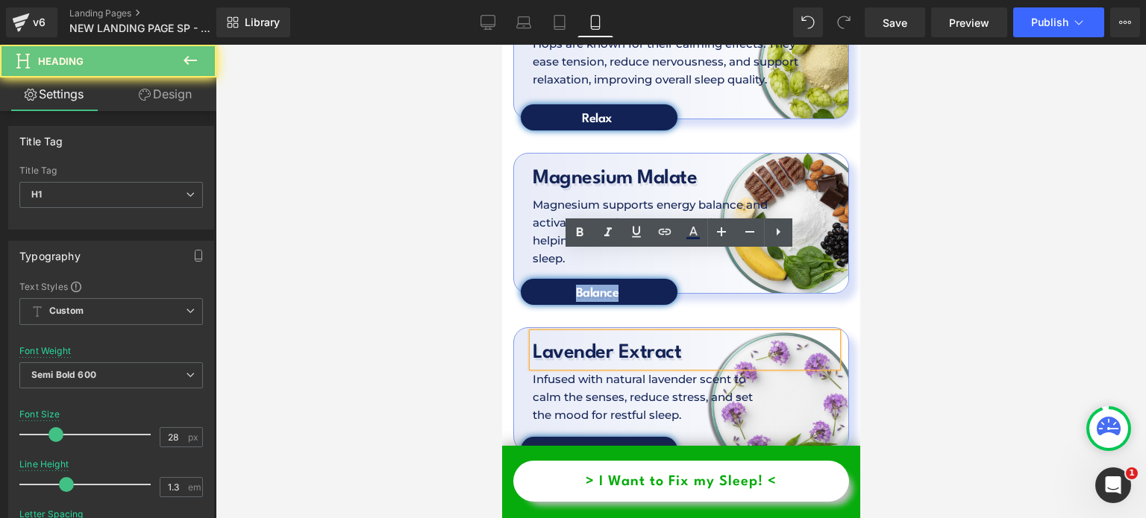
click at [665, 339] on h1 "Lavender Extract" at bounding box center [684, 352] width 304 height 27
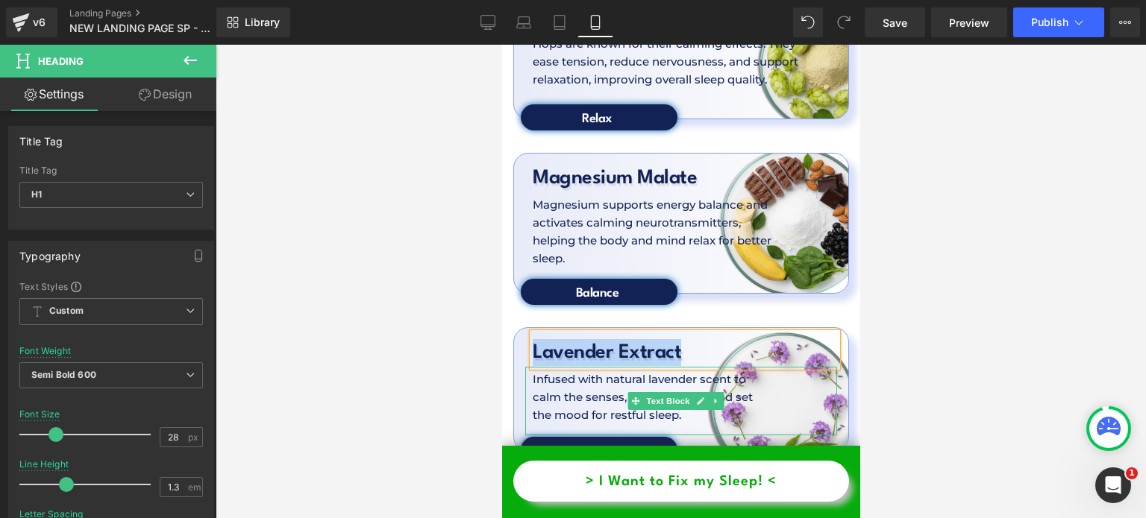
click at [681, 371] on p "Infused with natural lavender scent to calm the senses, reduce stress, and set …" at bounding box center [647, 398] width 230 height 54
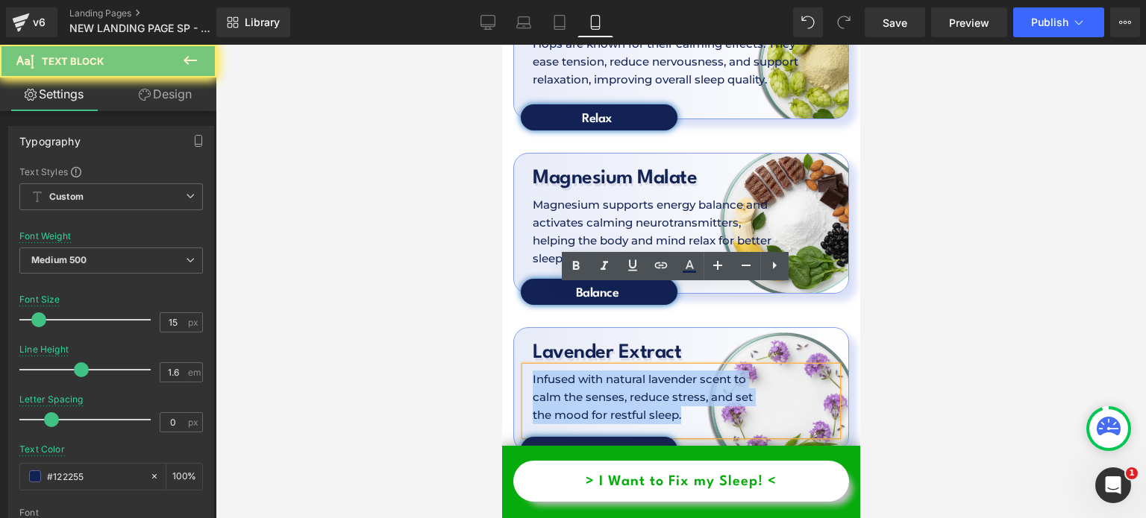
click at [681, 371] on p "Infused with natural lavender scent to calm the senses, reduce stress, and set …" at bounding box center [647, 398] width 230 height 54
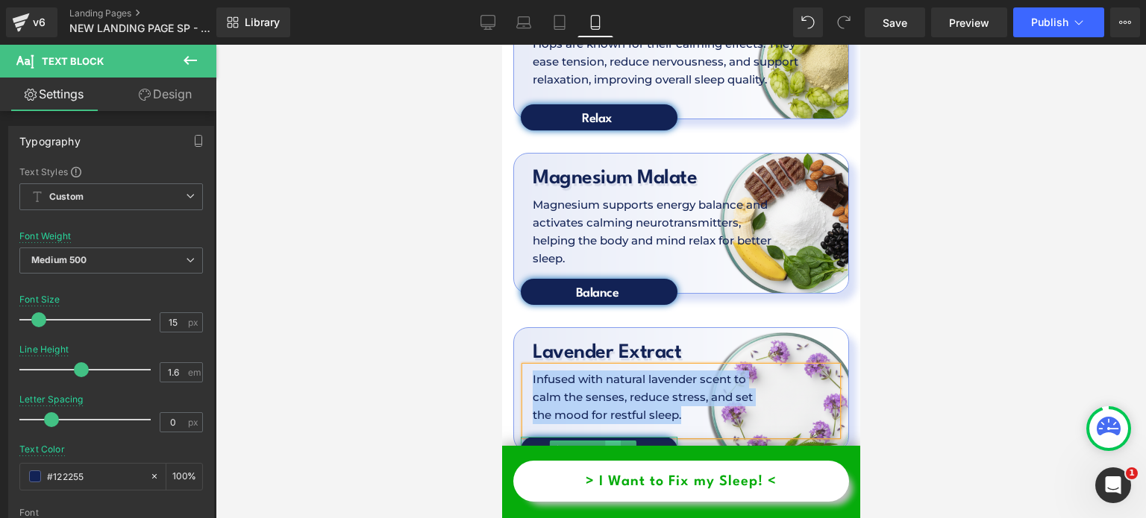
click at [609, 446] on icon at bounding box center [612, 449] width 7 height 7
click at [609, 443] on h1 "Scent" at bounding box center [596, 451] width 153 height 17
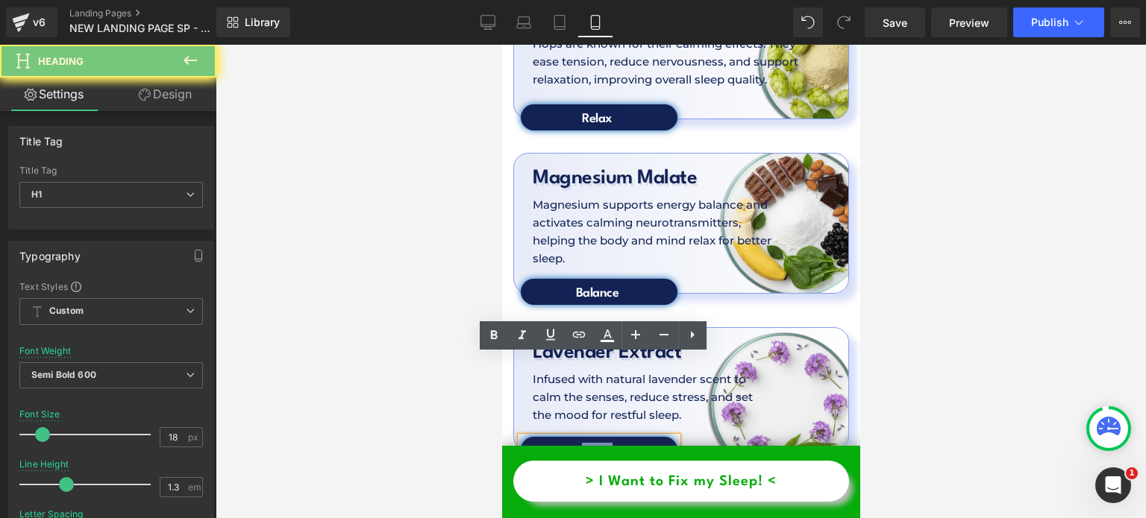
click at [609, 443] on h1 "Scent" at bounding box center [596, 451] width 153 height 17
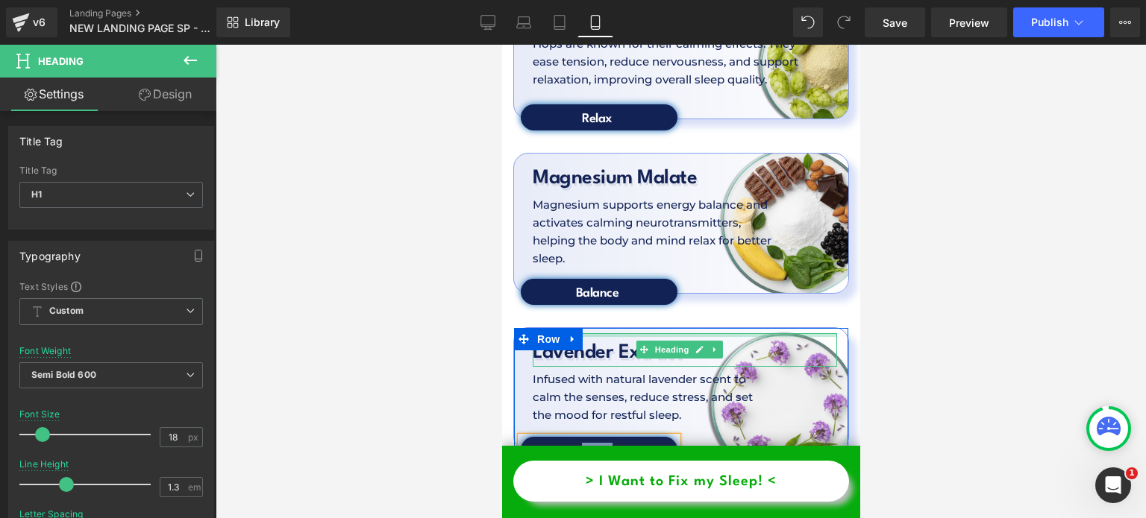
click at [610, 333] on div at bounding box center [684, 335] width 304 height 4
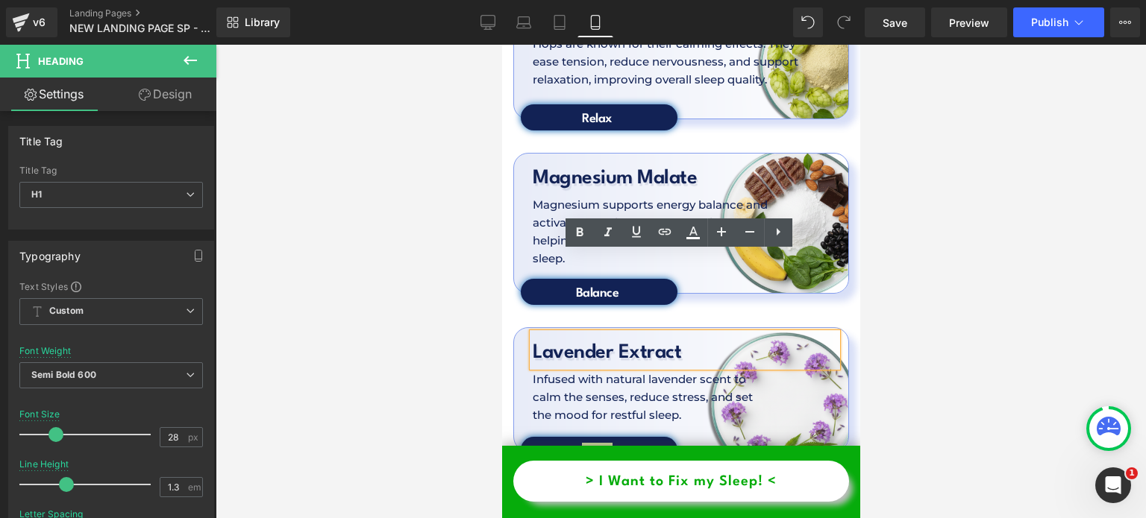
click at [499, 259] on div at bounding box center [681, 282] width 930 height 474
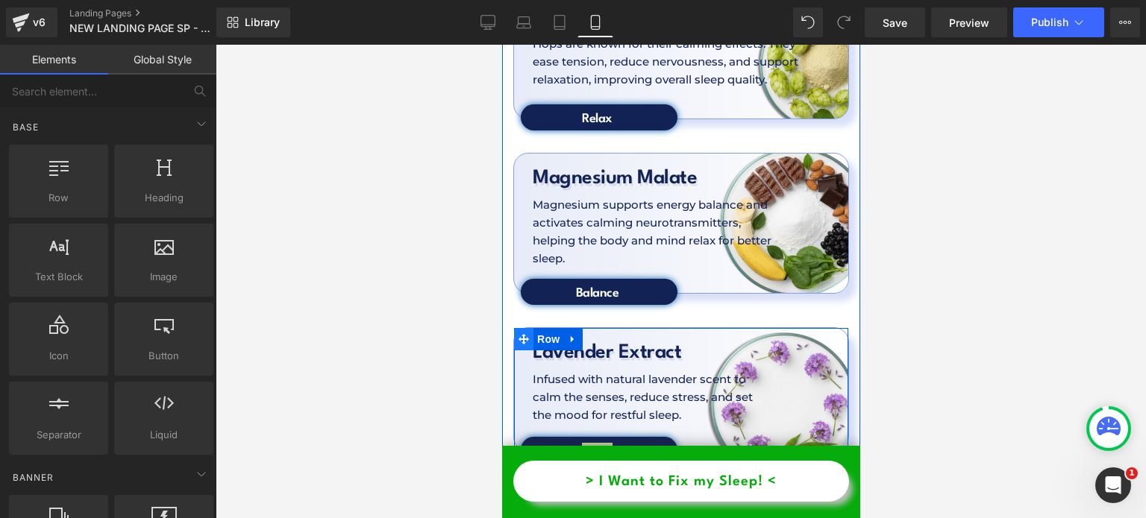
click at [525, 334] on icon at bounding box center [523, 339] width 10 height 10
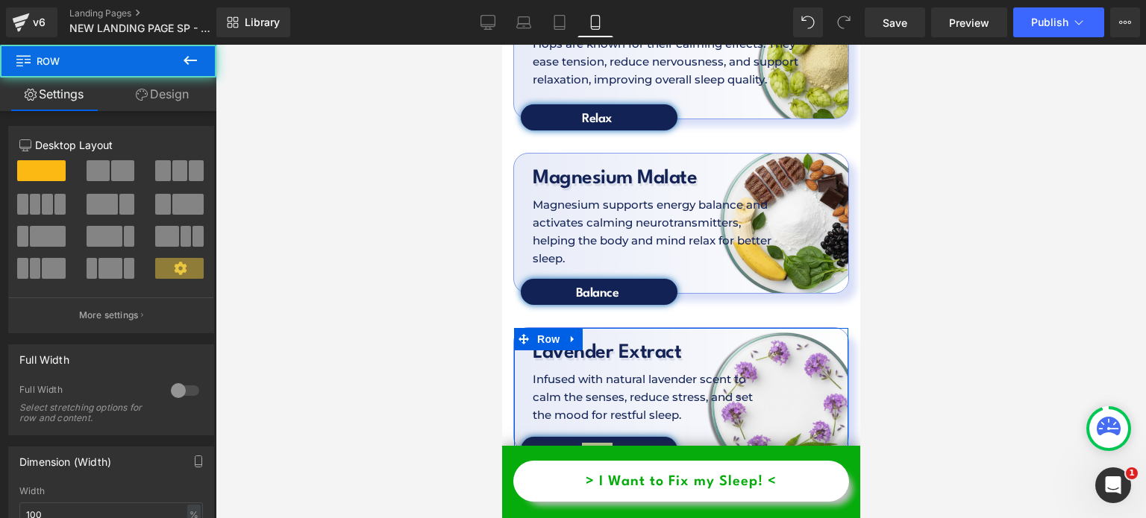
click at [157, 95] on link "Design" at bounding box center [162, 95] width 108 height 34
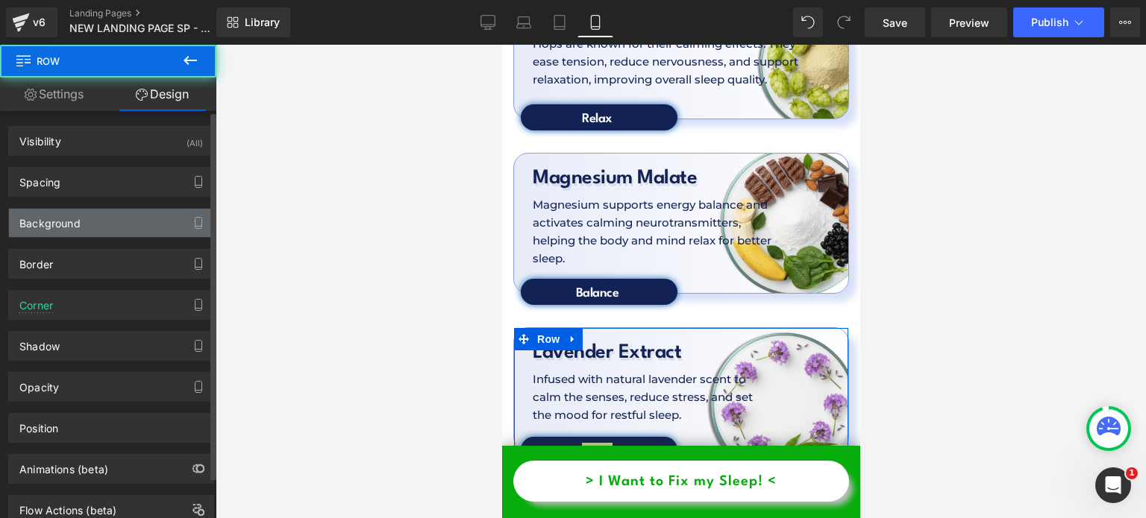
click at [113, 223] on div "Background" at bounding box center [111, 223] width 204 height 28
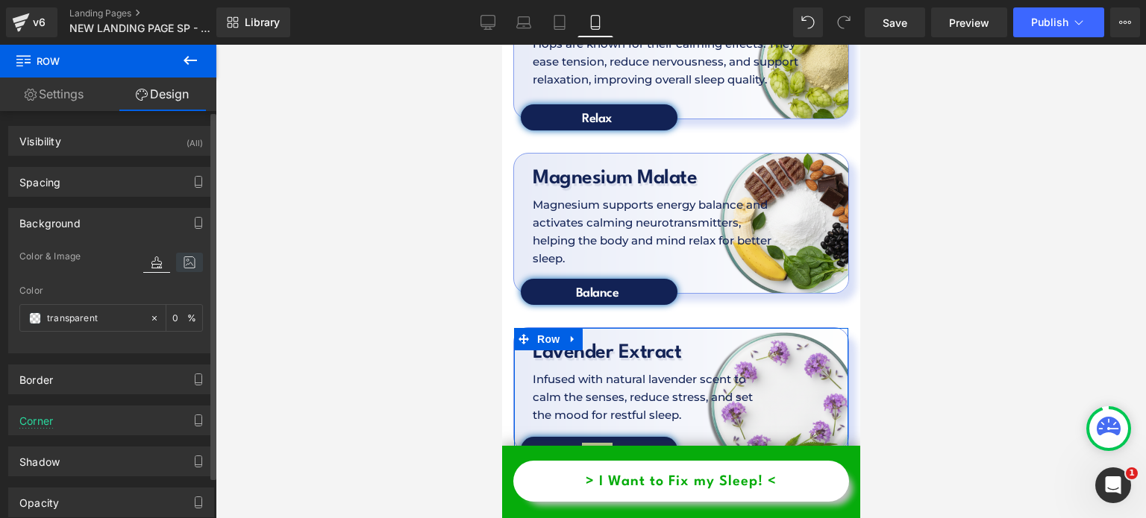
click at [184, 269] on icon at bounding box center [189, 262] width 27 height 19
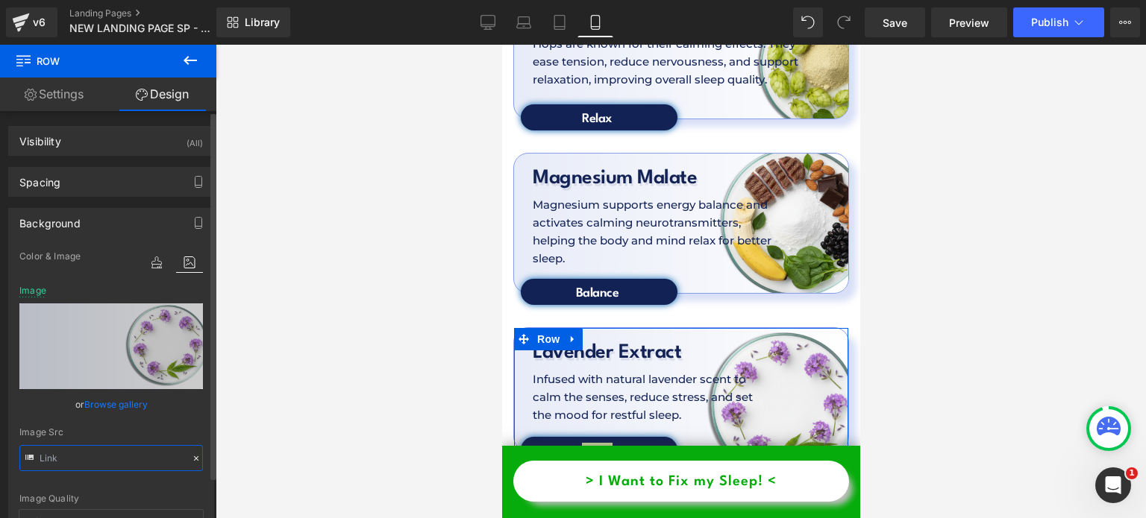
type input "https://cdn.shopify.com/s/files/1/0897/0449/7416/files/Nevtelen_1980_x_1480_kep…"
click at [87, 454] on input "https://cdn.shopify.com/s/files/1/0897/0449/7416/files/Nevtelen_1980_x_1480_kep…" at bounding box center [111, 458] width 184 height 26
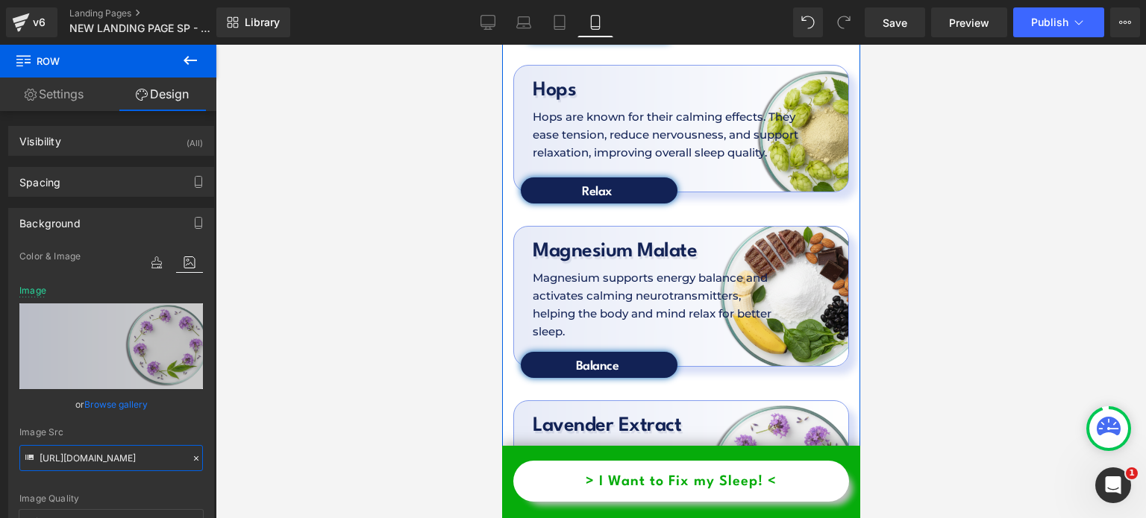
scroll to position [5017, 0]
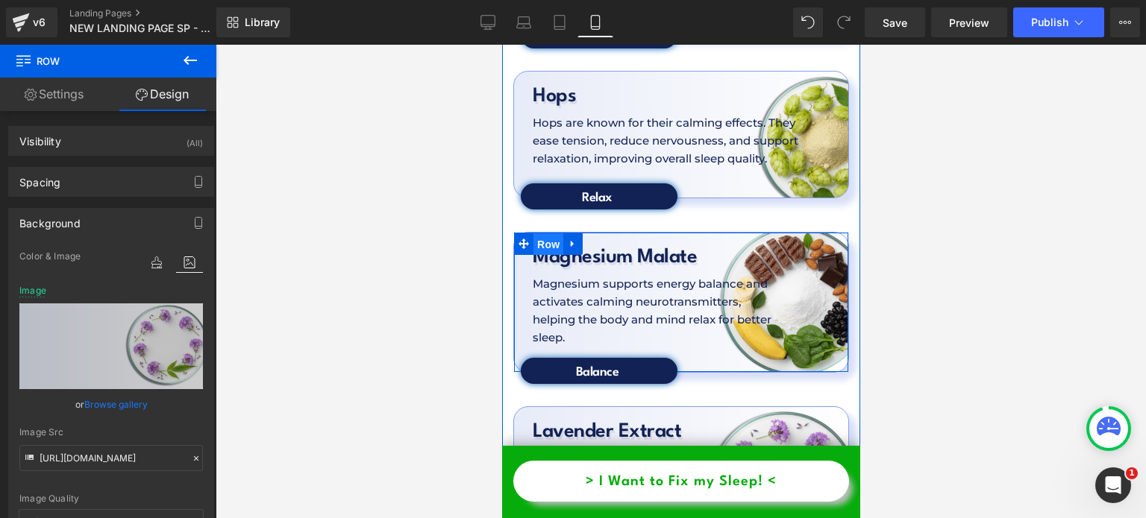
click at [541, 233] on span "Row" at bounding box center [548, 244] width 30 height 22
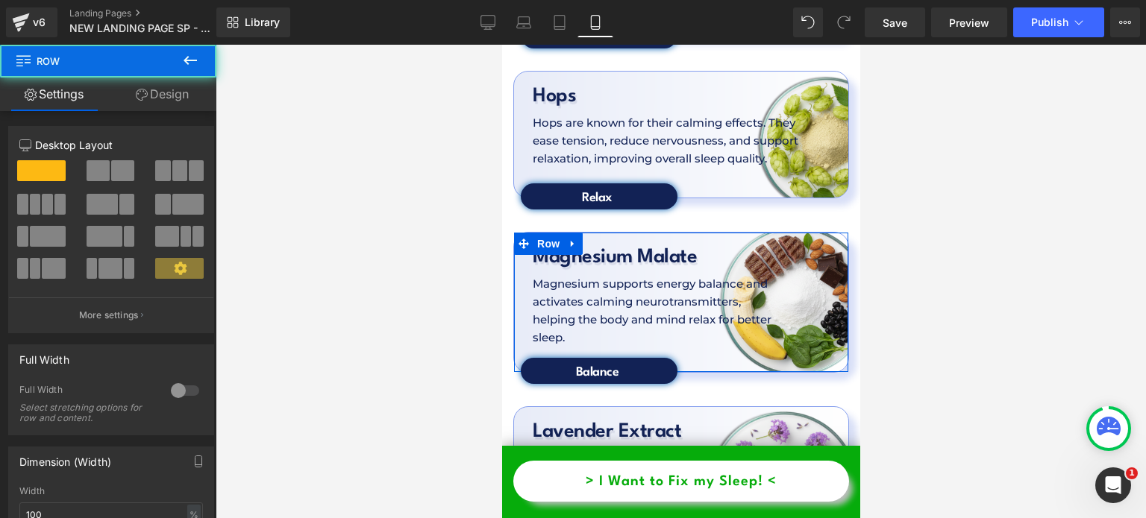
click at [181, 111] on div "12 12 12 Column Size Customizer 12 Desktop Layout Laptop Layout Tablet Layout M…" at bounding box center [111, 508] width 223 height 795
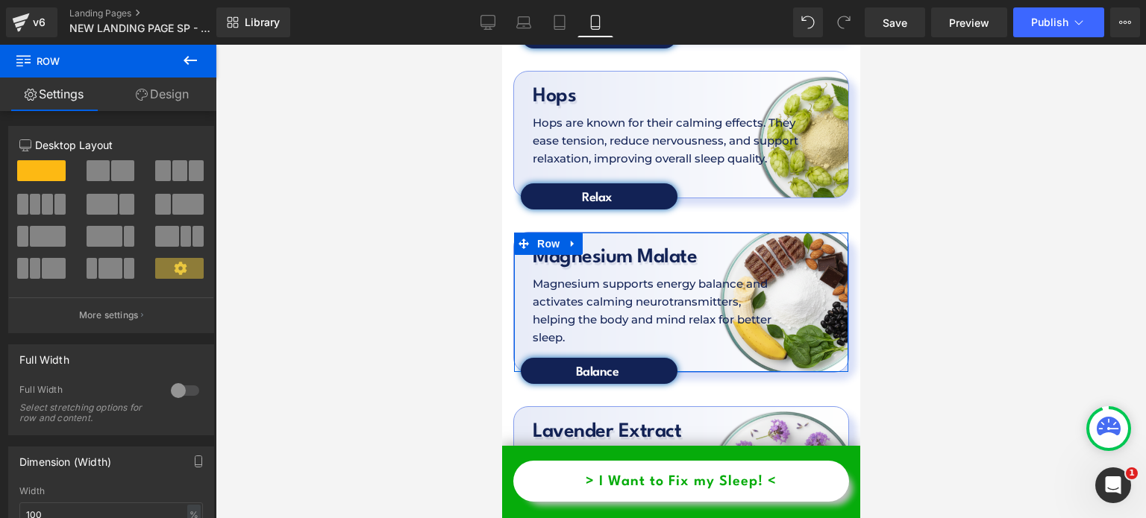
click at [160, 104] on link "Design" at bounding box center [162, 95] width 108 height 34
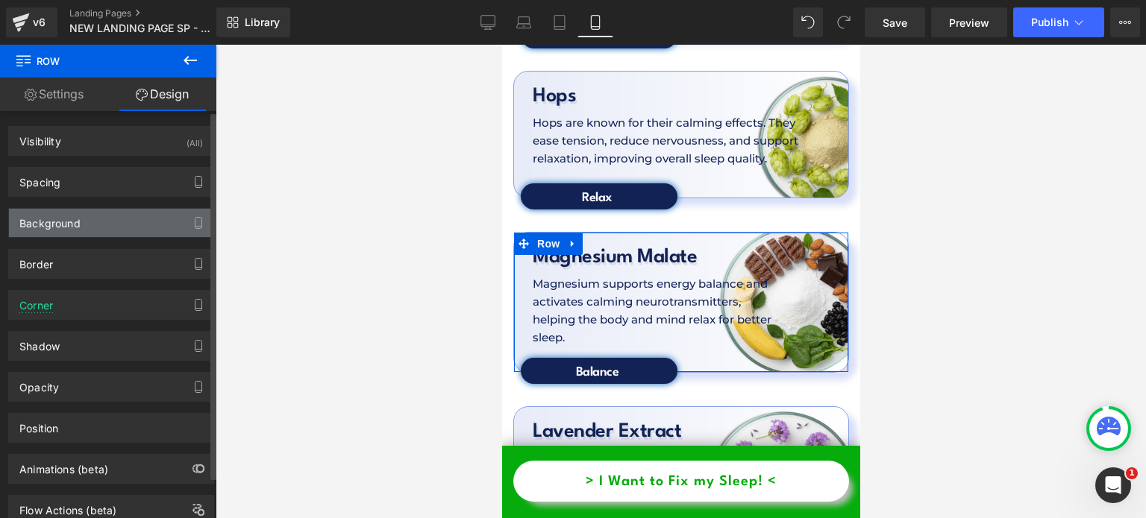
click at [107, 221] on div "Background" at bounding box center [111, 223] width 204 height 28
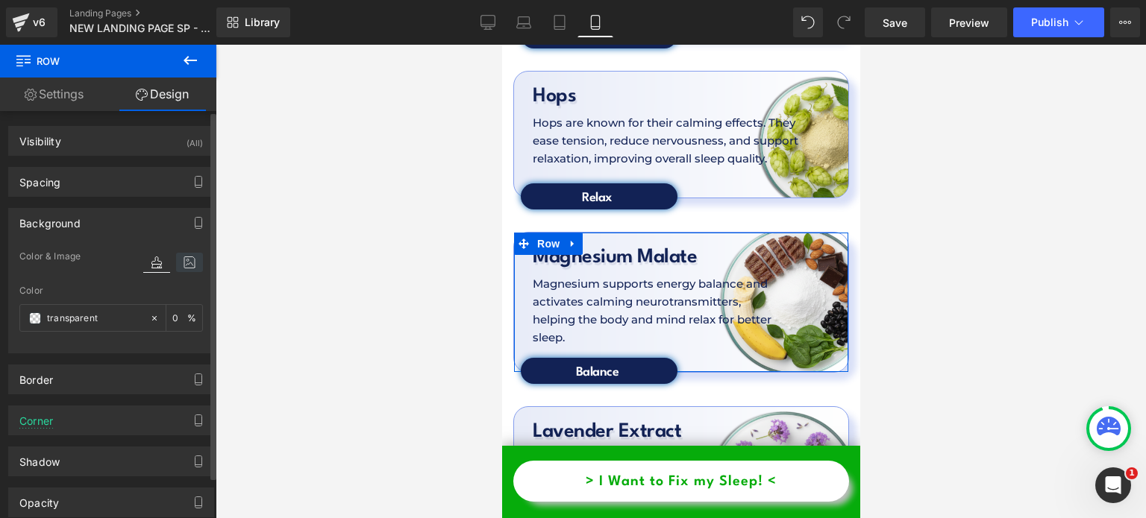
click at [179, 261] on icon at bounding box center [189, 262] width 27 height 19
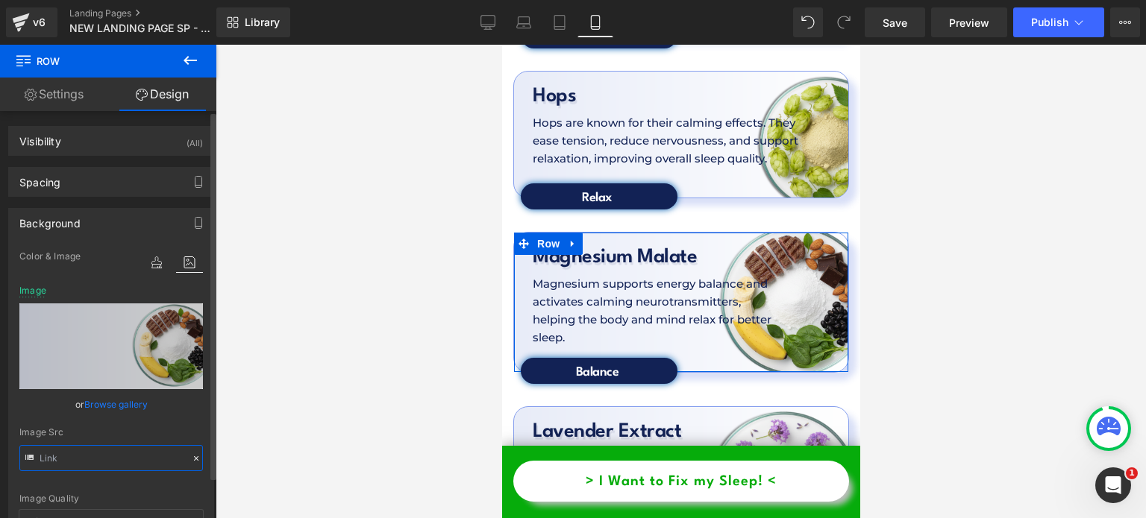
type input "https://cdn.shopify.com/s/files/1/0897/0449/7416/files/Nevtelen_1980_x_1480_kep…"
click at [107, 450] on input "https://cdn.shopify.com/s/files/1/0897/0449/7416/files/Nevtelen_1980_x_1480_kep…" at bounding box center [111, 458] width 184 height 26
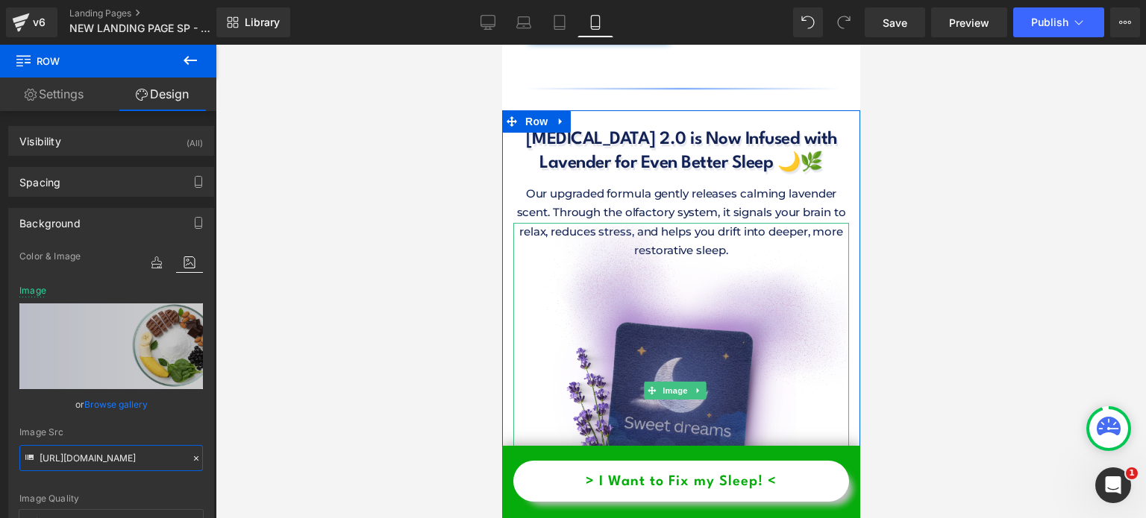
scroll to position [5517, 0]
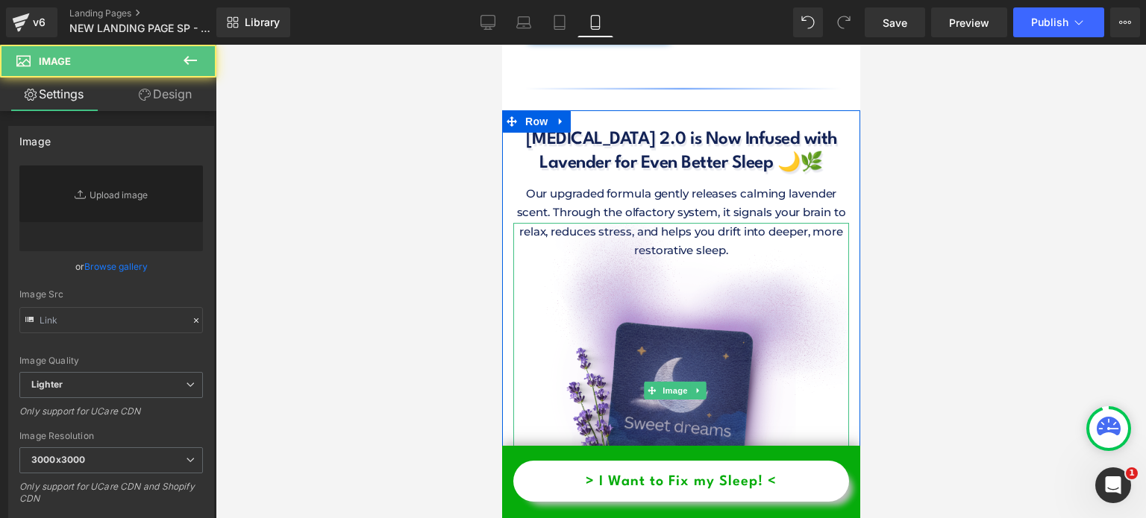
click at [687, 316] on img at bounding box center [680, 391] width 336 height 336
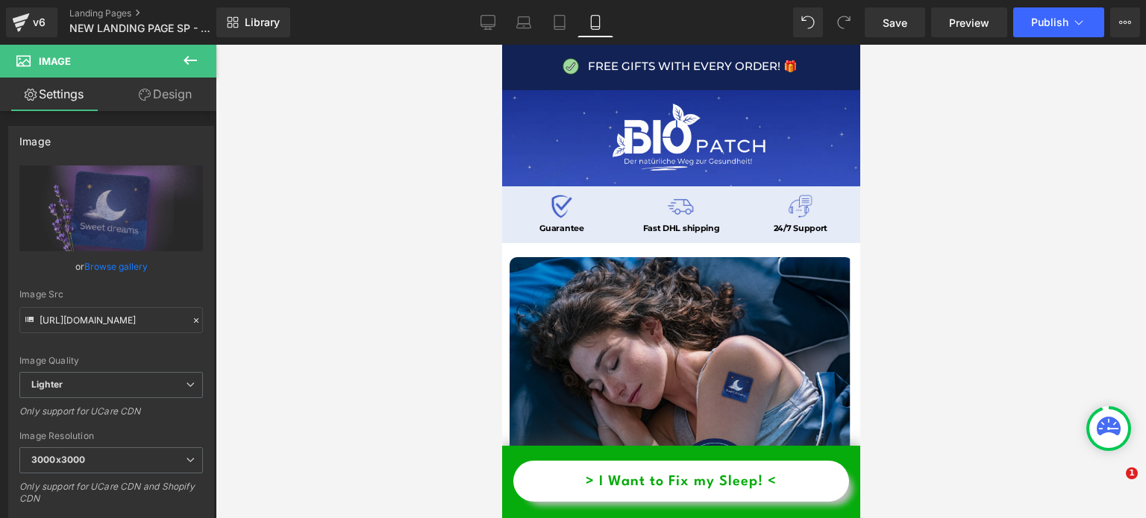
click at [125, 316] on input "[URL][DOMAIN_NAME]" at bounding box center [111, 320] width 184 height 26
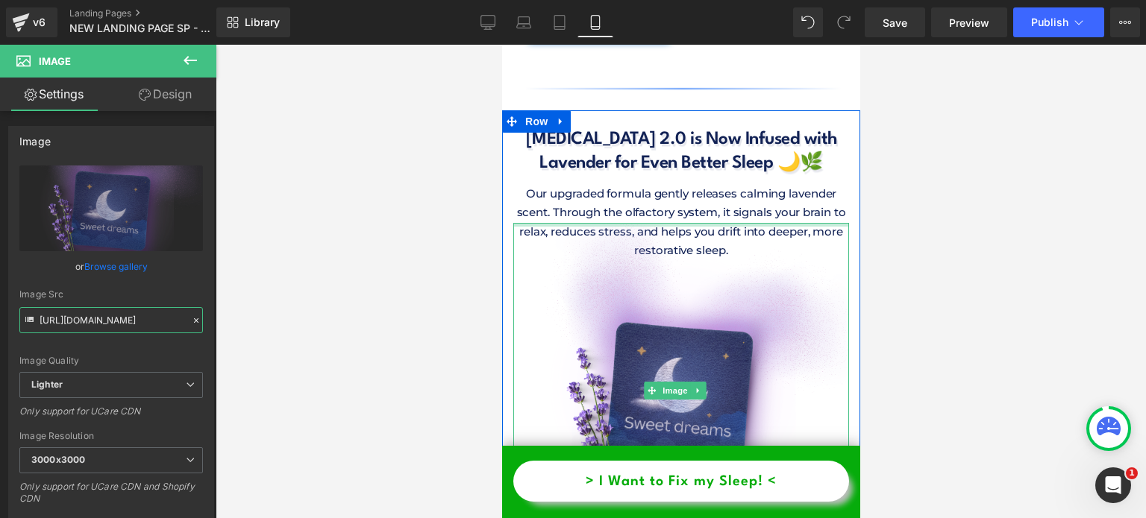
scroll to position [5484, 0]
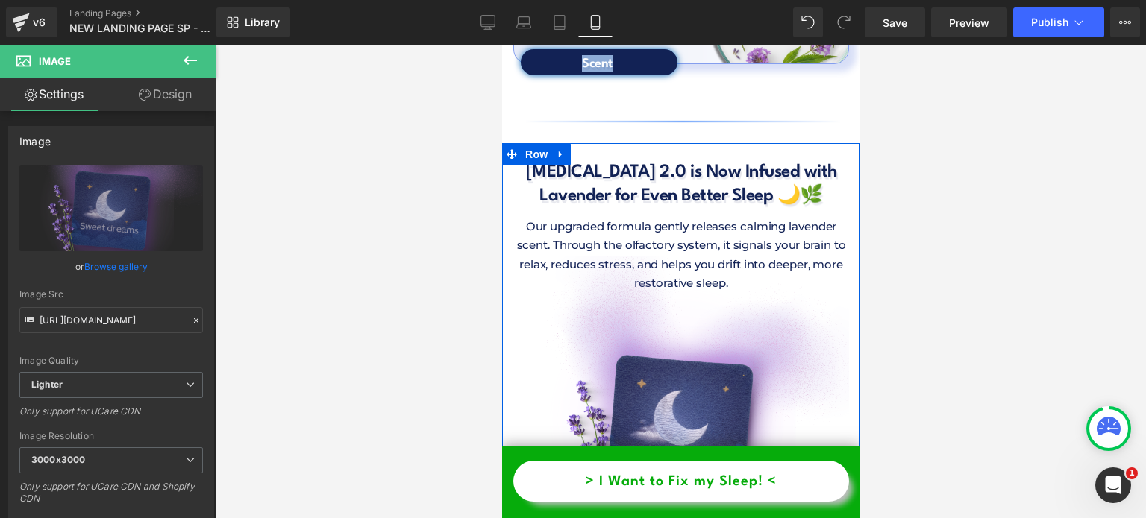
click at [648, 160] on h1 "[MEDICAL_DATA] 2.0 is Now Infused with Lavender for Even Better Sleep 🌙🌿" at bounding box center [680, 184] width 336 height 48
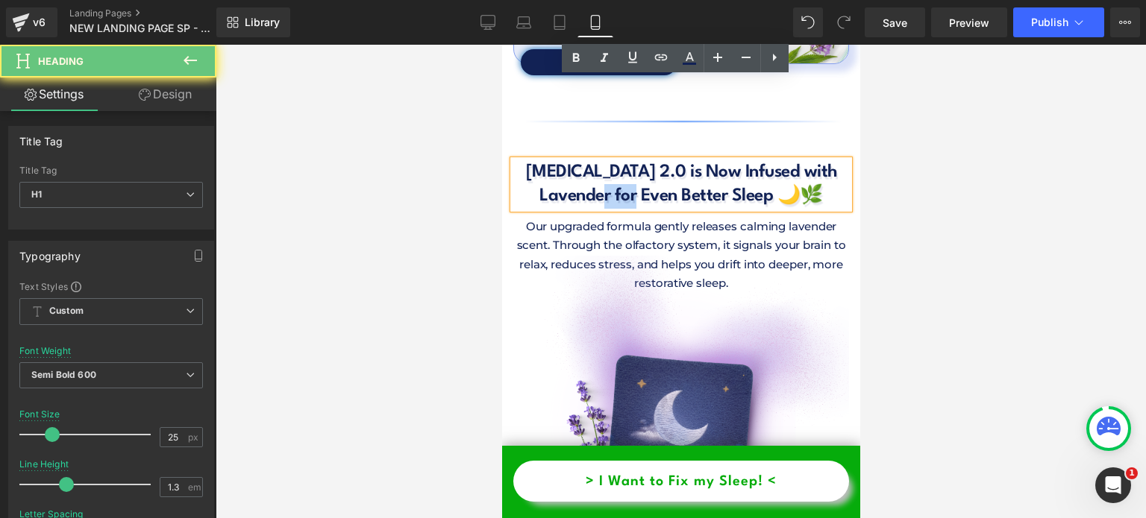
click at [648, 160] on h1 "[MEDICAL_DATA] 2.0 is Now Infused with Lavender for Even Better Sleep 🌙🌿" at bounding box center [680, 184] width 336 height 48
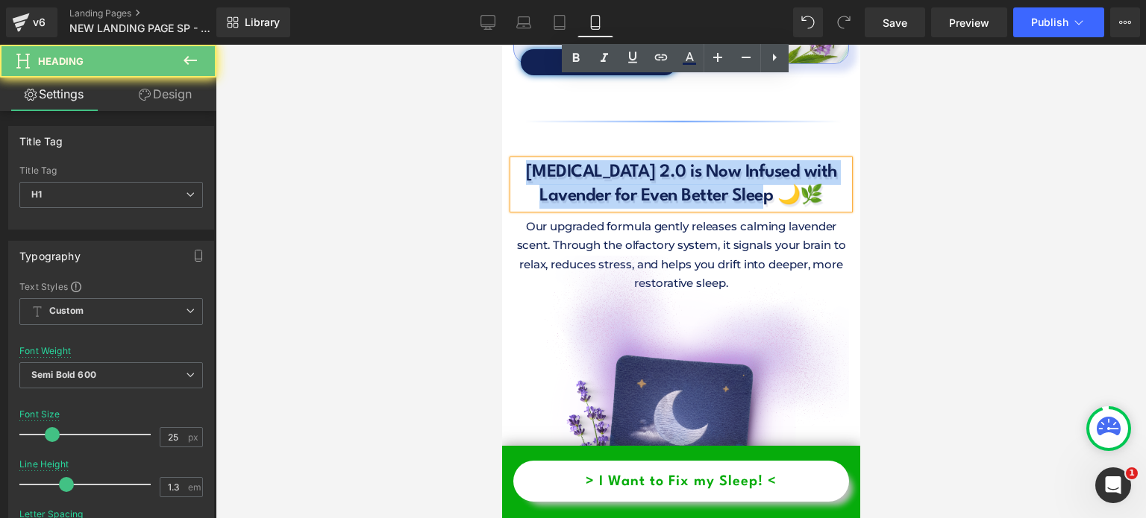
click at [648, 160] on h1 "[MEDICAL_DATA] 2.0 is Now Infused with Lavender for Even Better Sleep 🌙🌿" at bounding box center [680, 184] width 336 height 48
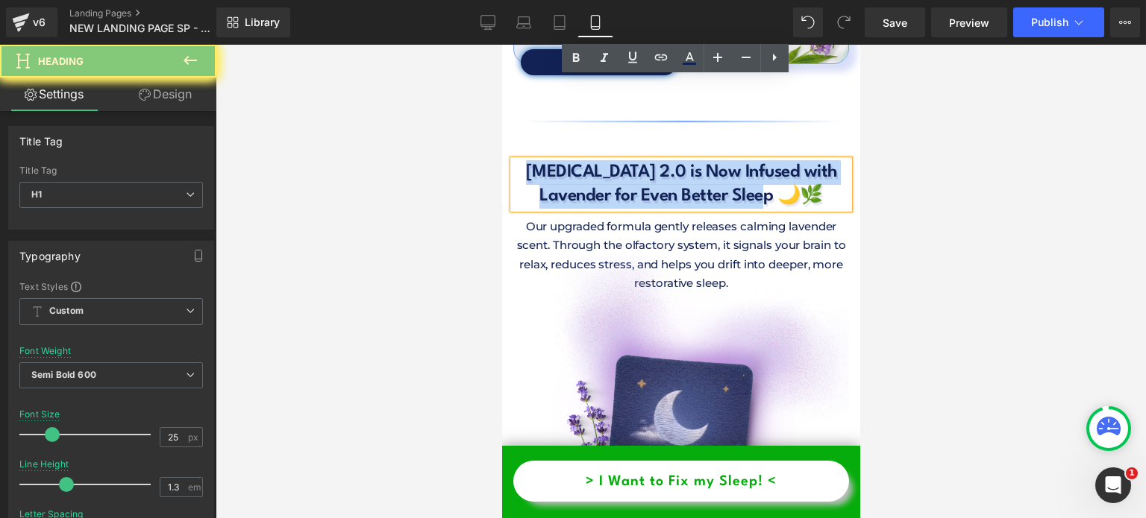
click at [648, 160] on h1 "[MEDICAL_DATA] 2.0 is Now Infused with Lavender for Even Better Sleep 🌙🌿" at bounding box center [680, 184] width 336 height 48
copy h1 "[MEDICAL_DATA] 2.0 is Now Infused with Lavender for Even Better Sleep 🌙🌿"
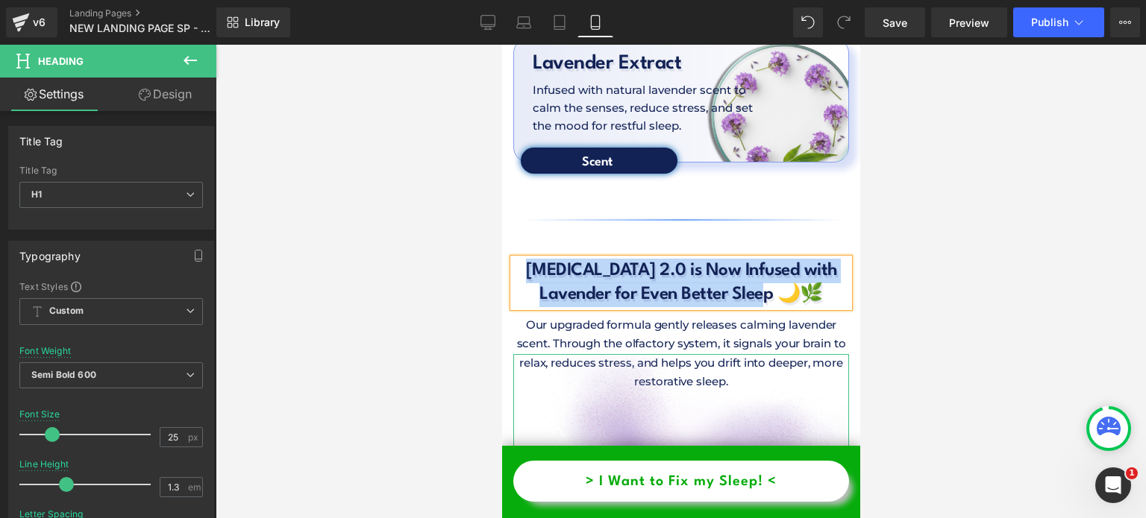
scroll to position [5386, 0]
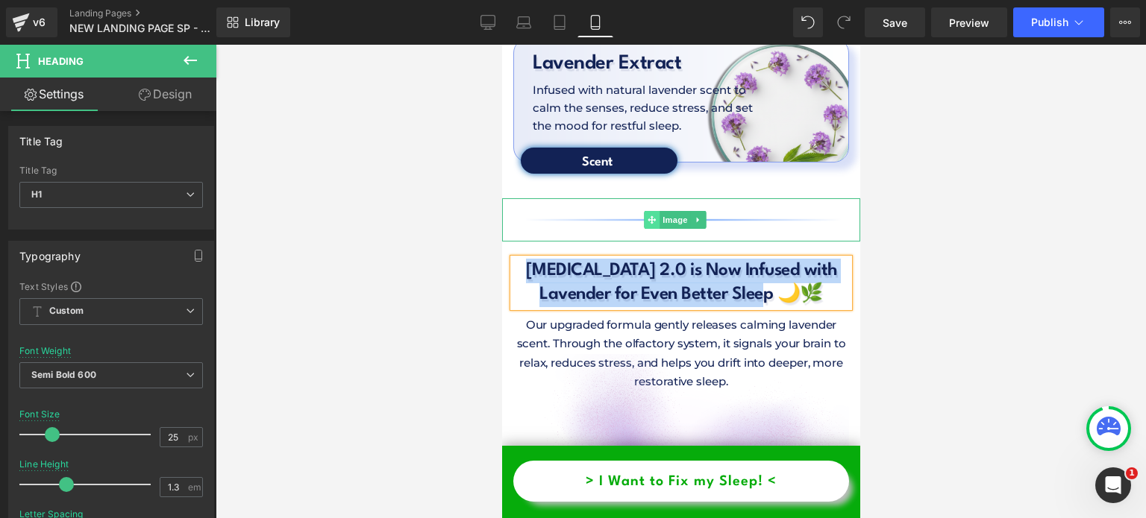
click at [644, 211] on span at bounding box center [652, 220] width 16 height 18
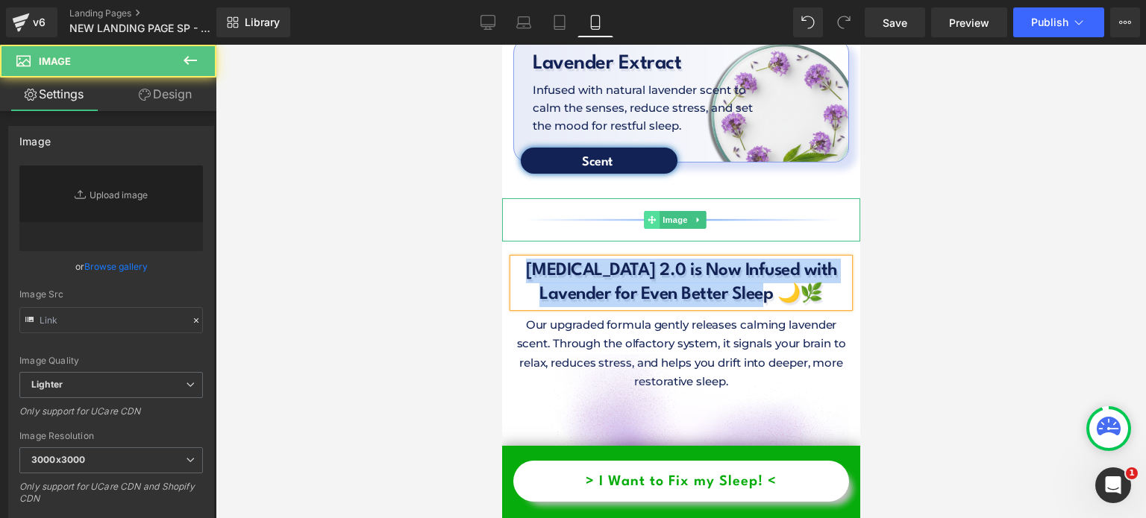
type input "[URL][DOMAIN_NAME]"
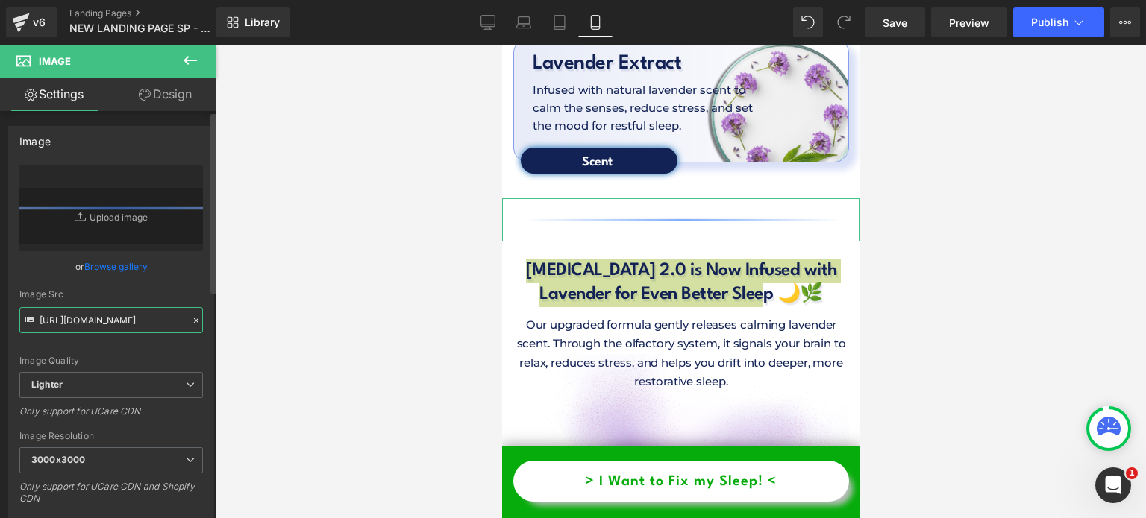
click at [114, 323] on input "[URL][DOMAIN_NAME]" at bounding box center [111, 320] width 184 height 26
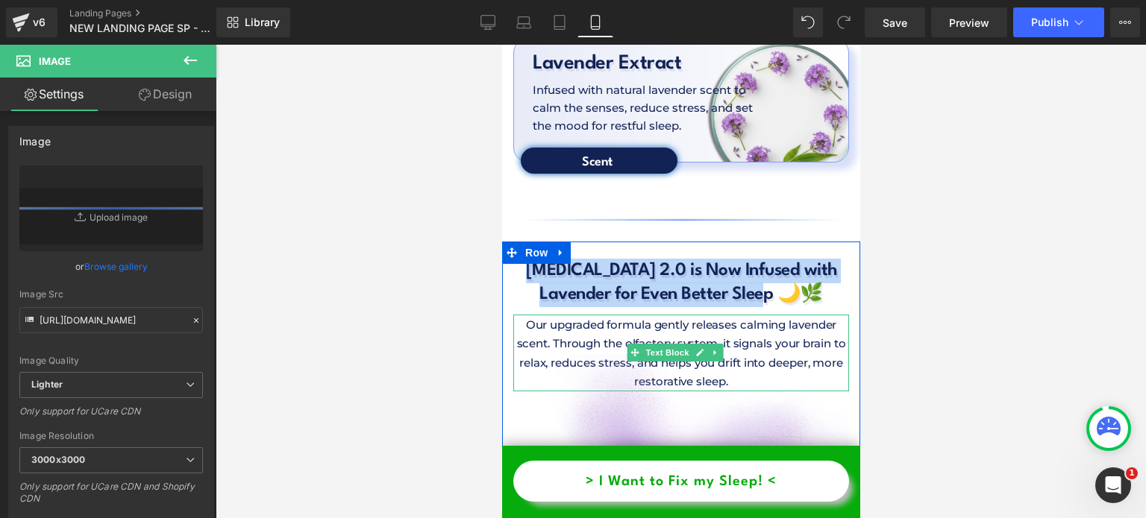
click at [616, 316] on p "Our upgraded formula gently releases calming lavender scent. Through the olfact…" at bounding box center [680, 354] width 336 height 76
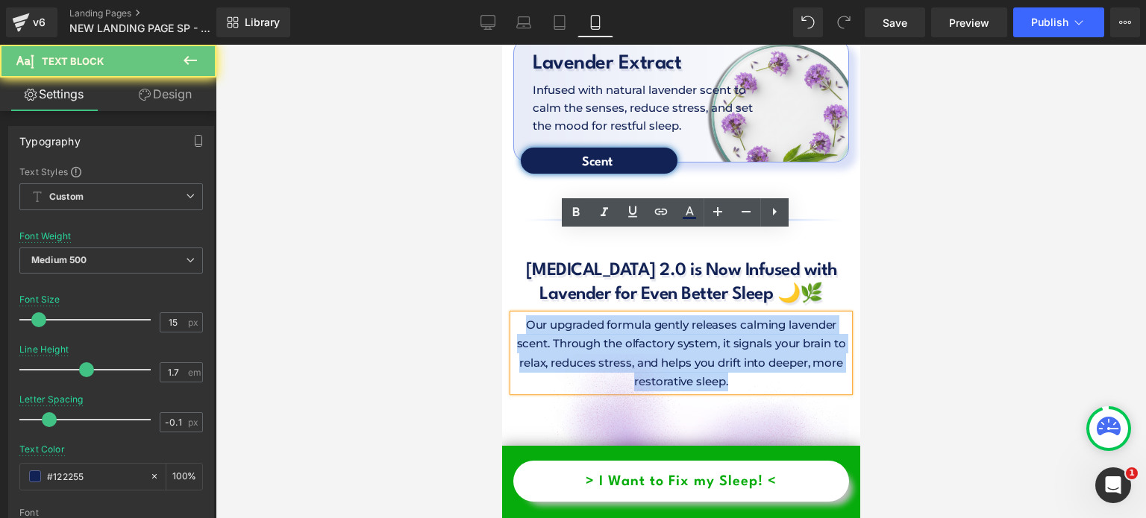
click at [616, 316] on p "Our upgraded formula gently releases calming lavender scent. Through the olfact…" at bounding box center [680, 354] width 336 height 76
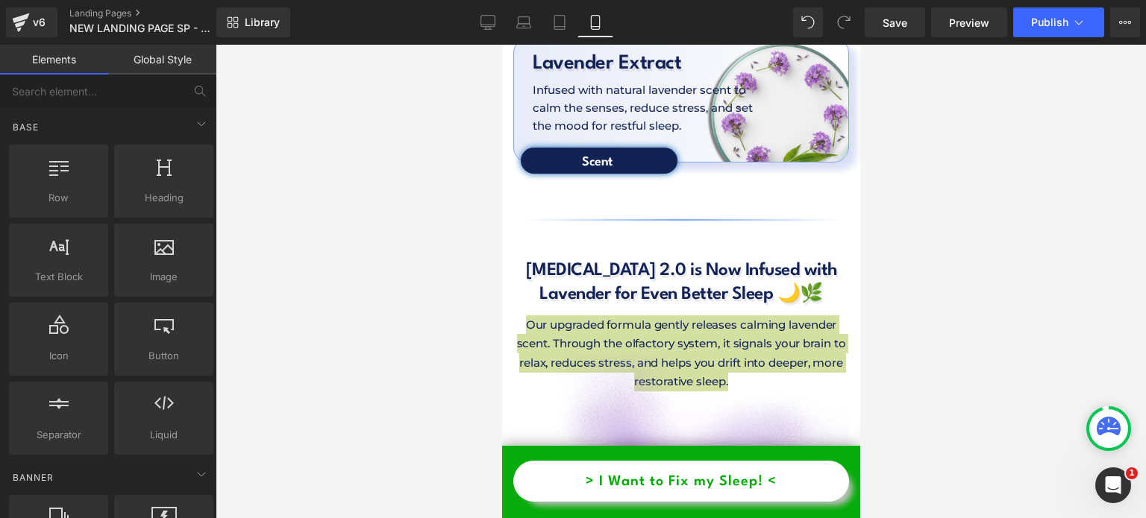
click at [411, 269] on div at bounding box center [681, 282] width 930 height 474
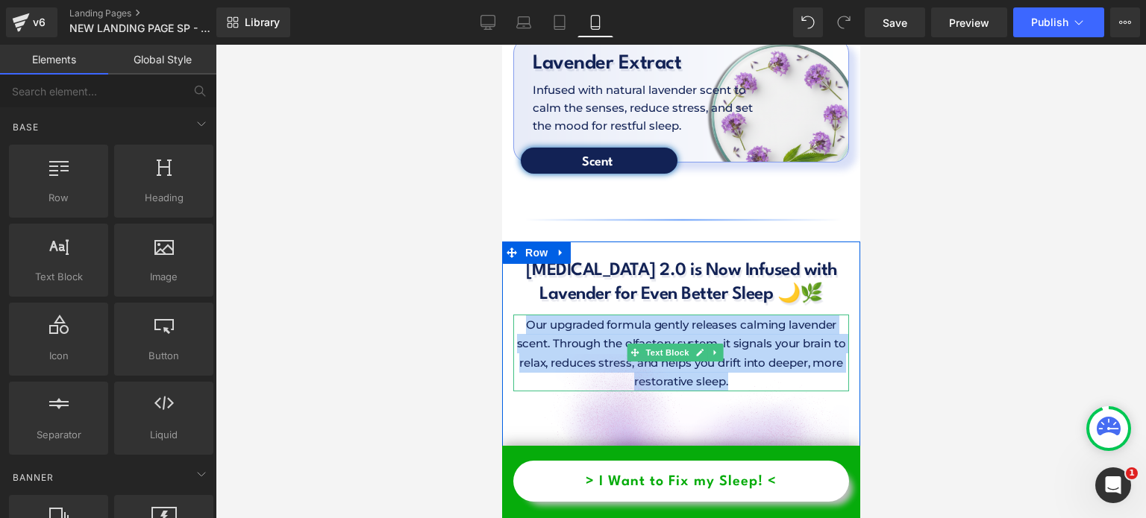
click at [664, 316] on p "Our upgraded formula gently releases calming lavender scent. Through the olfact…" at bounding box center [680, 354] width 336 height 76
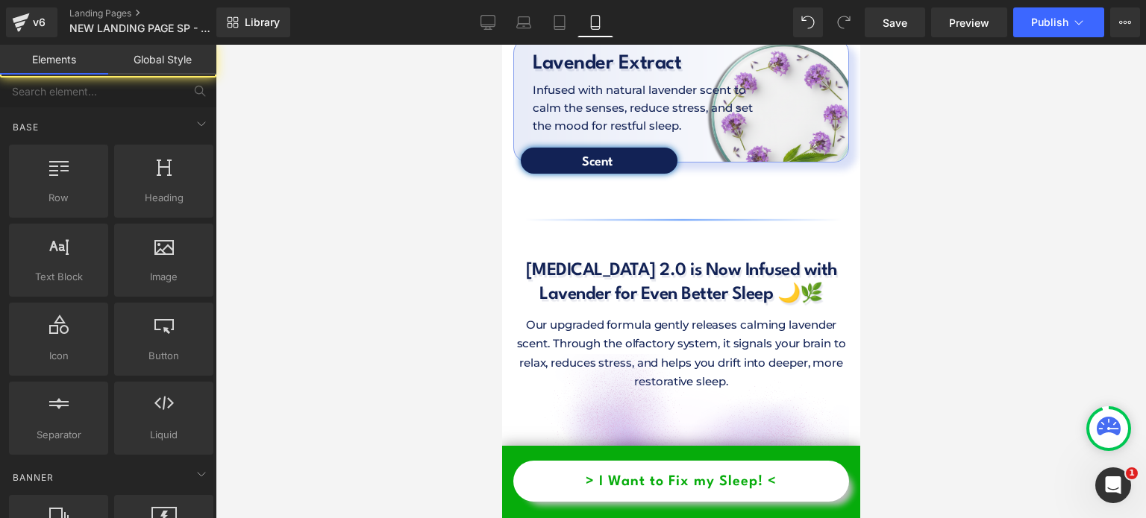
click at [483, 274] on div at bounding box center [681, 282] width 930 height 474
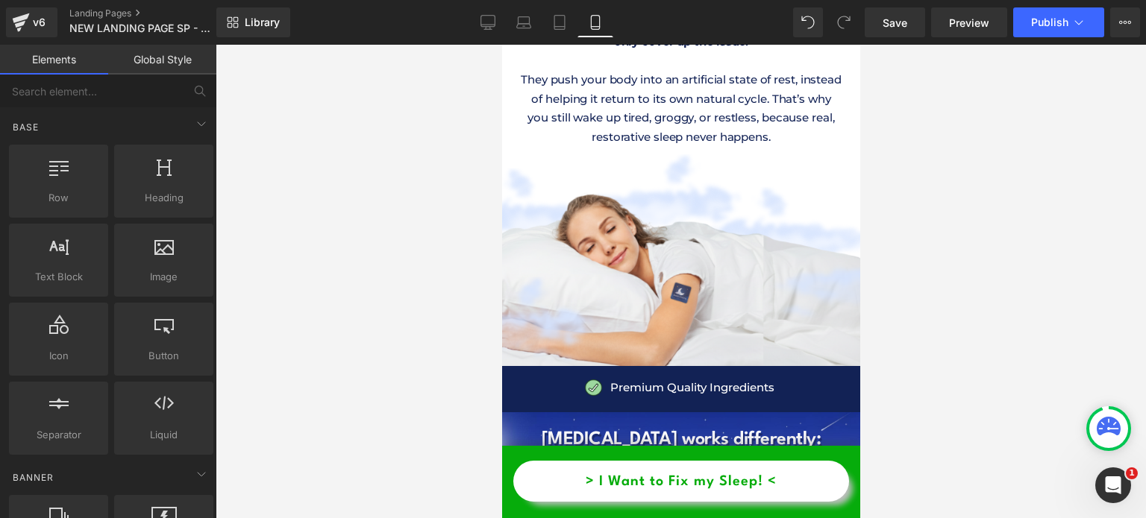
scroll to position [1980, 0]
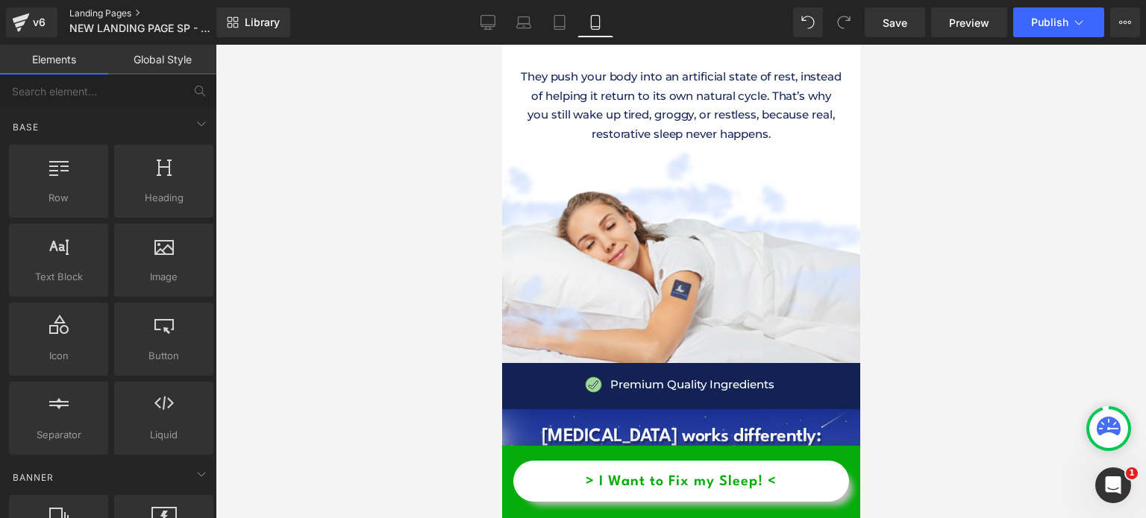
click at [84, 12] on link "Landing Pages" at bounding box center [155, 13] width 172 height 12
